Goal: Task Accomplishment & Management: Use online tool/utility

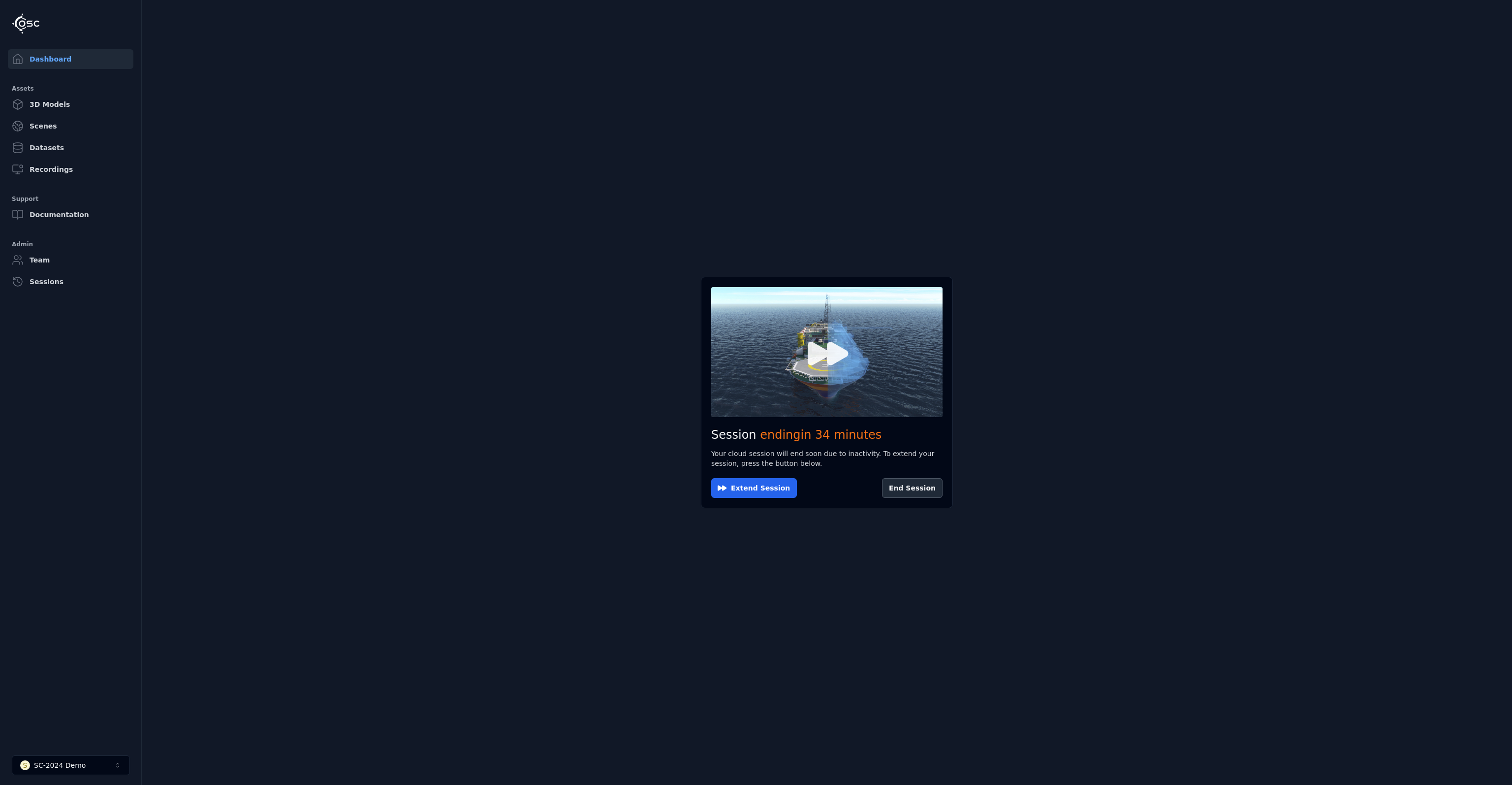
click at [820, 365] on icon at bounding box center [827, 352] width 47 height 47
click at [847, 365] on icon at bounding box center [827, 352] width 47 height 47
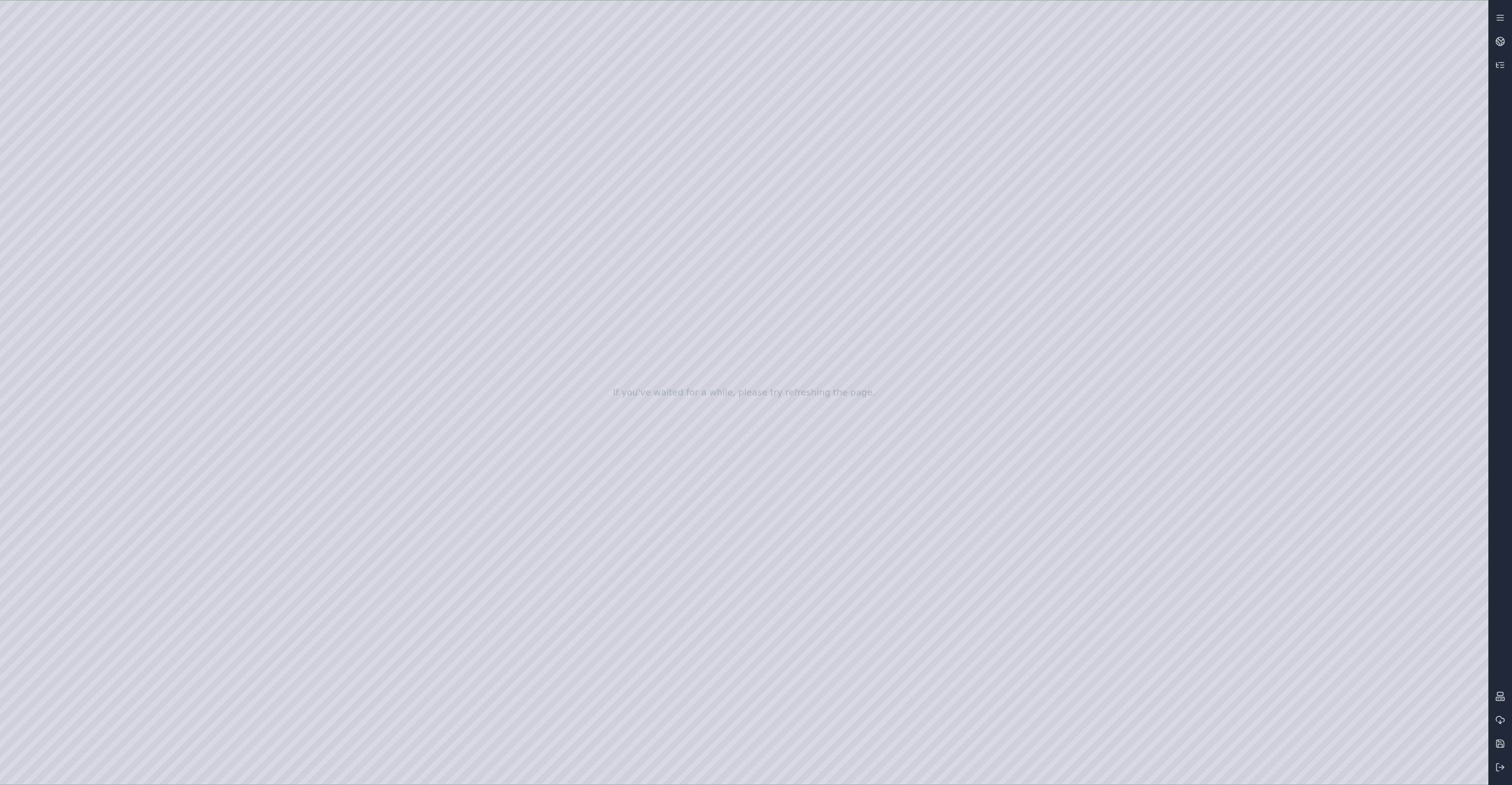
click at [42, 465] on div at bounding box center [744, 393] width 1488 height 784
click at [79, 264] on div at bounding box center [744, 393] width 1488 height 784
click at [349, 333] on div at bounding box center [744, 393] width 1488 height 784
drag, startPoint x: 896, startPoint y: 422, endPoint x: 804, endPoint y: 510, distance: 127.3
click at [345, 332] on div at bounding box center [744, 393] width 1488 height 784
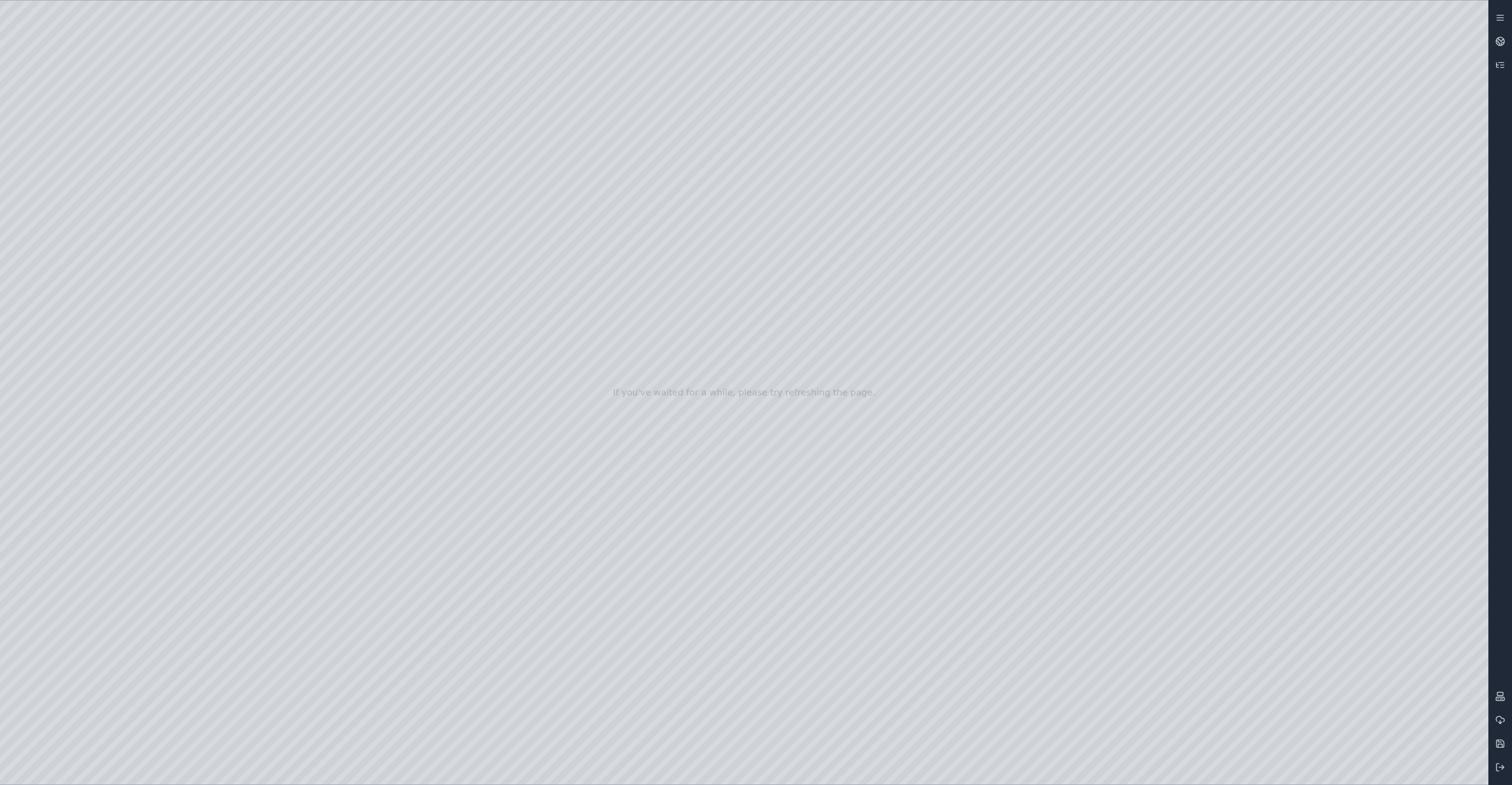
drag, startPoint x: 678, startPoint y: 410, endPoint x: 739, endPoint y: 428, distance: 63.6
drag, startPoint x: 785, startPoint y: 430, endPoint x: 828, endPoint y: 429, distance: 43.0
drag, startPoint x: 934, startPoint y: 416, endPoint x: 940, endPoint y: 410, distance: 8.5
drag, startPoint x: 887, startPoint y: 417, endPoint x: 732, endPoint y: 333, distance: 176.3
click at [53, 210] on div at bounding box center [744, 393] width 1488 height 784
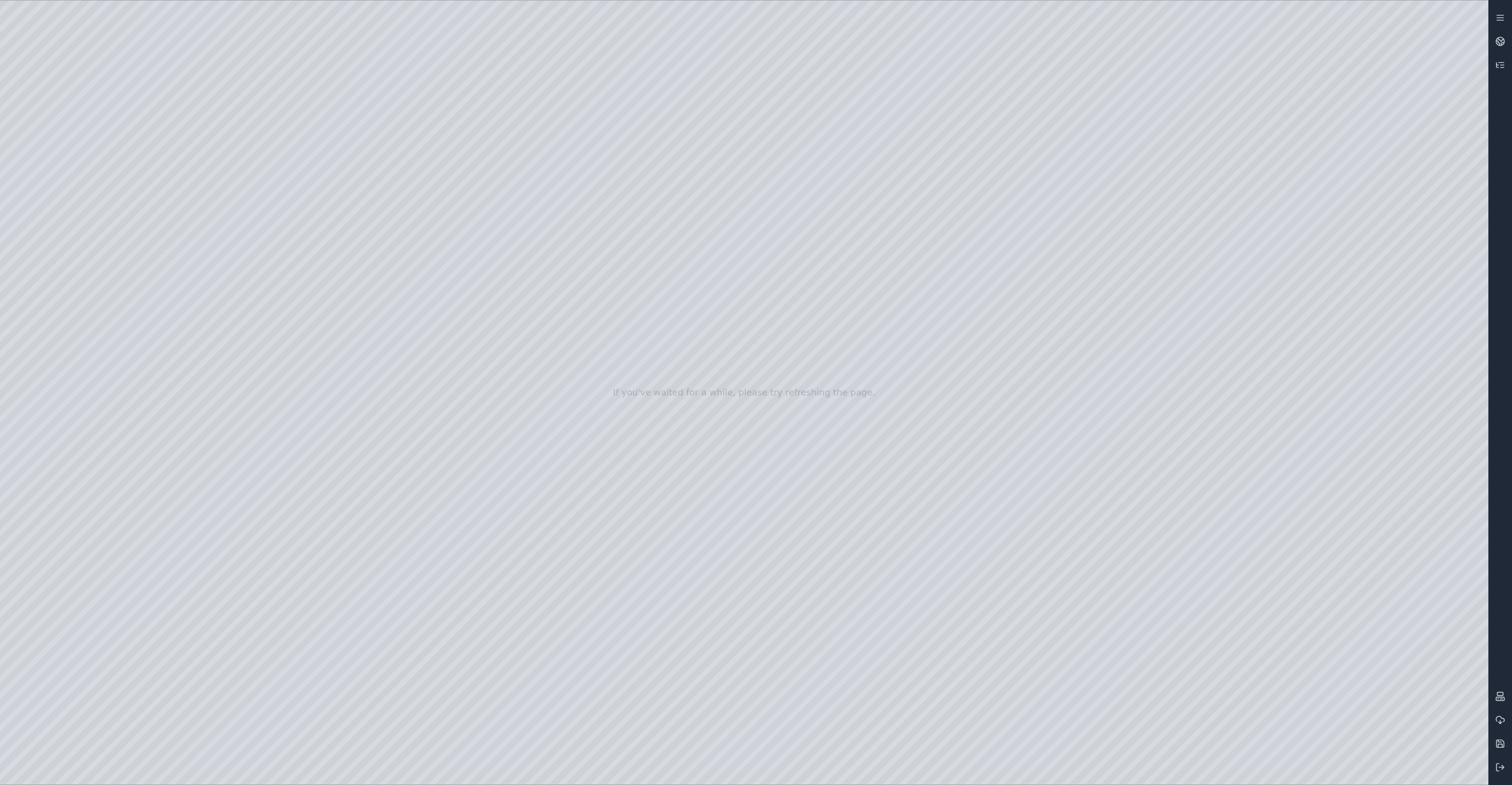
click at [69, 233] on div at bounding box center [744, 393] width 1488 height 784
click at [356, 58] on div at bounding box center [744, 393] width 1488 height 784
click at [80, 376] on div at bounding box center [744, 393] width 1488 height 784
click at [213, 229] on div at bounding box center [744, 393] width 1488 height 784
click at [209, 333] on div at bounding box center [744, 393] width 1488 height 784
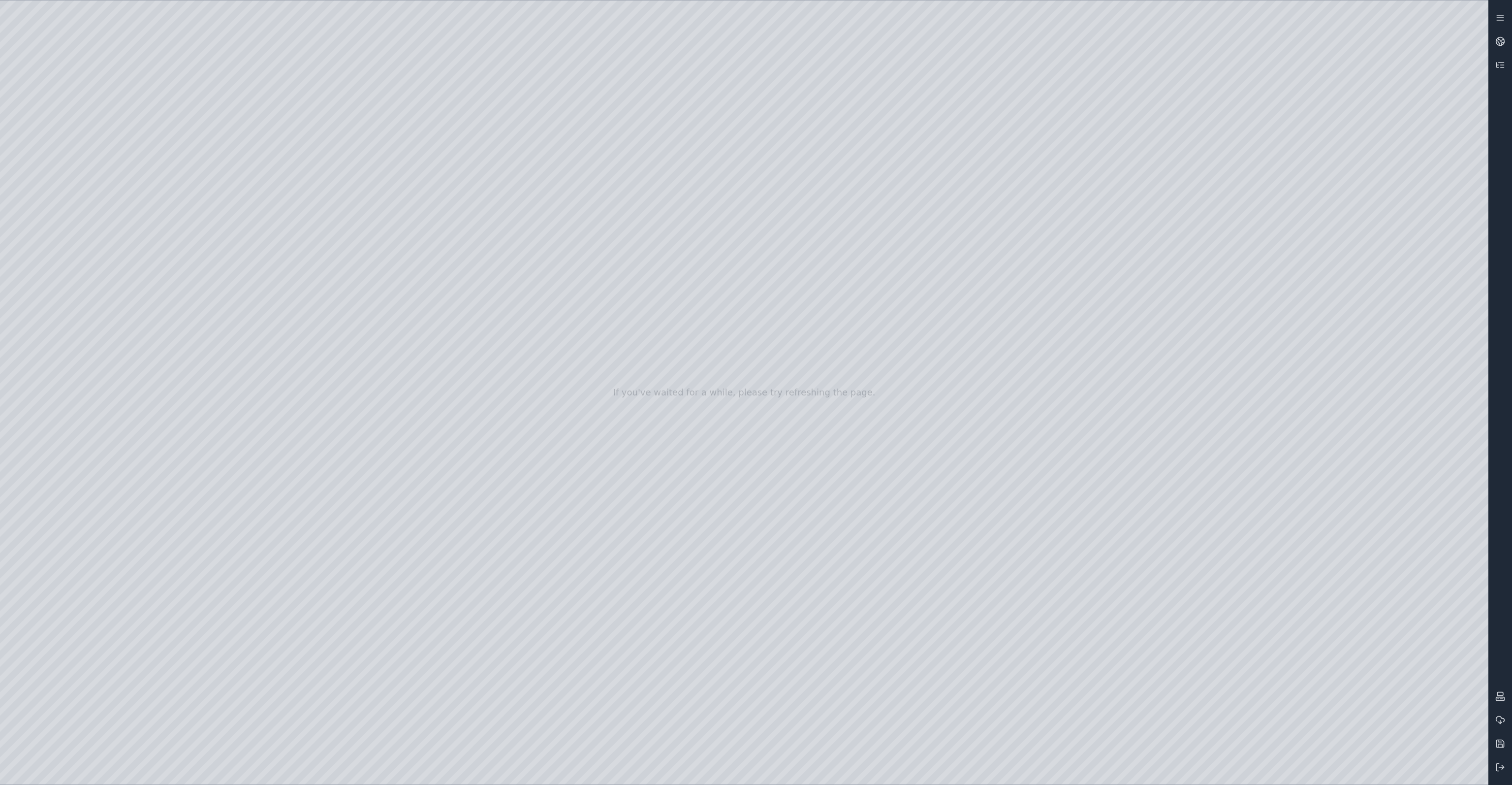
click at [327, 606] on div at bounding box center [744, 393] width 1488 height 784
click at [327, 605] on div at bounding box center [744, 393] width 1488 height 784
click at [69, 376] on div at bounding box center [744, 393] width 1488 height 784
click at [329, 613] on div at bounding box center [744, 393] width 1488 height 784
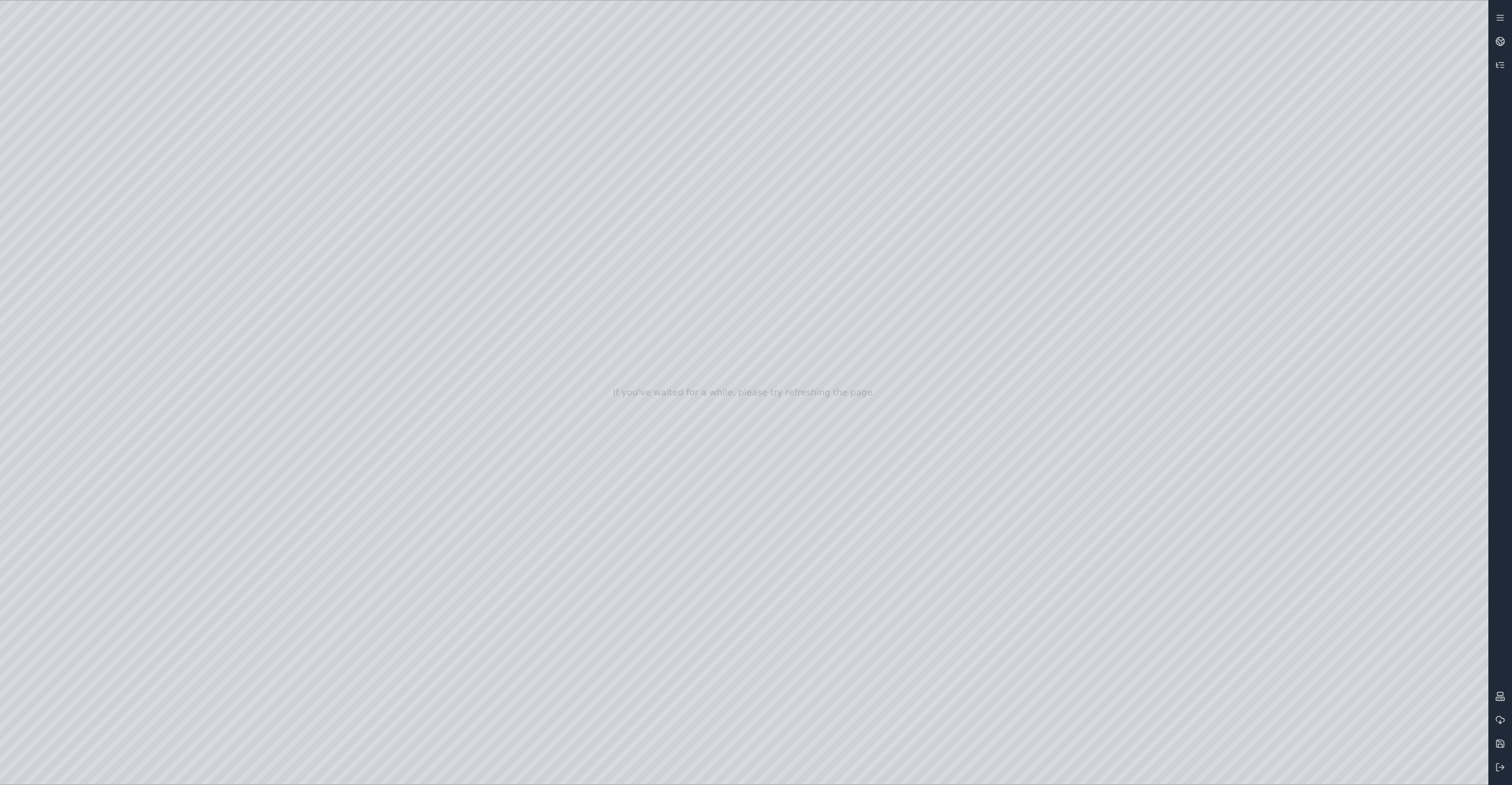
click at [209, 712] on div at bounding box center [744, 393] width 1488 height 784
drag, startPoint x: 179, startPoint y: 155, endPoint x: 564, endPoint y: 273, distance: 402.7
click at [564, 273] on div at bounding box center [744, 393] width 1488 height 784
drag, startPoint x: 173, startPoint y: 137, endPoint x: 559, endPoint y: 270, distance: 408.3
click at [559, 270] on div at bounding box center [744, 393] width 1488 height 784
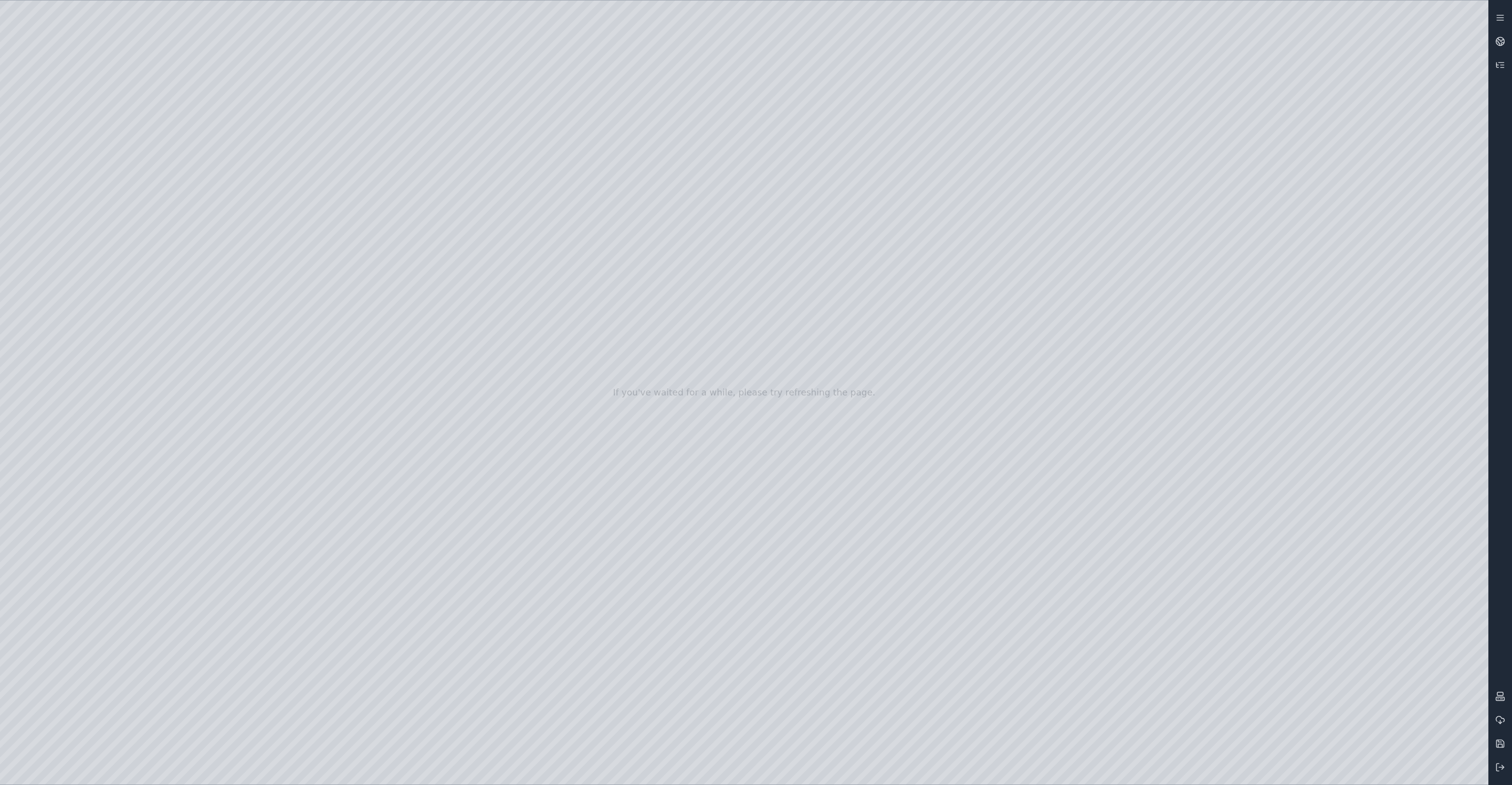
click at [218, 710] on div at bounding box center [744, 393] width 1488 height 784
drag, startPoint x: 234, startPoint y: 207, endPoint x: 1270, endPoint y: 250, distance: 1036.9
click at [1270, 250] on div at bounding box center [744, 393] width 1488 height 784
click at [310, 716] on div at bounding box center [744, 393] width 1488 height 784
click at [1042, 249] on div at bounding box center [744, 393] width 1488 height 784
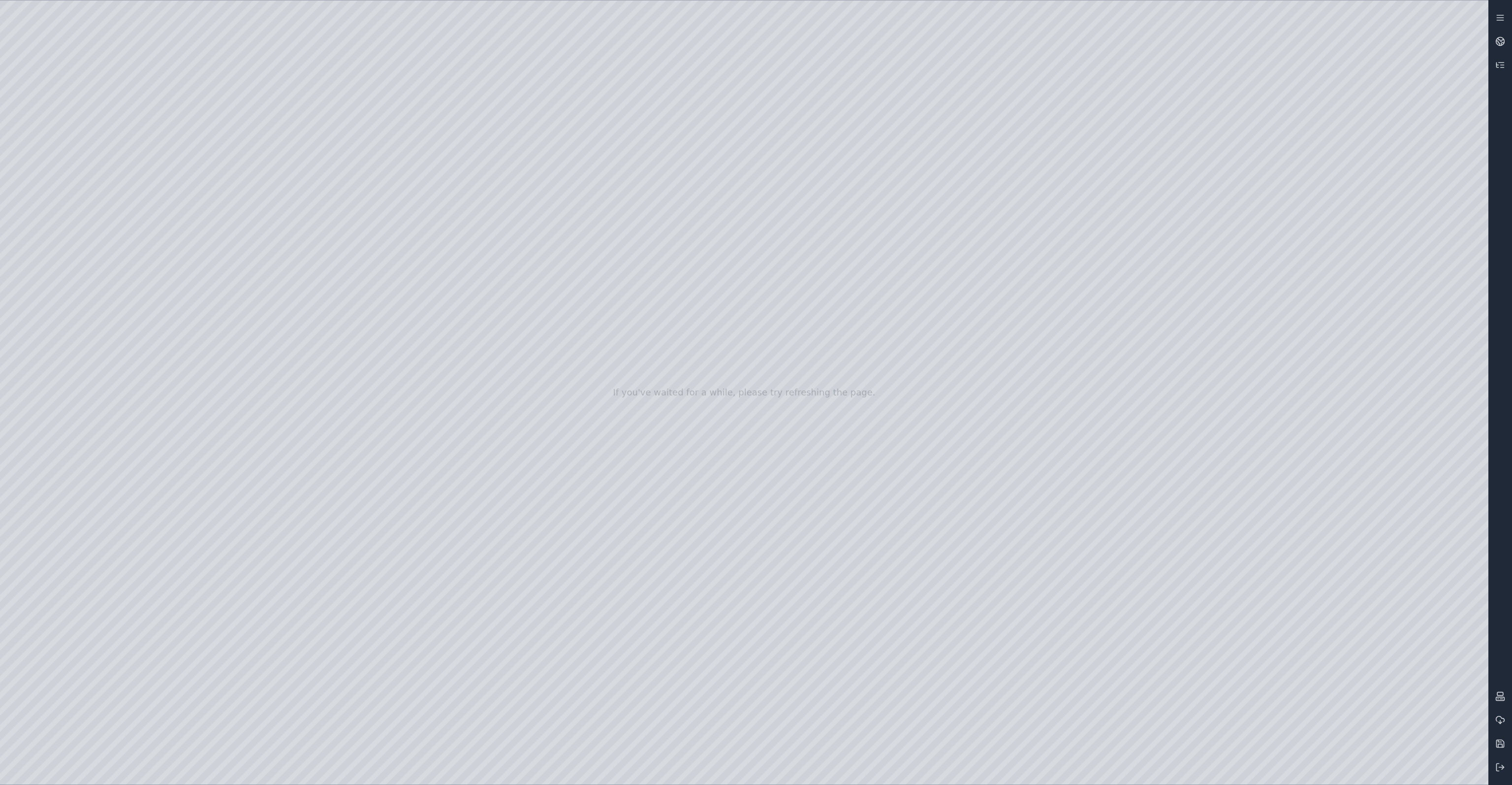
click at [1360, 353] on div at bounding box center [744, 393] width 1488 height 784
drag, startPoint x: 961, startPoint y: 393, endPoint x: 944, endPoint y: 381, distance: 20.8
click at [921, 777] on div at bounding box center [744, 393] width 1488 height 784
click at [921, 776] on div at bounding box center [744, 393] width 1488 height 784
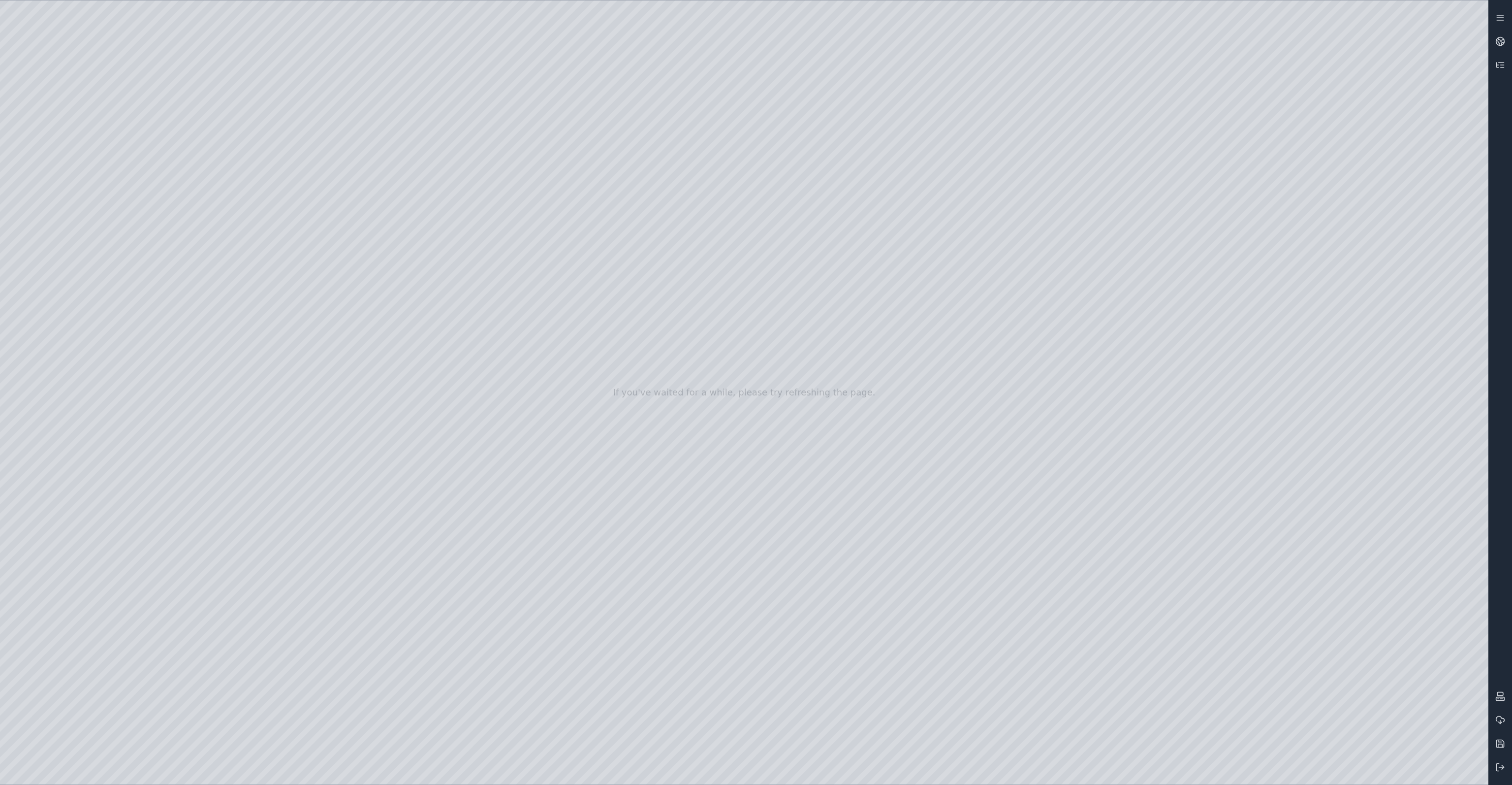
click at [1356, 346] on div at bounding box center [744, 393] width 1488 height 784
drag, startPoint x: 1312, startPoint y: 384, endPoint x: 1323, endPoint y: 384, distance: 11.0
click at [1317, 350] on div at bounding box center [744, 393] width 1488 height 784
click at [1454, 447] on div at bounding box center [744, 393] width 1488 height 784
click at [1334, 368] on div at bounding box center [744, 393] width 1488 height 784
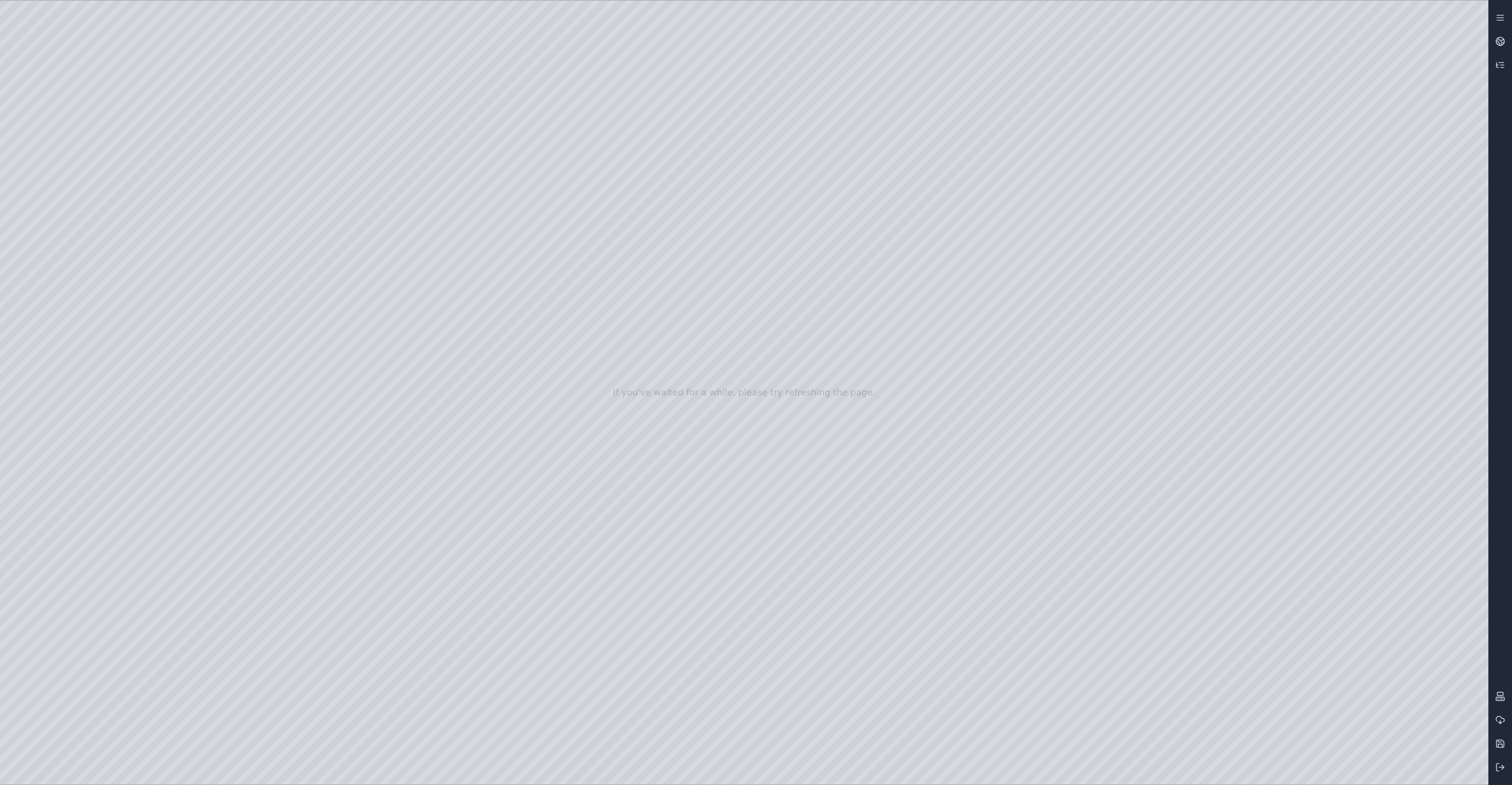
click at [1334, 325] on div at bounding box center [744, 393] width 1488 height 784
click at [1317, 324] on div at bounding box center [744, 393] width 1488 height 784
drag, startPoint x: 1089, startPoint y: 530, endPoint x: 1075, endPoint y: 508, distance: 26.1
drag, startPoint x: 1070, startPoint y: 555, endPoint x: 1075, endPoint y: 570, distance: 15.8
drag, startPoint x: 1078, startPoint y: 567, endPoint x: 1113, endPoint y: 585, distance: 39.4
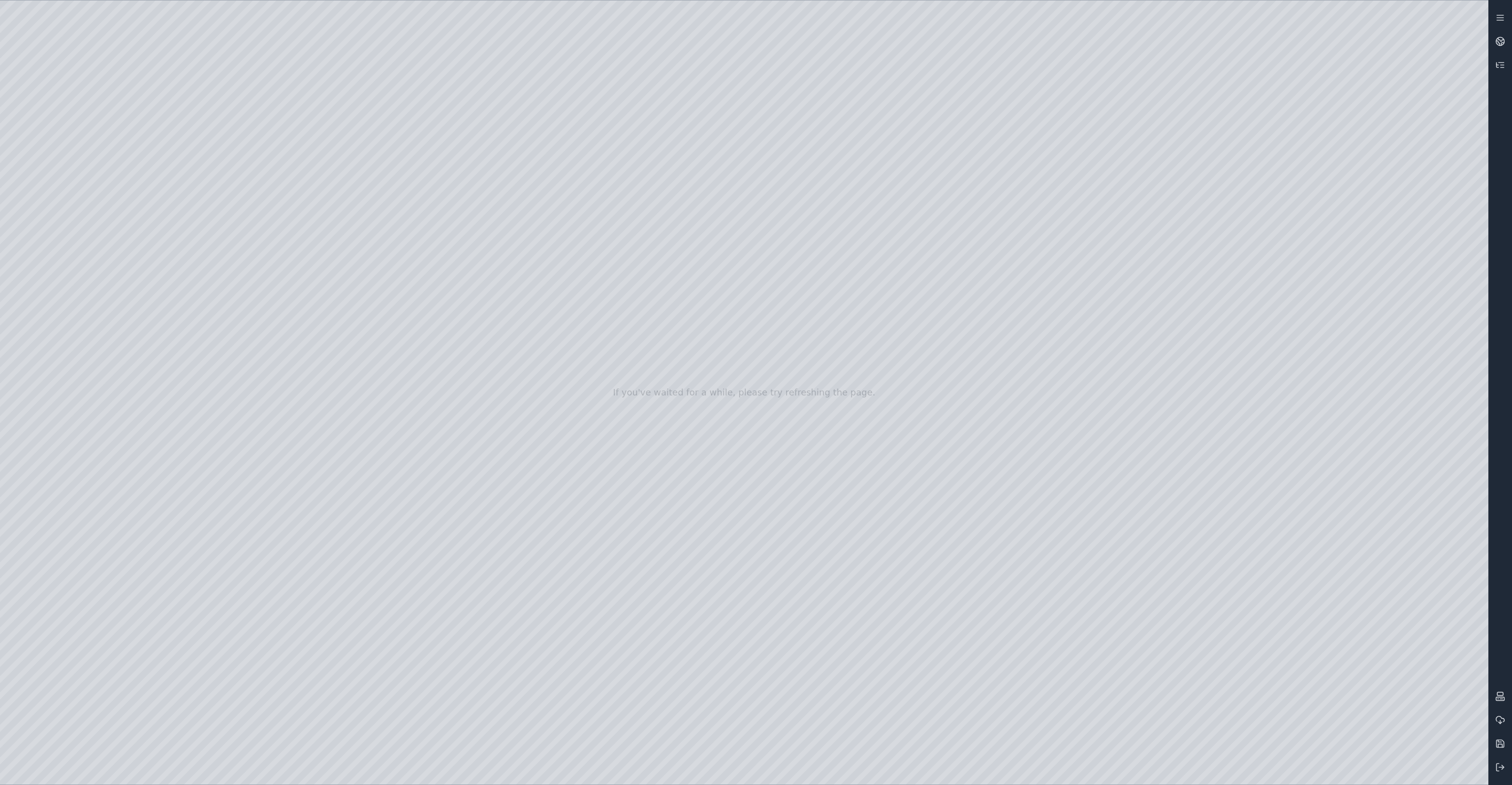
drag, startPoint x: 1092, startPoint y: 540, endPoint x: 1124, endPoint y: 481, distance: 67.1
drag, startPoint x: 859, startPoint y: 545, endPoint x: 609, endPoint y: 550, distance: 250.0
drag, startPoint x: 906, startPoint y: 499, endPoint x: 1020, endPoint y: 501, distance: 114.0
click at [1024, 770] on div at bounding box center [744, 393] width 1488 height 784
drag, startPoint x: 1012, startPoint y: 589, endPoint x: 1006, endPoint y: 592, distance: 6.7
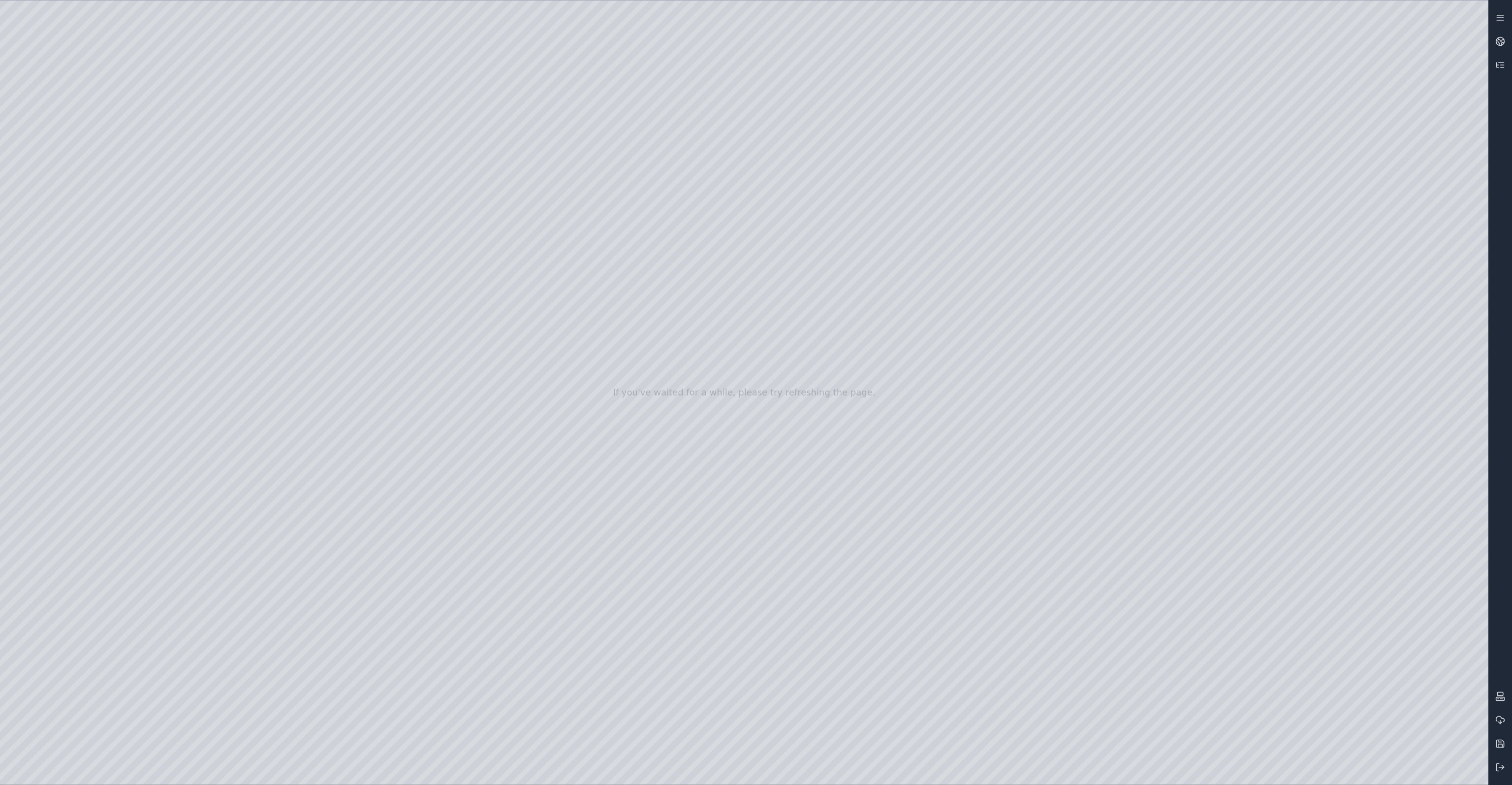
click at [1033, 765] on div at bounding box center [744, 393] width 1488 height 784
click at [774, 608] on div at bounding box center [744, 393] width 1488 height 784
click at [1504, 42] on circle at bounding box center [1501, 42] width 9 height 9
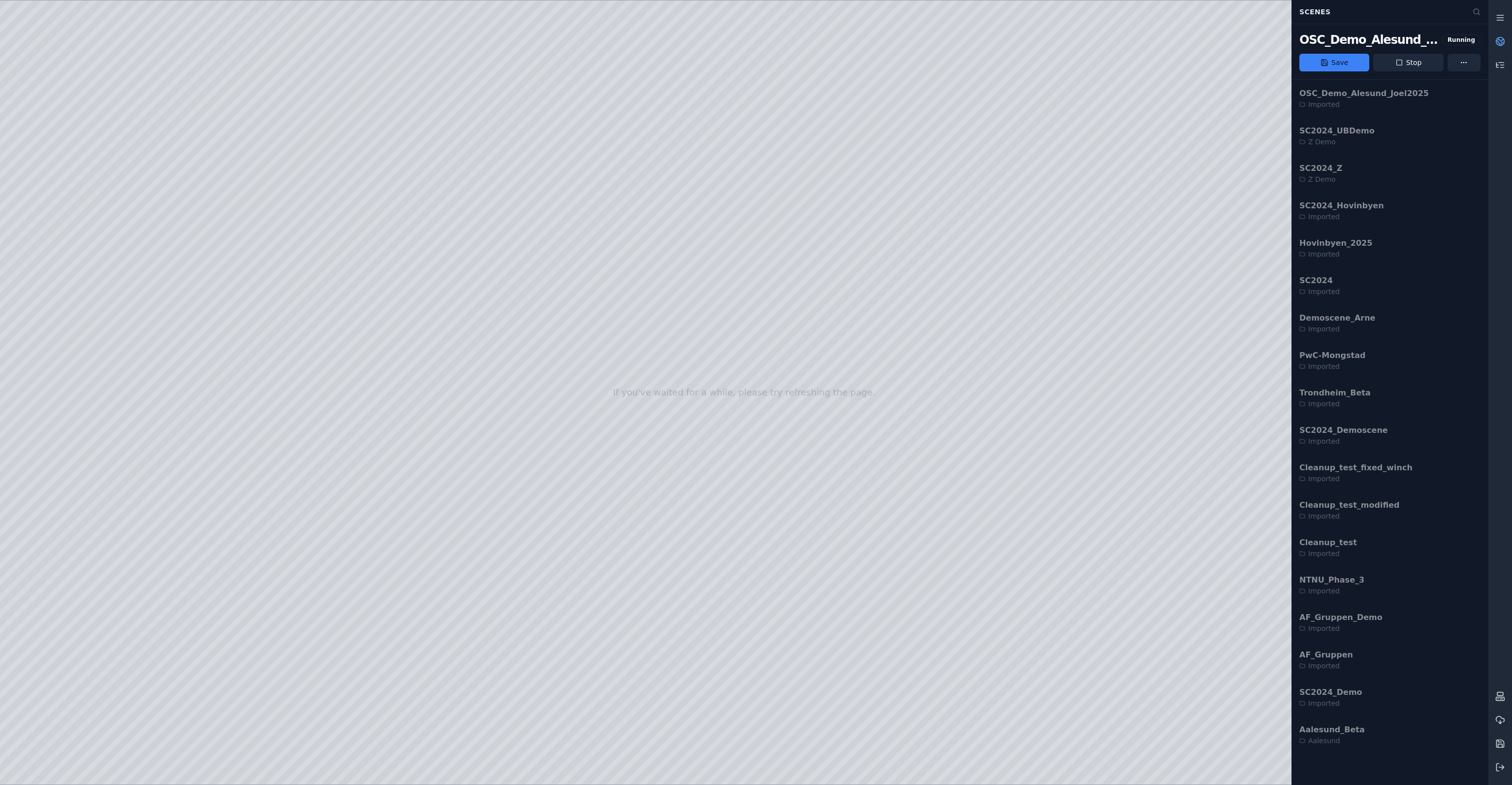
drag, startPoint x: 1432, startPoint y: 58, endPoint x: 798, endPoint y: 62, distance: 634.0
click at [1432, 58] on button "Stop" at bounding box center [1409, 62] width 70 height 18
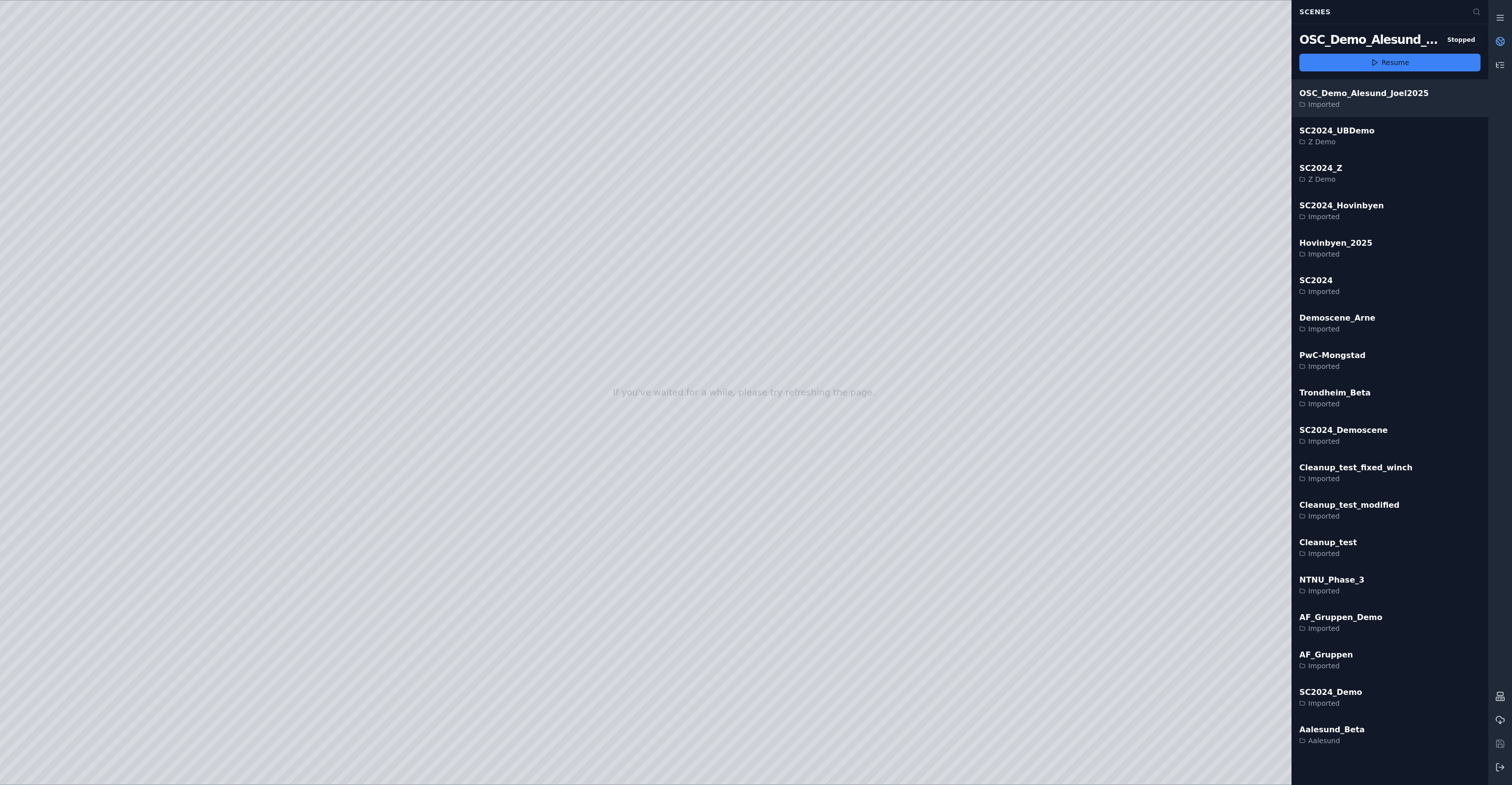
click at [1412, 108] on div "OSC_Demo_Alesund_Joel2025 Imported" at bounding box center [1390, 98] width 197 height 38
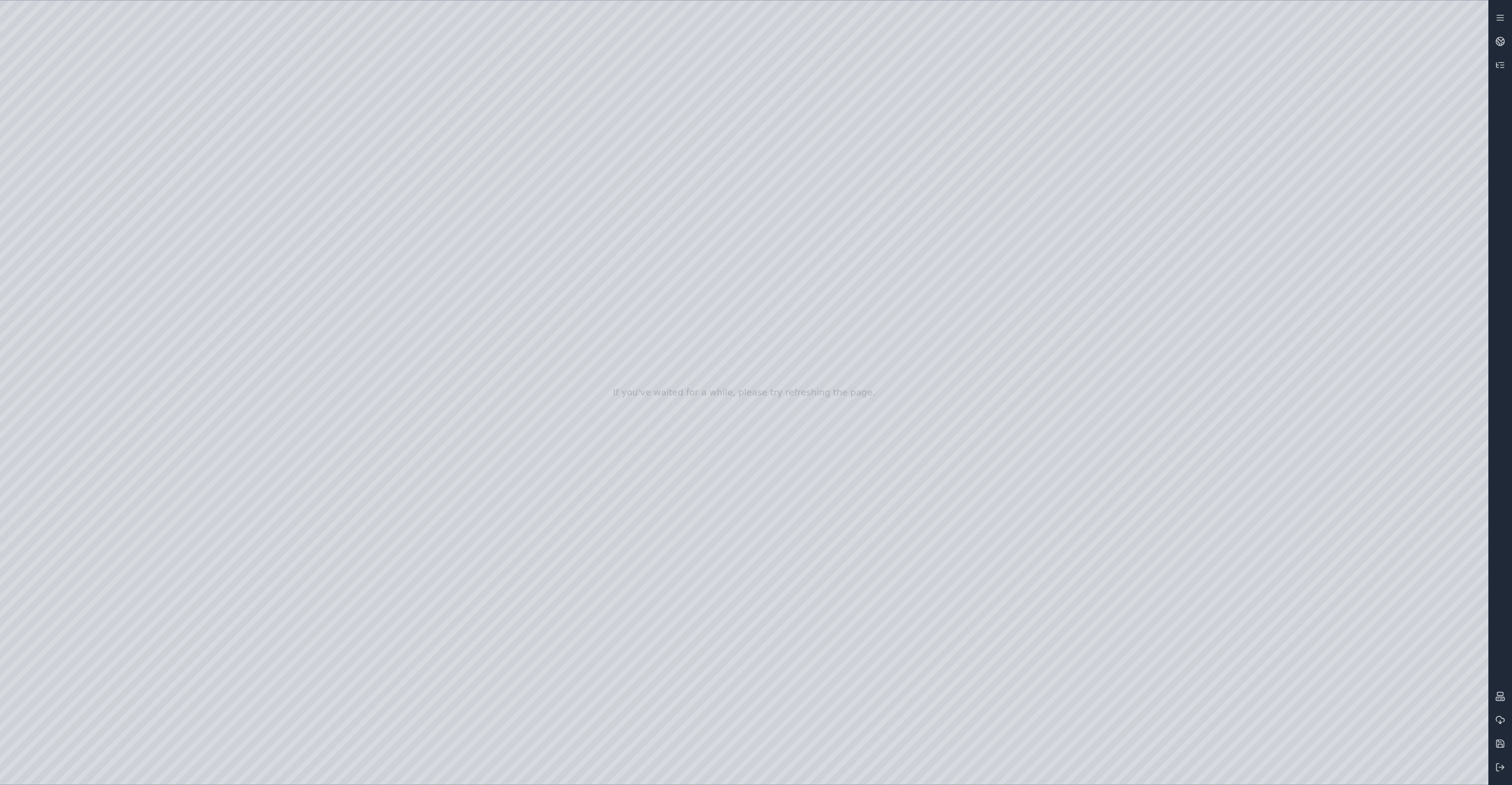
drag, startPoint x: 866, startPoint y: 515, endPoint x: 893, endPoint y: 532, distance: 31.9
drag, startPoint x: 788, startPoint y: 579, endPoint x: 840, endPoint y: 576, distance: 52.1
drag, startPoint x: 707, startPoint y: 520, endPoint x: 635, endPoint y: 573, distance: 89.4
click at [49, 471] on div at bounding box center [744, 393] width 1488 height 784
click at [86, 269] on div at bounding box center [744, 393] width 1488 height 784
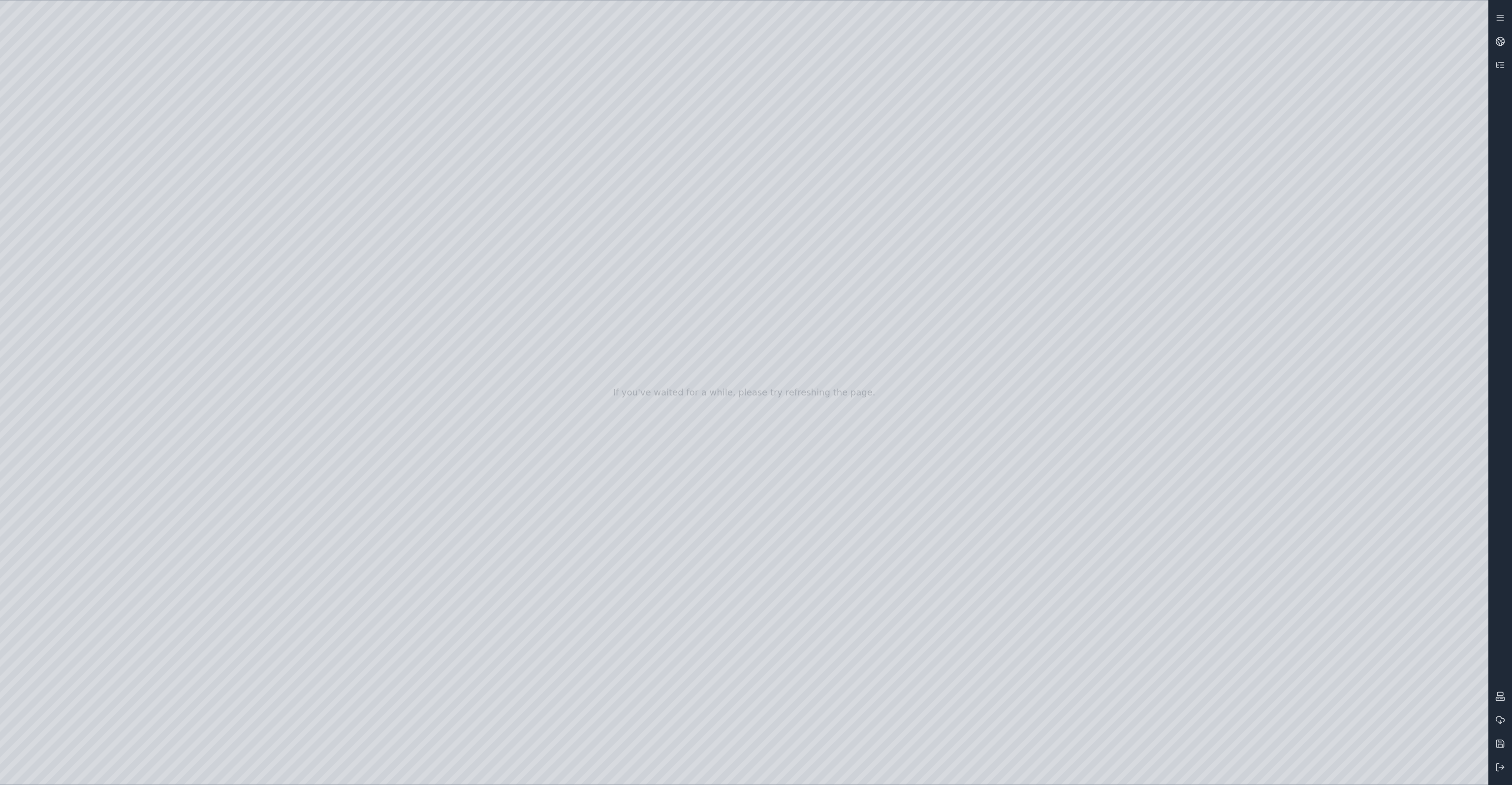
click at [80, 286] on div at bounding box center [744, 393] width 1488 height 784
click at [77, 254] on div at bounding box center [744, 393] width 1488 height 784
click at [346, 331] on div at bounding box center [744, 393] width 1488 height 784
drag, startPoint x: 950, startPoint y: 548, endPoint x: 738, endPoint y: 494, distance: 218.8
click at [61, 212] on div at bounding box center [744, 393] width 1488 height 784
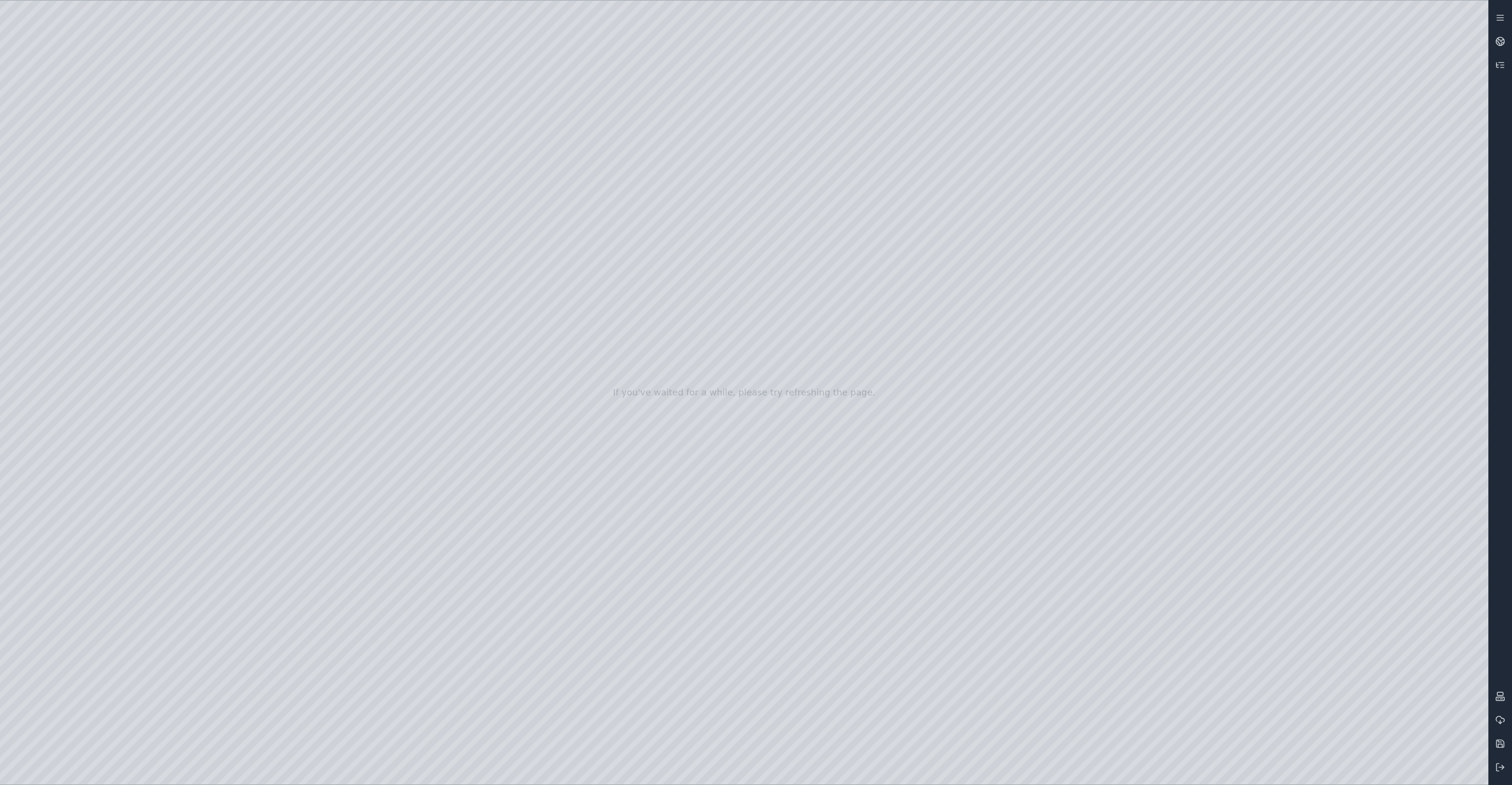
click at [89, 387] on div at bounding box center [744, 393] width 1488 height 784
click at [88, 378] on div at bounding box center [744, 393] width 1488 height 784
click at [316, 606] on div at bounding box center [744, 393] width 1488 height 784
drag, startPoint x: 817, startPoint y: 530, endPoint x: 855, endPoint y: 565, distance: 51.7
drag, startPoint x: 746, startPoint y: 305, endPoint x: 746, endPoint y: 313, distance: 8.0
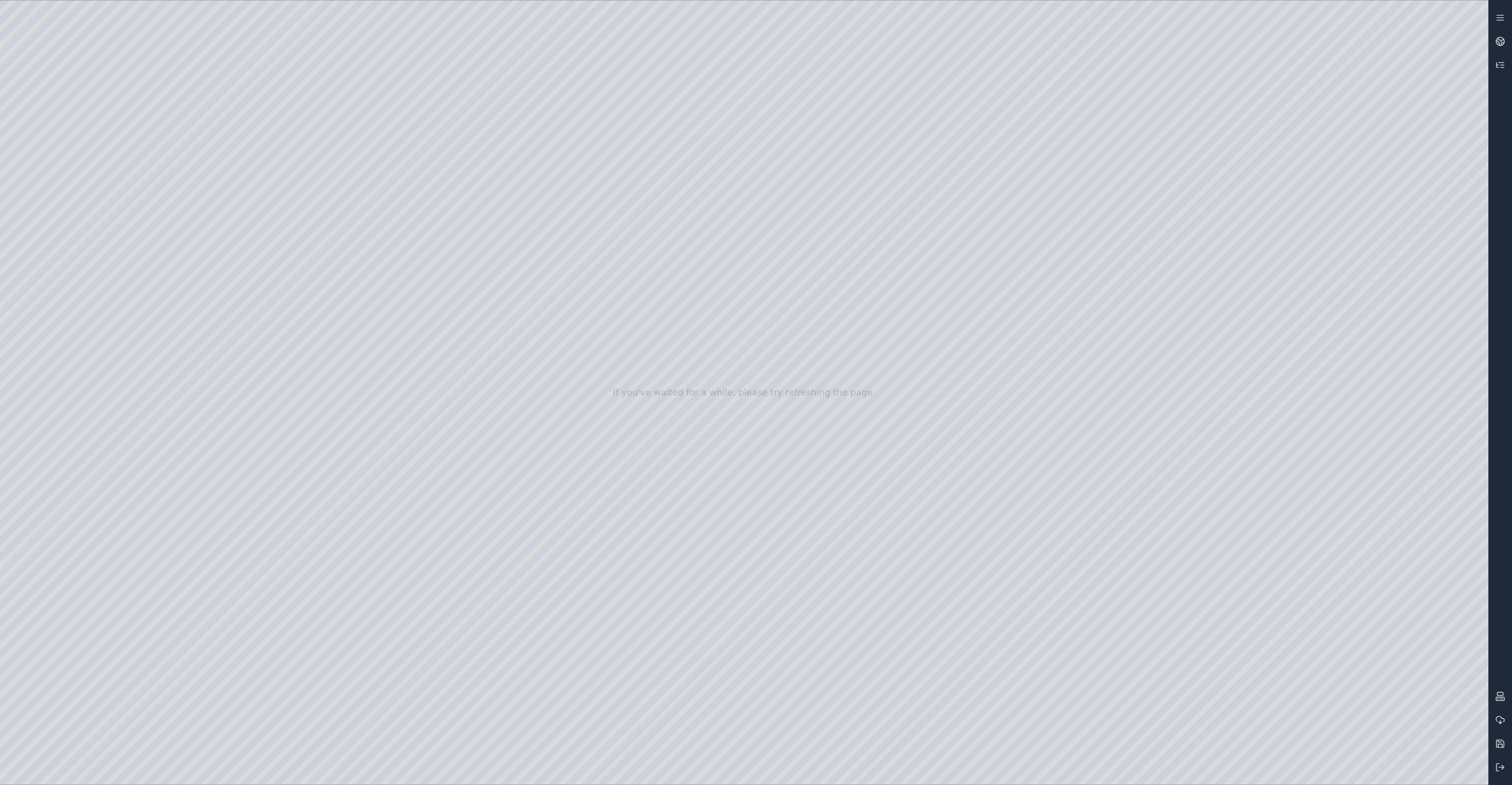
click at [187, 716] on div at bounding box center [744, 393] width 1488 height 784
drag, startPoint x: 179, startPoint y: 144, endPoint x: 854, endPoint y: 237, distance: 681.4
click at [854, 237] on div at bounding box center [744, 393] width 1488 height 784
drag, startPoint x: 676, startPoint y: 430, endPoint x: 663, endPoint y: 382, distance: 49.7
click at [182, 724] on div at bounding box center [744, 393] width 1488 height 784
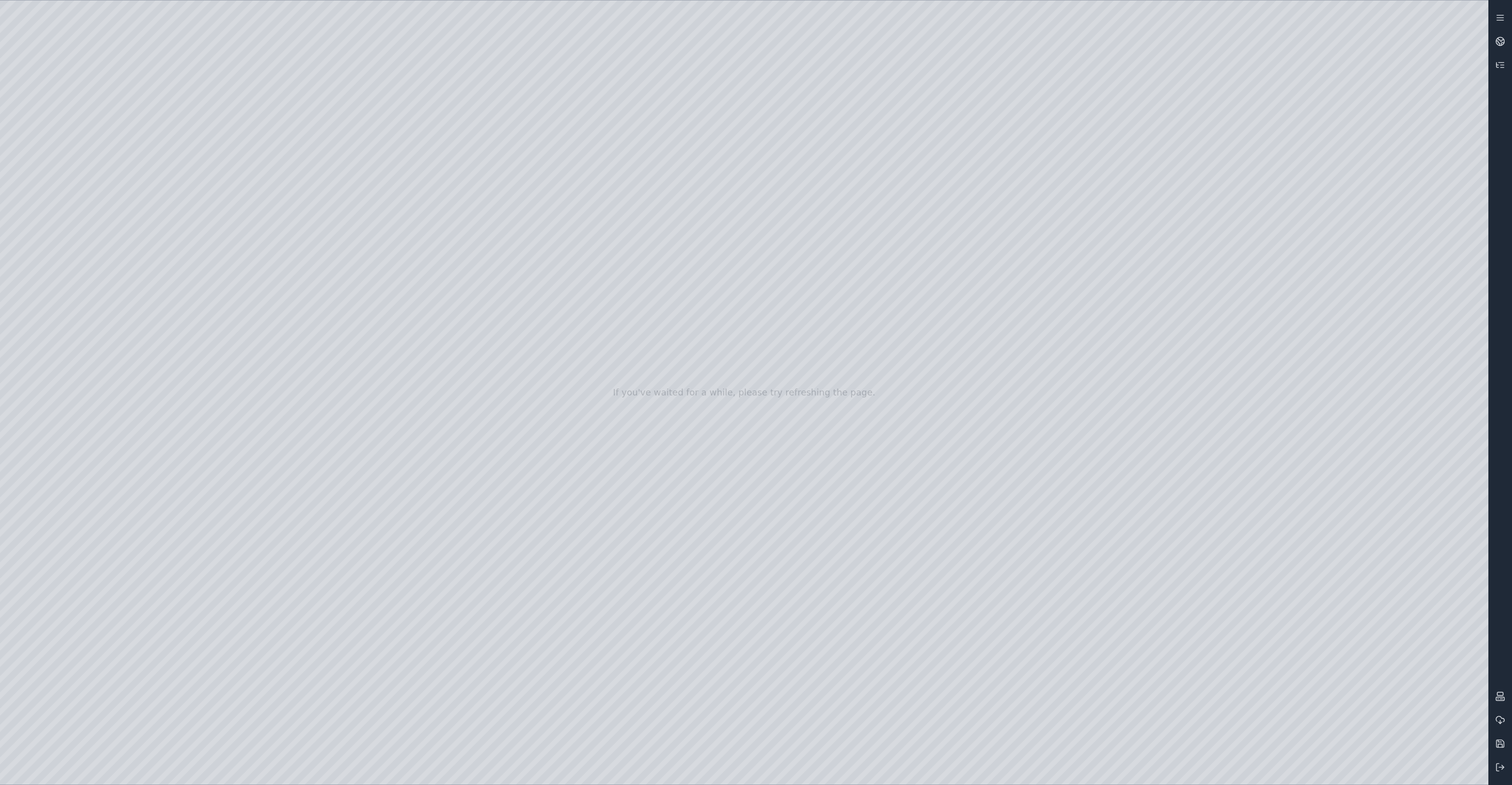
drag, startPoint x: 227, startPoint y: 210, endPoint x: 536, endPoint y: 249, distance: 311.5
click at [536, 249] on div at bounding box center [744, 393] width 1488 height 784
drag, startPoint x: 566, startPoint y: 372, endPoint x: 624, endPoint y: 402, distance: 65.3
click at [337, 716] on div at bounding box center [744, 393] width 1488 height 784
drag, startPoint x: 638, startPoint y: 356, endPoint x: 607, endPoint y: 288, distance: 74.7
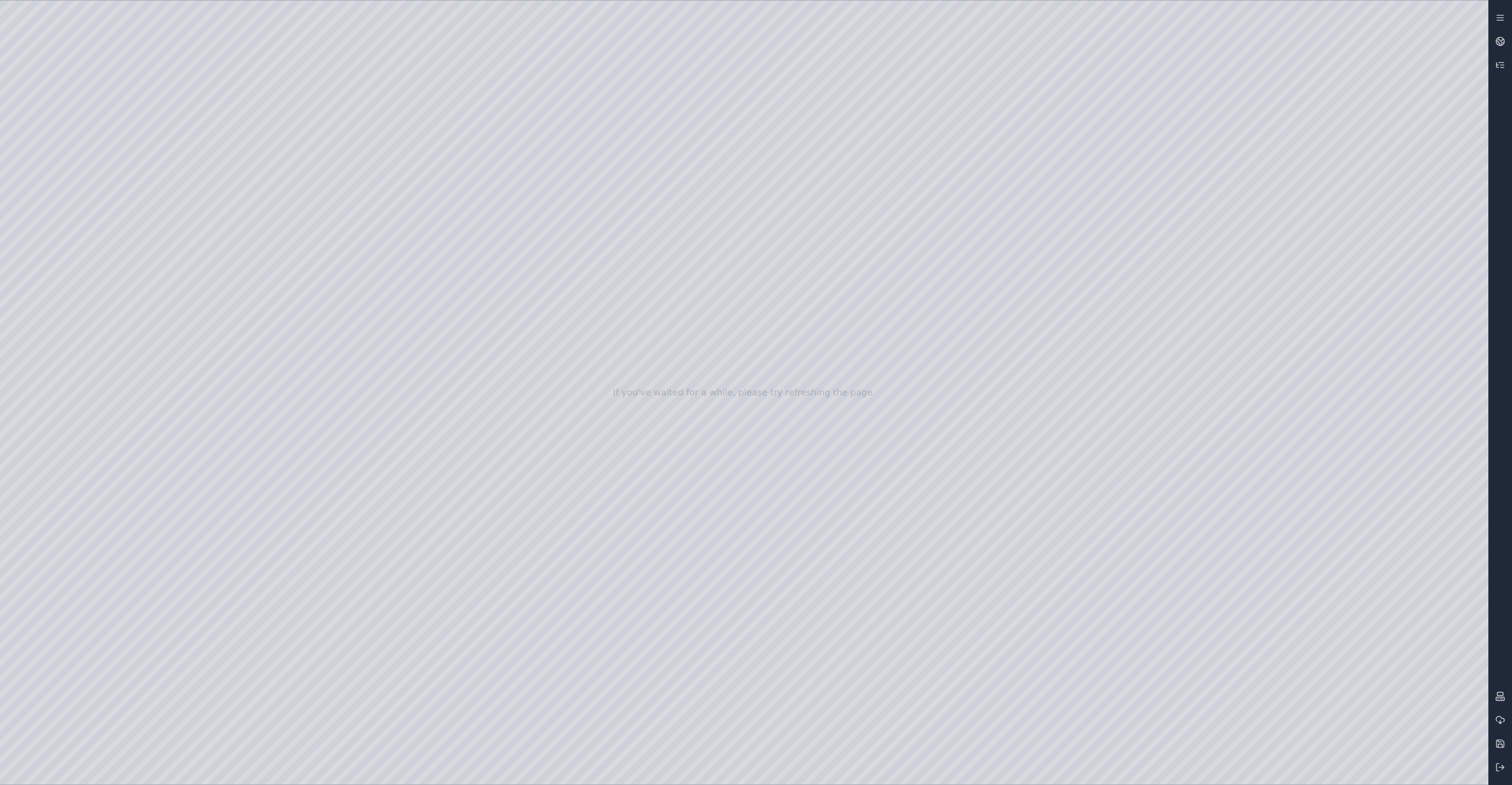
click at [691, 206] on div at bounding box center [744, 393] width 1488 height 784
click at [692, 212] on div at bounding box center [744, 393] width 1488 height 784
drag, startPoint x: 709, startPoint y: 228, endPoint x: 698, endPoint y: 240, distance: 16.3
click at [926, 228] on div at bounding box center [744, 393] width 1488 height 784
drag, startPoint x: 922, startPoint y: 228, endPoint x: 861, endPoint y: 205, distance: 65.2
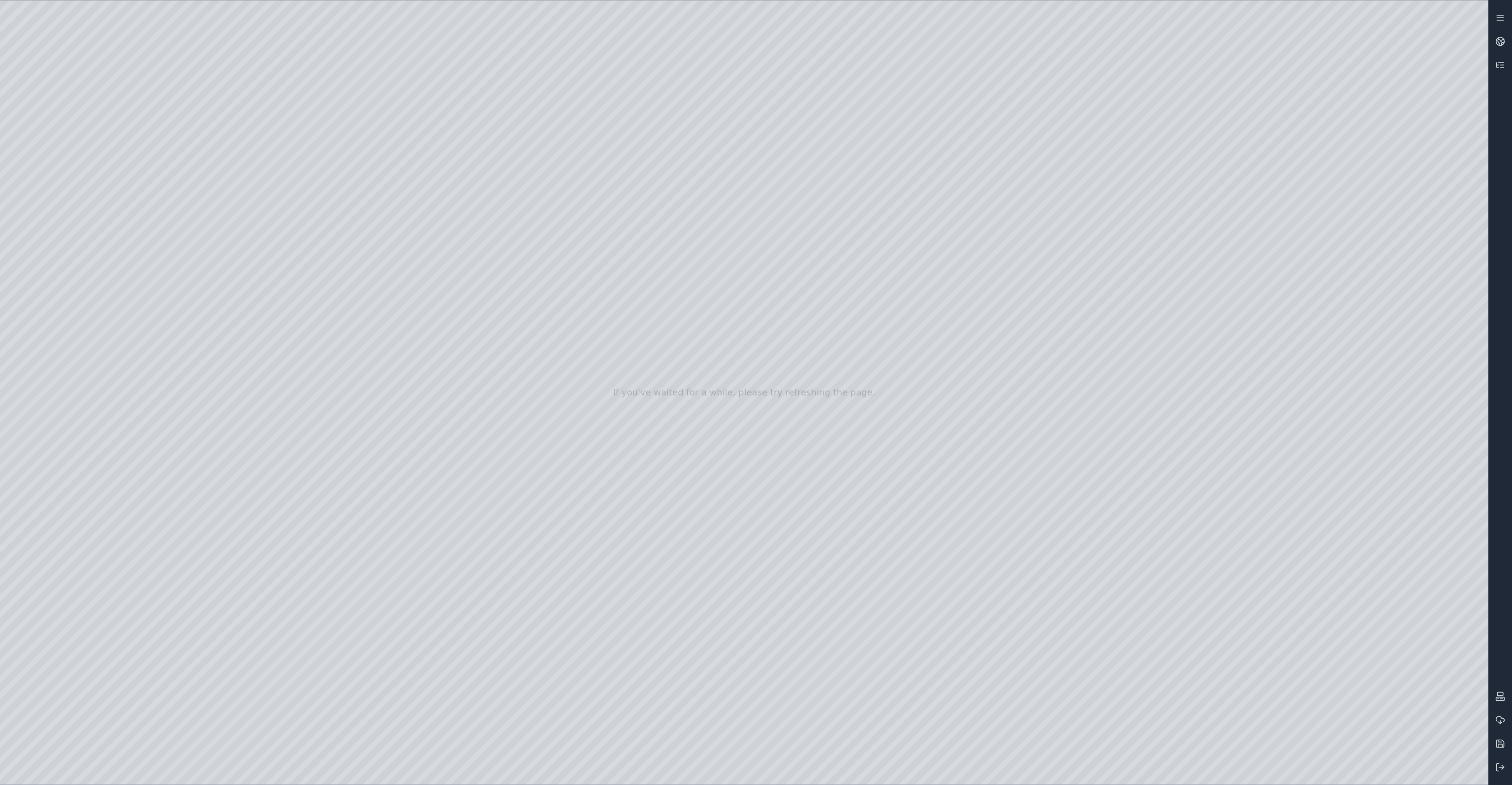
drag, startPoint x: 796, startPoint y: 195, endPoint x: 752, endPoint y: 183, distance: 45.6
click at [696, 203] on div at bounding box center [744, 393] width 1488 height 784
drag, startPoint x: 806, startPoint y: 343, endPoint x: 855, endPoint y: 347, distance: 49.2
click at [1352, 522] on div at bounding box center [744, 393] width 1488 height 784
drag, startPoint x: 911, startPoint y: 571, endPoint x: 946, endPoint y: 588, distance: 38.9
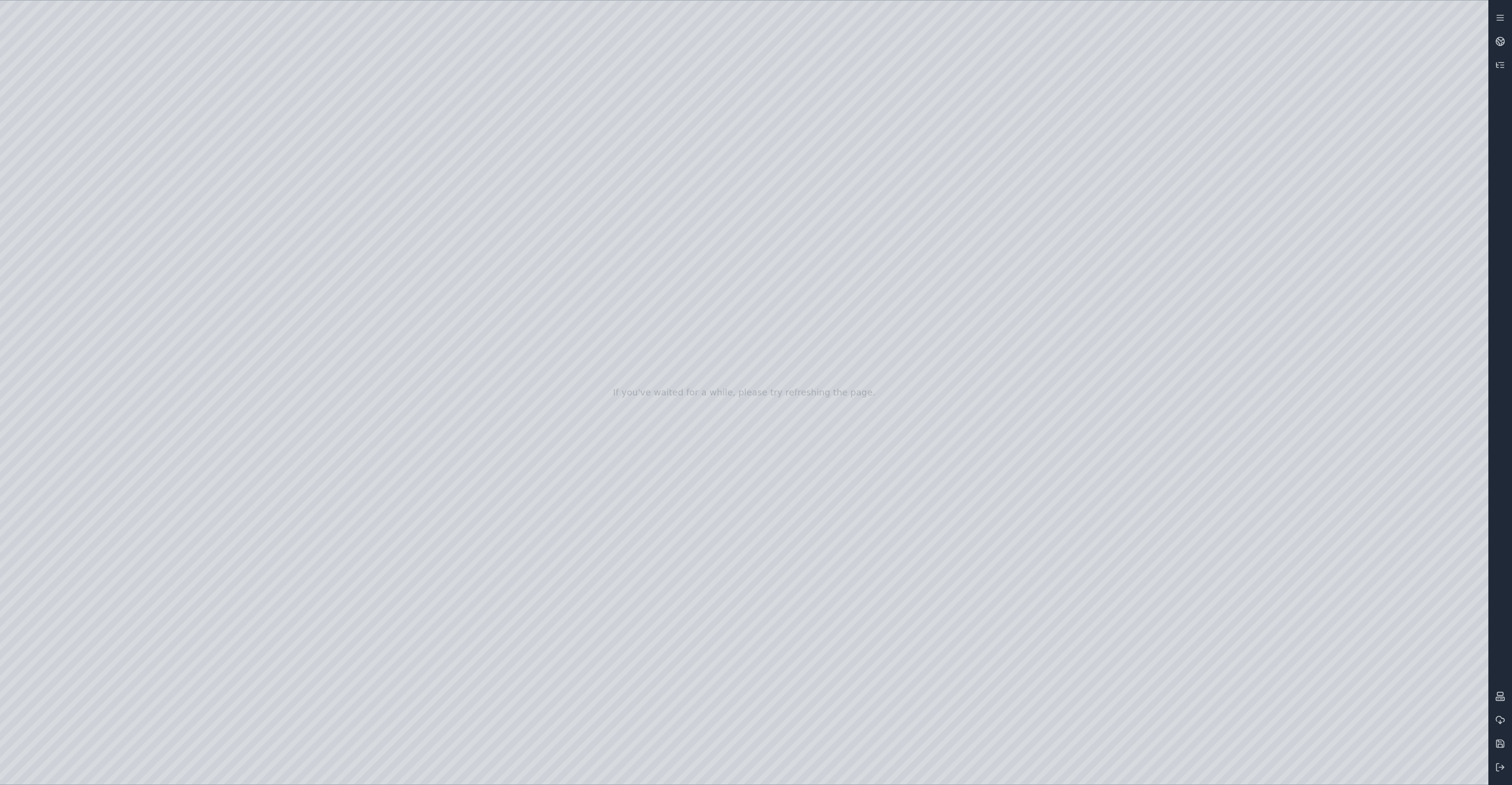
click at [1339, 519] on div at bounding box center [744, 393] width 1488 height 784
click at [1330, 521] on div at bounding box center [744, 393] width 1488 height 784
click at [1326, 517] on div at bounding box center [744, 393] width 1488 height 784
click at [1329, 325] on div at bounding box center [744, 393] width 1488 height 784
drag, startPoint x: 882, startPoint y: 518, endPoint x: 742, endPoint y: 411, distance: 176.2
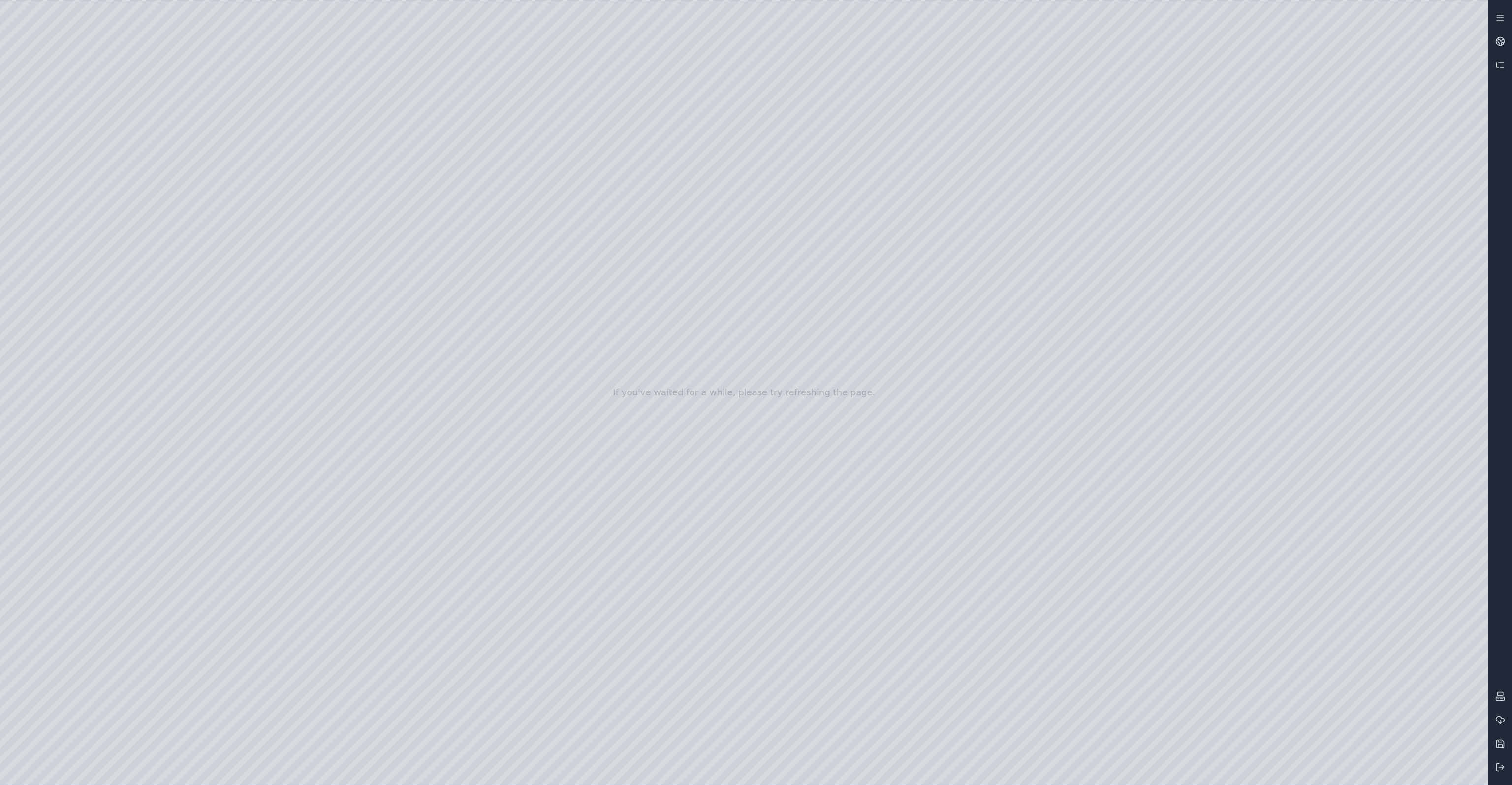
click at [771, 344] on div at bounding box center [744, 393] width 1488 height 784
drag, startPoint x: 992, startPoint y: 493, endPoint x: 1164, endPoint y: 621, distance: 214.4
drag, startPoint x: 969, startPoint y: 553, endPoint x: 1044, endPoint y: 565, distance: 76.0
drag, startPoint x: 882, startPoint y: 520, endPoint x: 795, endPoint y: 473, distance: 98.9
drag, startPoint x: 798, startPoint y: 487, endPoint x: 775, endPoint y: 475, distance: 25.9
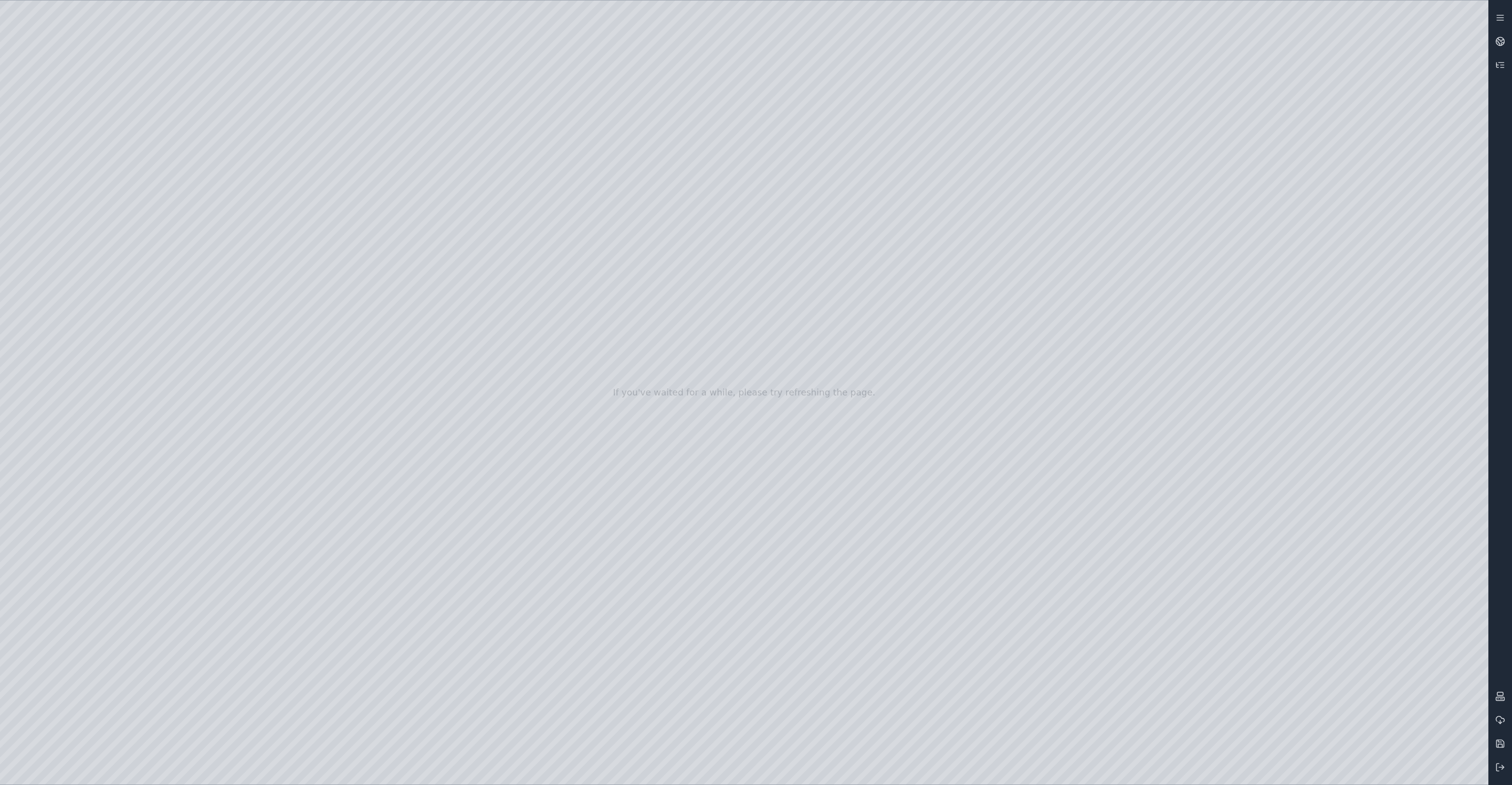
click at [84, 235] on div at bounding box center [744, 393] width 1488 height 784
click at [258, 386] on div at bounding box center [744, 393] width 1488 height 784
drag, startPoint x: 164, startPoint y: 115, endPoint x: 175, endPoint y: 112, distance: 11.4
click at [175, 112] on div at bounding box center [744, 393] width 1488 height 784
drag, startPoint x: 341, startPoint y: 109, endPoint x: 780, endPoint y: 650, distance: 696.7
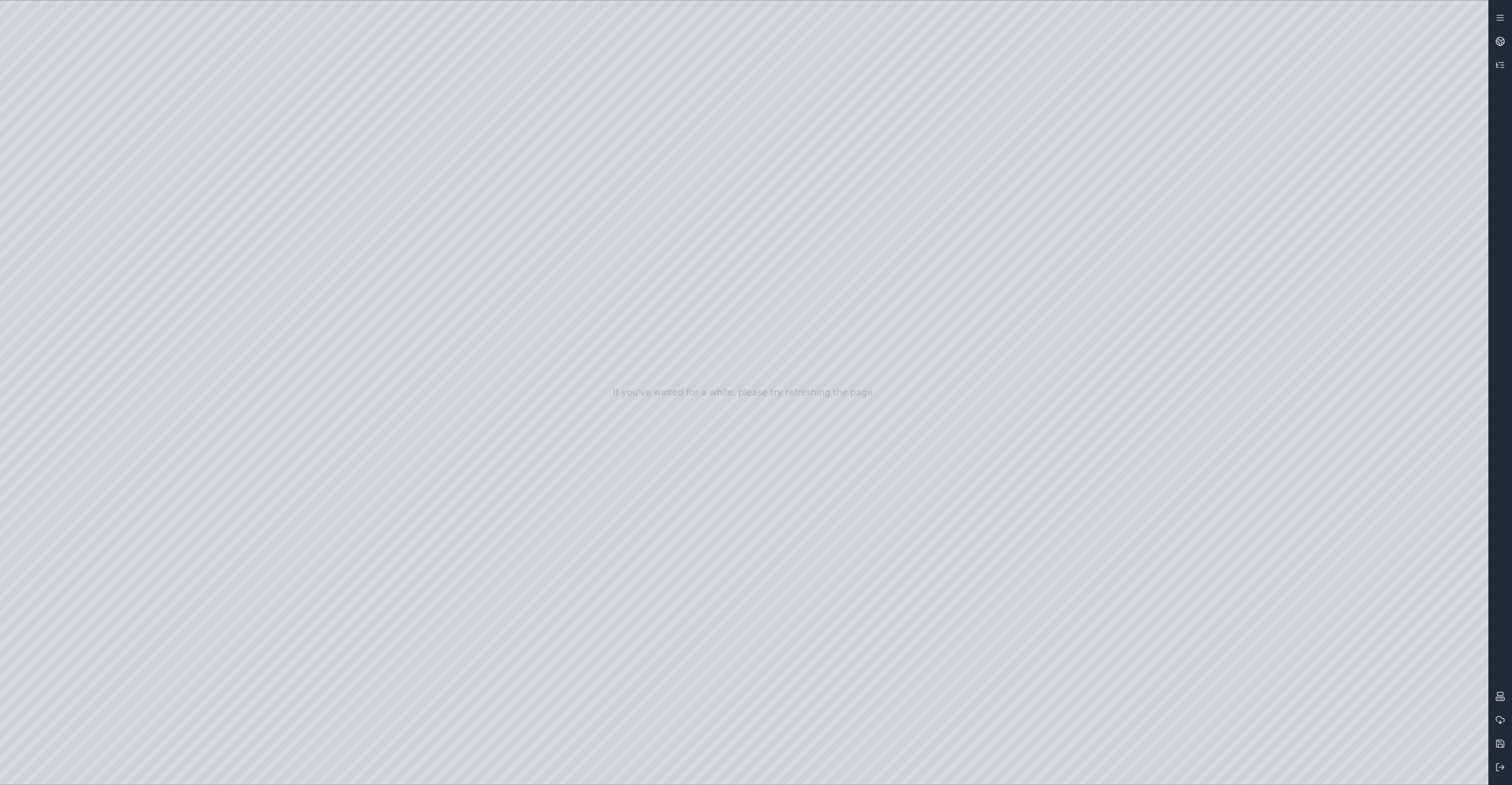
click at [779, 649] on div at bounding box center [744, 393] width 1488 height 784
drag, startPoint x: 780, startPoint y: 606, endPoint x: 794, endPoint y: 254, distance: 352.3
click at [794, 254] on div at bounding box center [744, 393] width 1488 height 784
click at [740, 721] on div at bounding box center [744, 393] width 1488 height 784
click at [732, 771] on div at bounding box center [744, 393] width 1488 height 784
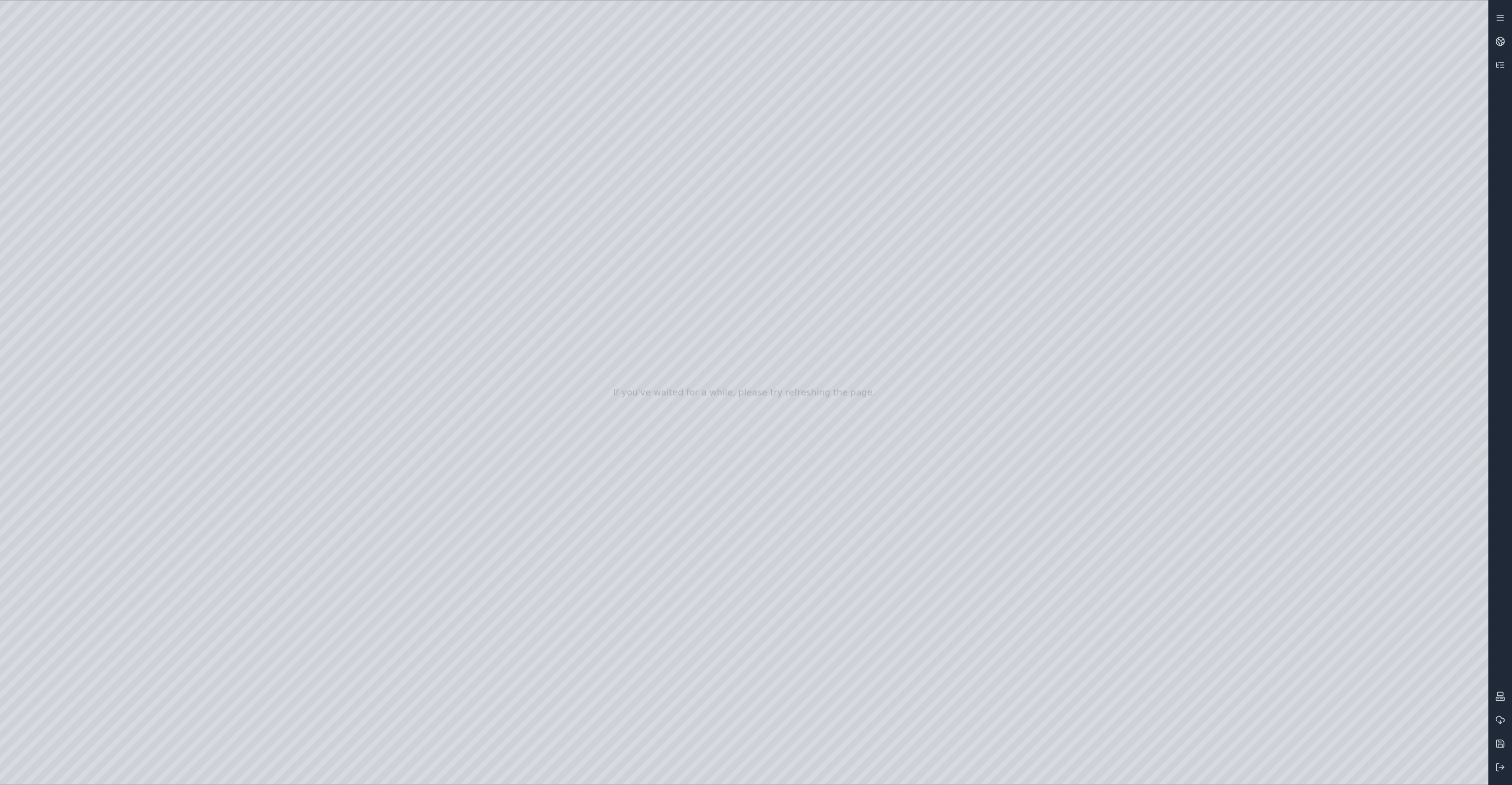
click at [734, 773] on div at bounding box center [744, 393] width 1488 height 784
click at [927, 777] on div at bounding box center [744, 393] width 1488 height 784
click at [780, 475] on div at bounding box center [744, 393] width 1488 height 784
click at [1504, 32] on link at bounding box center [1500, 41] width 24 height 24
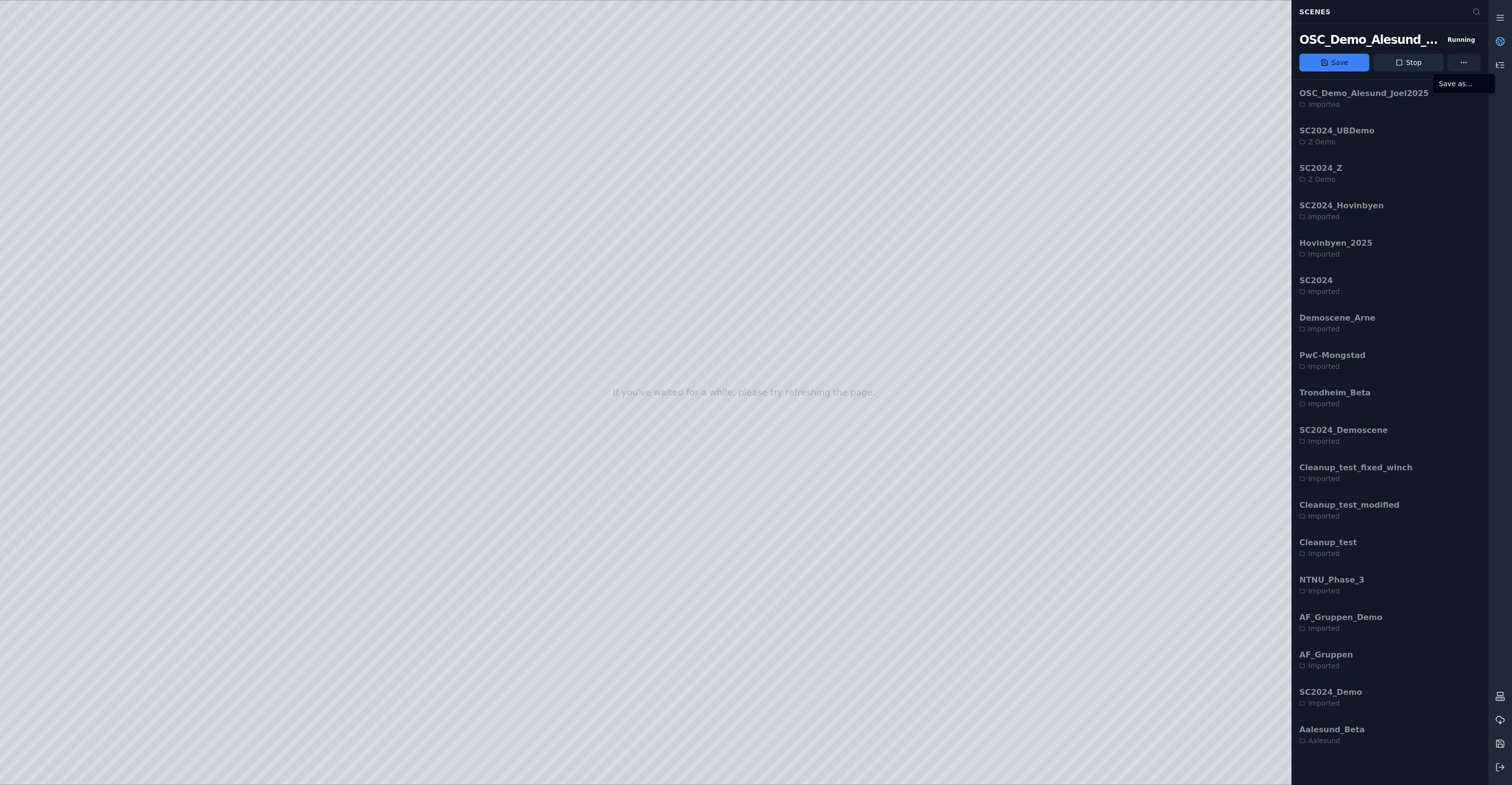
click at [1473, 65] on html "Opt-in to analytics Would you like to help us improve our service by allowing u…" at bounding box center [756, 392] width 1512 height 785
click at [1507, 22] on html "Opt-in to analytics Would you like to help us improve our service by allowing u…" at bounding box center [756, 392] width 1512 height 785
click at [1500, 20] on line at bounding box center [1500, 20] width 6 height 0
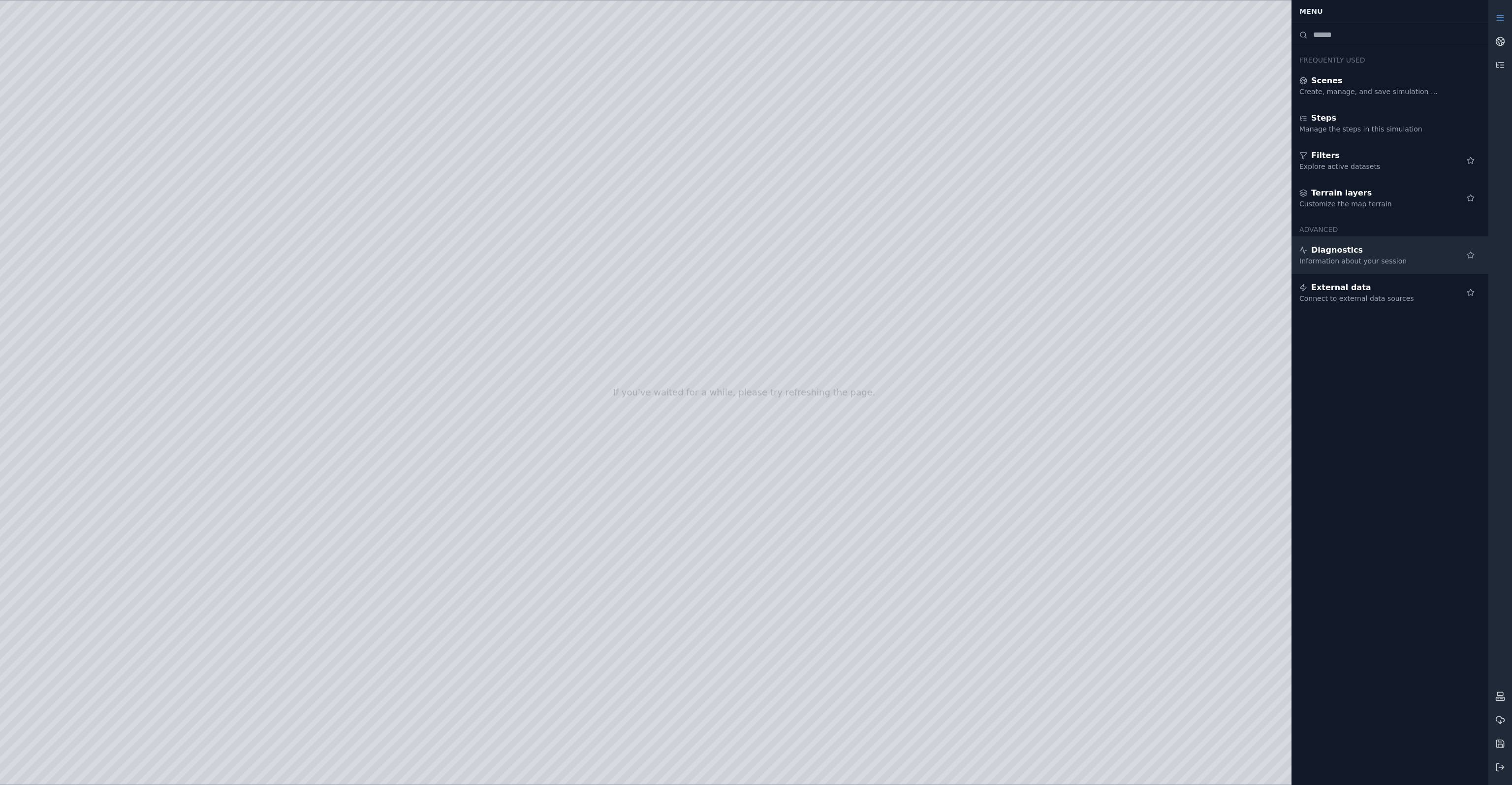
click at [1367, 251] on div "Diagnostics" at bounding box center [1370, 250] width 142 height 12
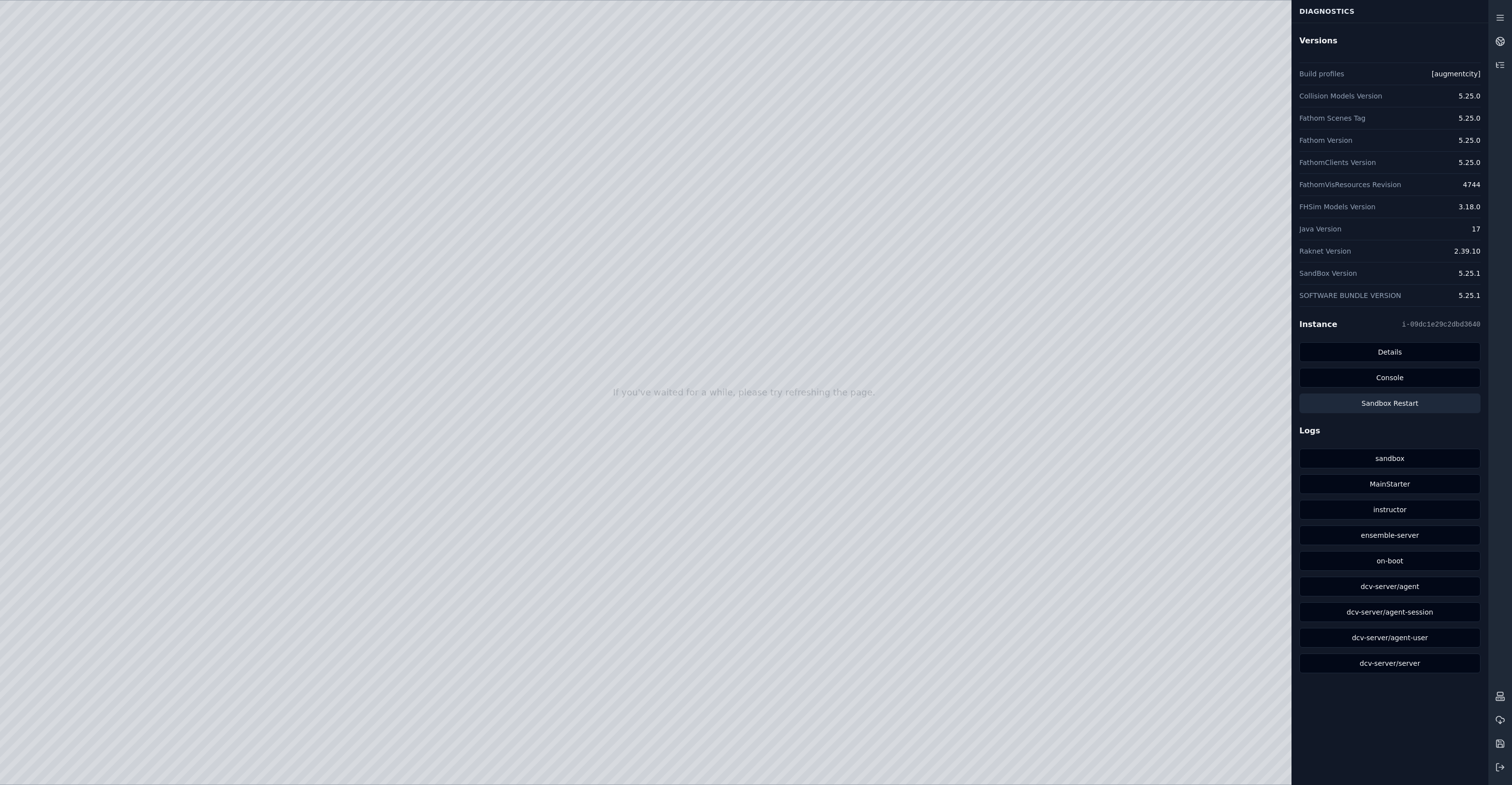
click at [1412, 400] on button "Sandbox Restart" at bounding box center [1390, 403] width 181 height 20
drag, startPoint x: 717, startPoint y: 473, endPoint x: 715, endPoint y: 447, distance: 26.1
drag, startPoint x: 694, startPoint y: 473, endPoint x: 677, endPoint y: 508, distance: 38.9
drag, startPoint x: 764, startPoint y: 371, endPoint x: 754, endPoint y: 370, distance: 10.0
drag, startPoint x: 748, startPoint y: 416, endPoint x: 744, endPoint y: 424, distance: 8.9
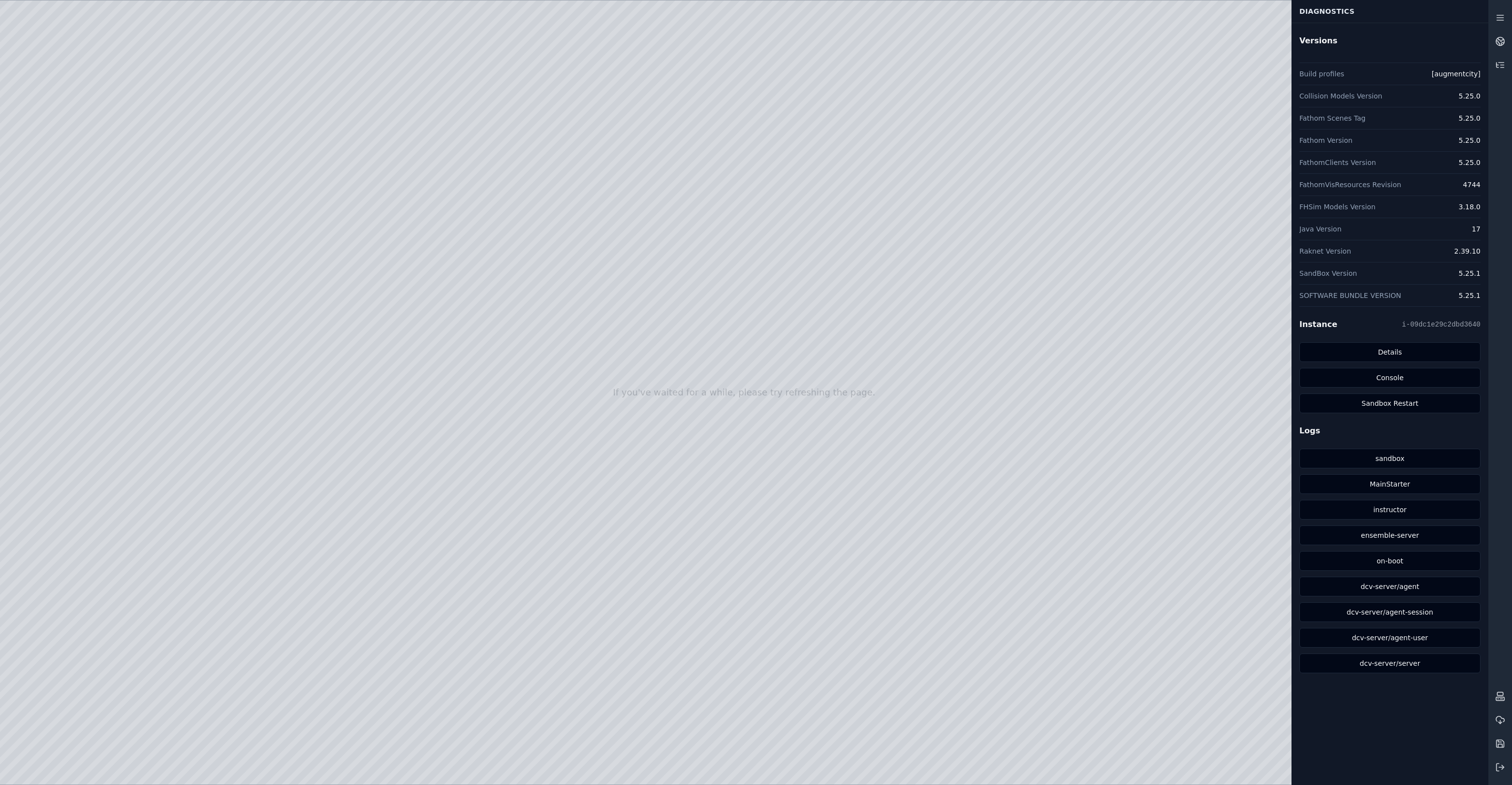
click at [670, 562] on div at bounding box center [744, 393] width 1488 height 784
click at [1503, 39] on icon at bounding box center [1502, 39] width 6 height 4
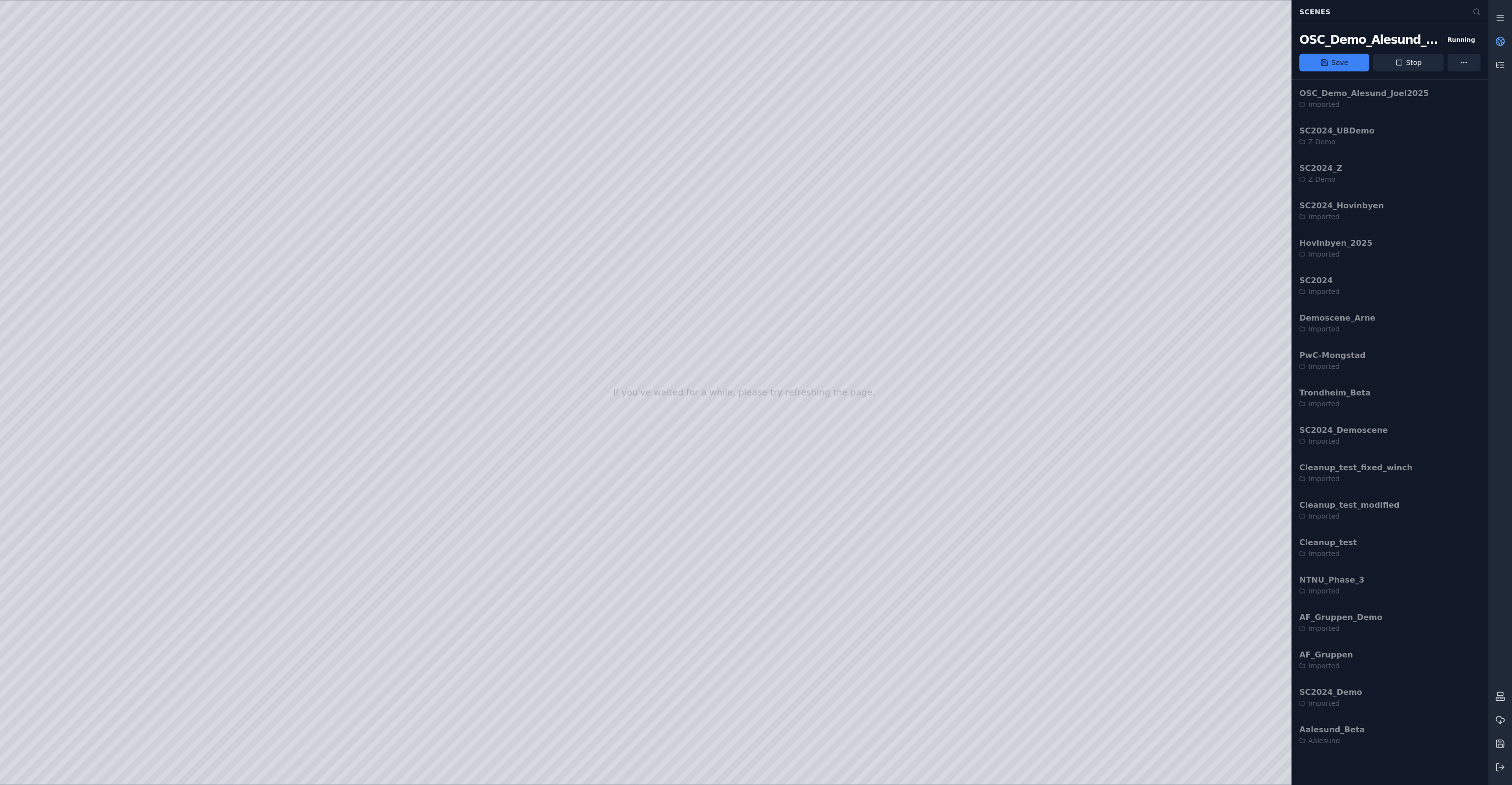
click at [1503, 39] on icon at bounding box center [1502, 39] width 6 height 4
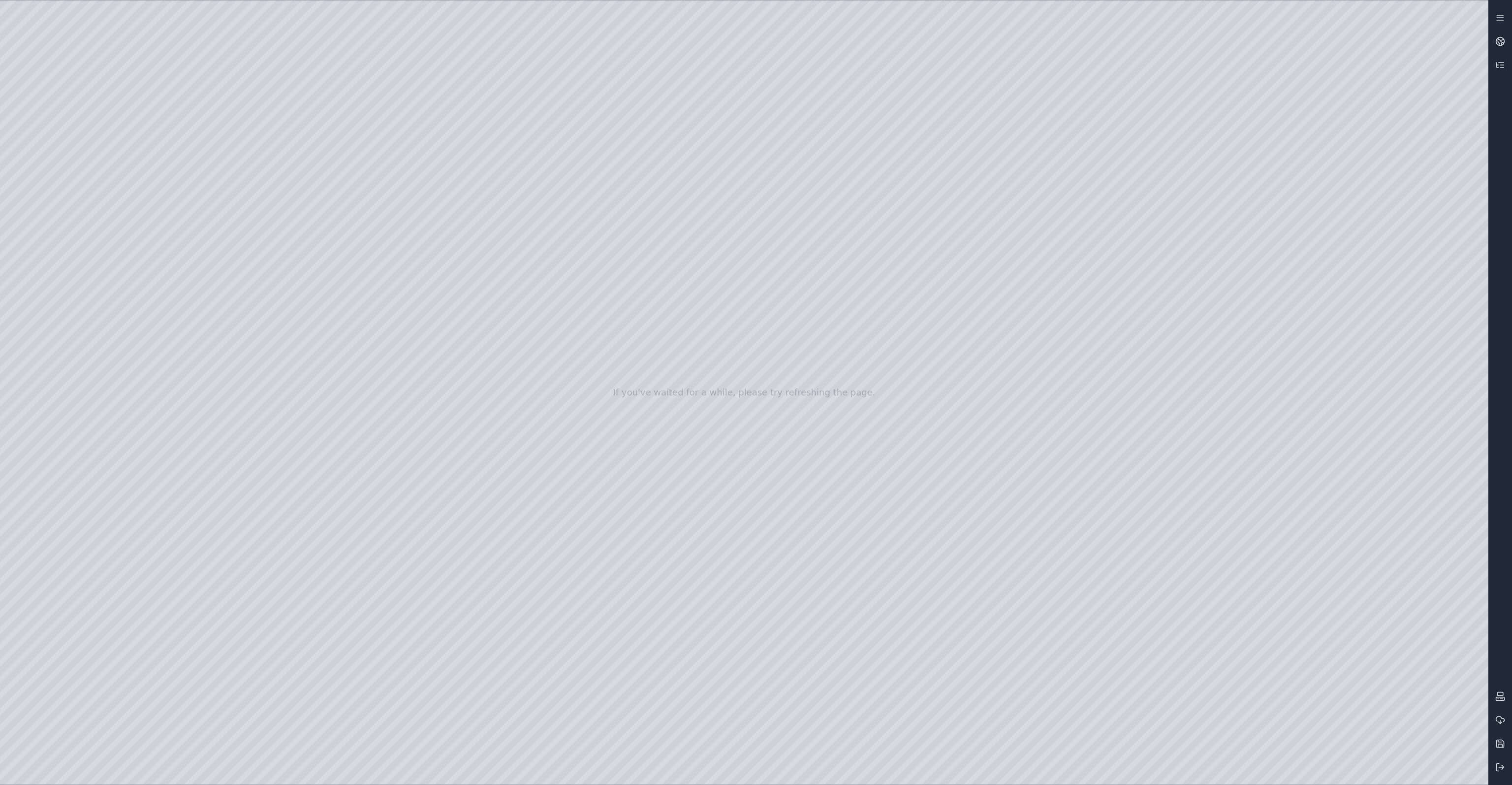
drag, startPoint x: 760, startPoint y: 441, endPoint x: 754, endPoint y: 453, distance: 13.4
click at [69, 223] on div at bounding box center [744, 393] width 1488 height 784
click at [77, 229] on div at bounding box center [744, 393] width 1488 height 784
click at [71, 264] on div at bounding box center [744, 393] width 1488 height 784
click at [331, 326] on div at bounding box center [744, 393] width 1488 height 784
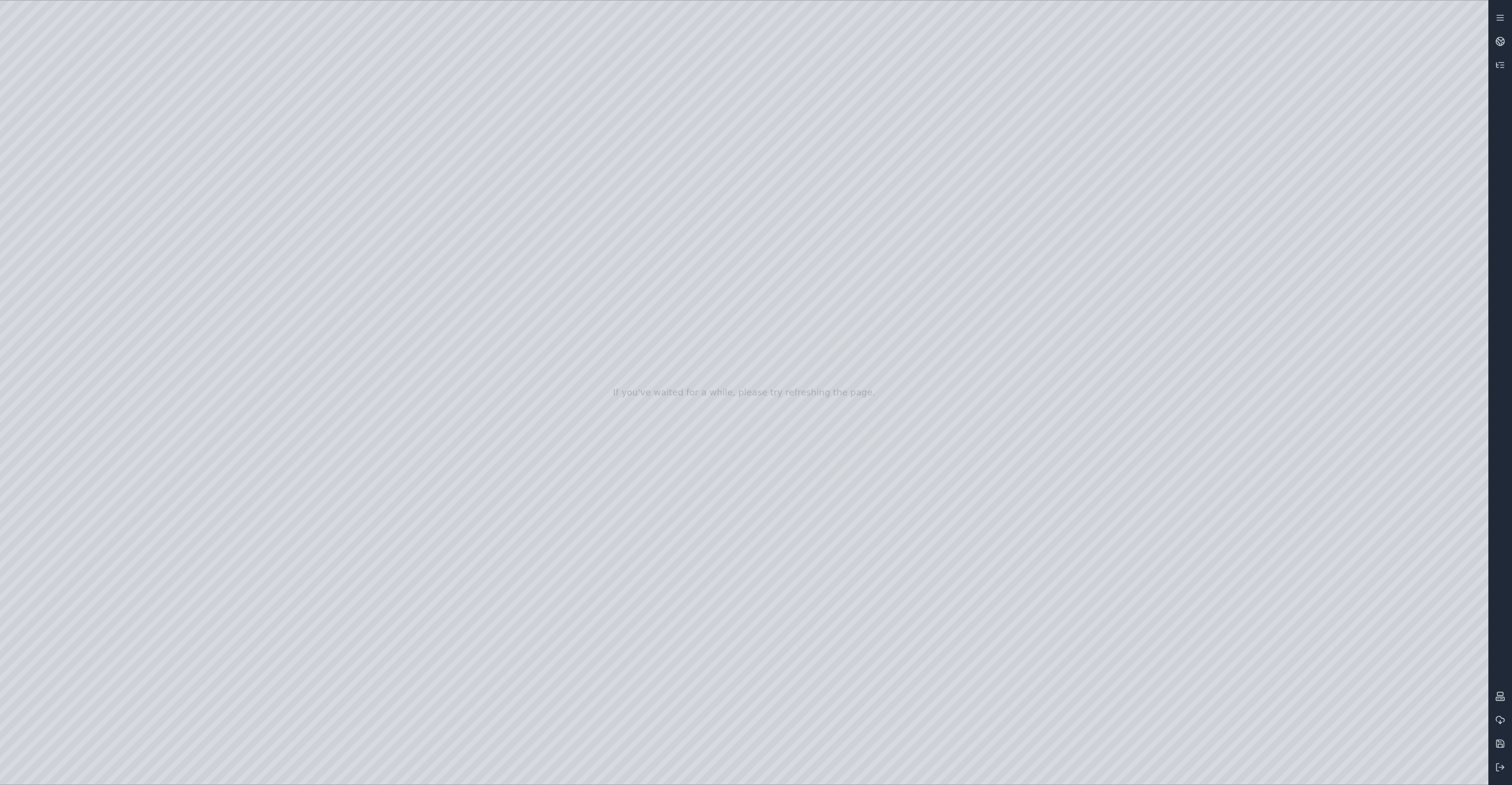
drag, startPoint x: 547, startPoint y: 308, endPoint x: 540, endPoint y: 307, distance: 7.1
click at [338, 331] on div at bounding box center [744, 393] width 1488 height 784
drag, startPoint x: 635, startPoint y: 305, endPoint x: 630, endPoint y: 331, distance: 26.5
drag, startPoint x: 666, startPoint y: 290, endPoint x: 640, endPoint y: 280, distance: 27.9
click at [332, 323] on div at bounding box center [744, 393] width 1488 height 784
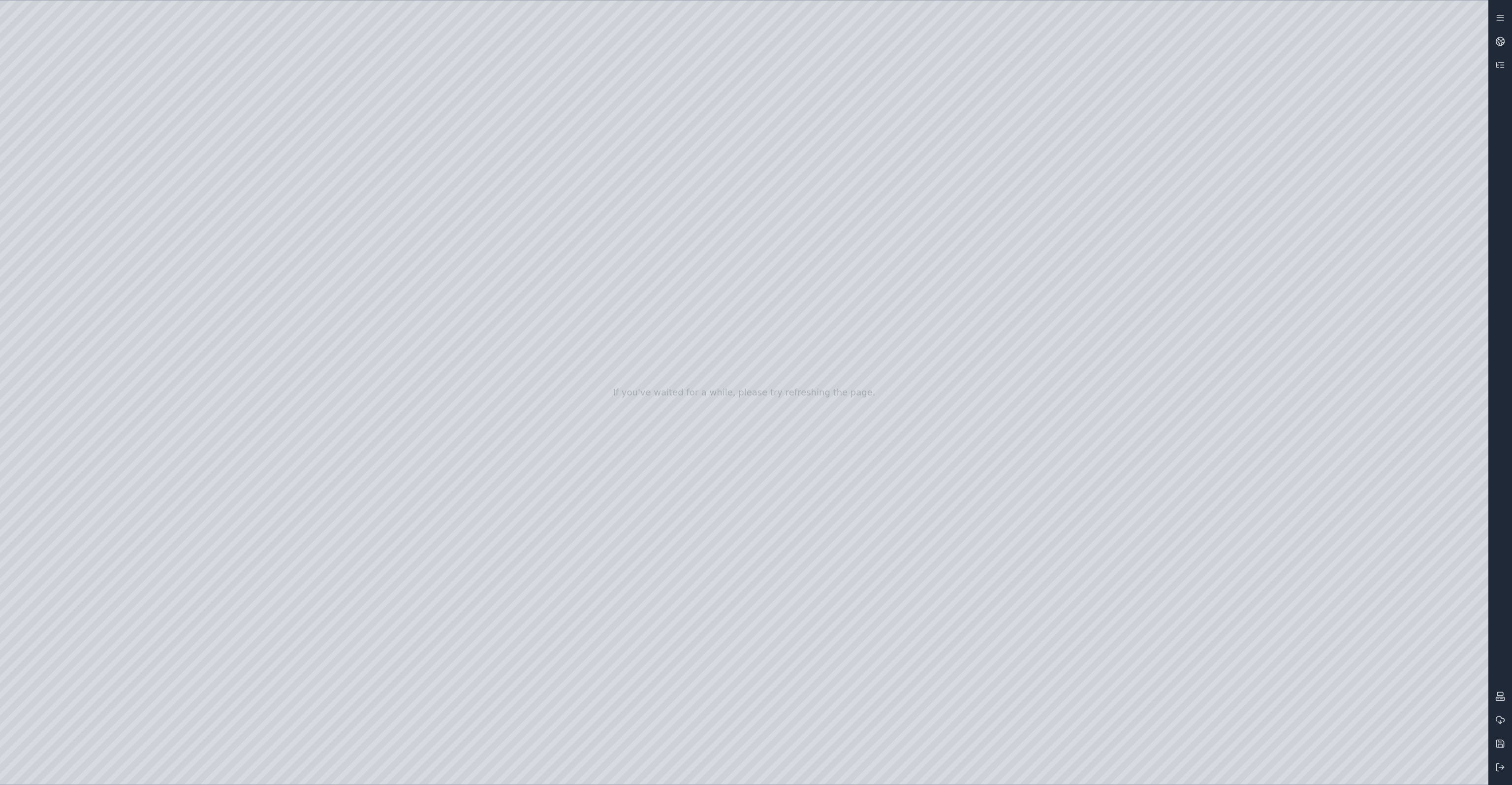
click at [342, 327] on div at bounding box center [744, 393] width 1488 height 784
drag, startPoint x: 832, startPoint y: 357, endPoint x: 856, endPoint y: 340, distance: 29.4
click at [69, 178] on div at bounding box center [744, 393] width 1488 height 784
click at [68, 205] on div at bounding box center [744, 393] width 1488 height 784
click at [63, 222] on div at bounding box center [744, 393] width 1488 height 784
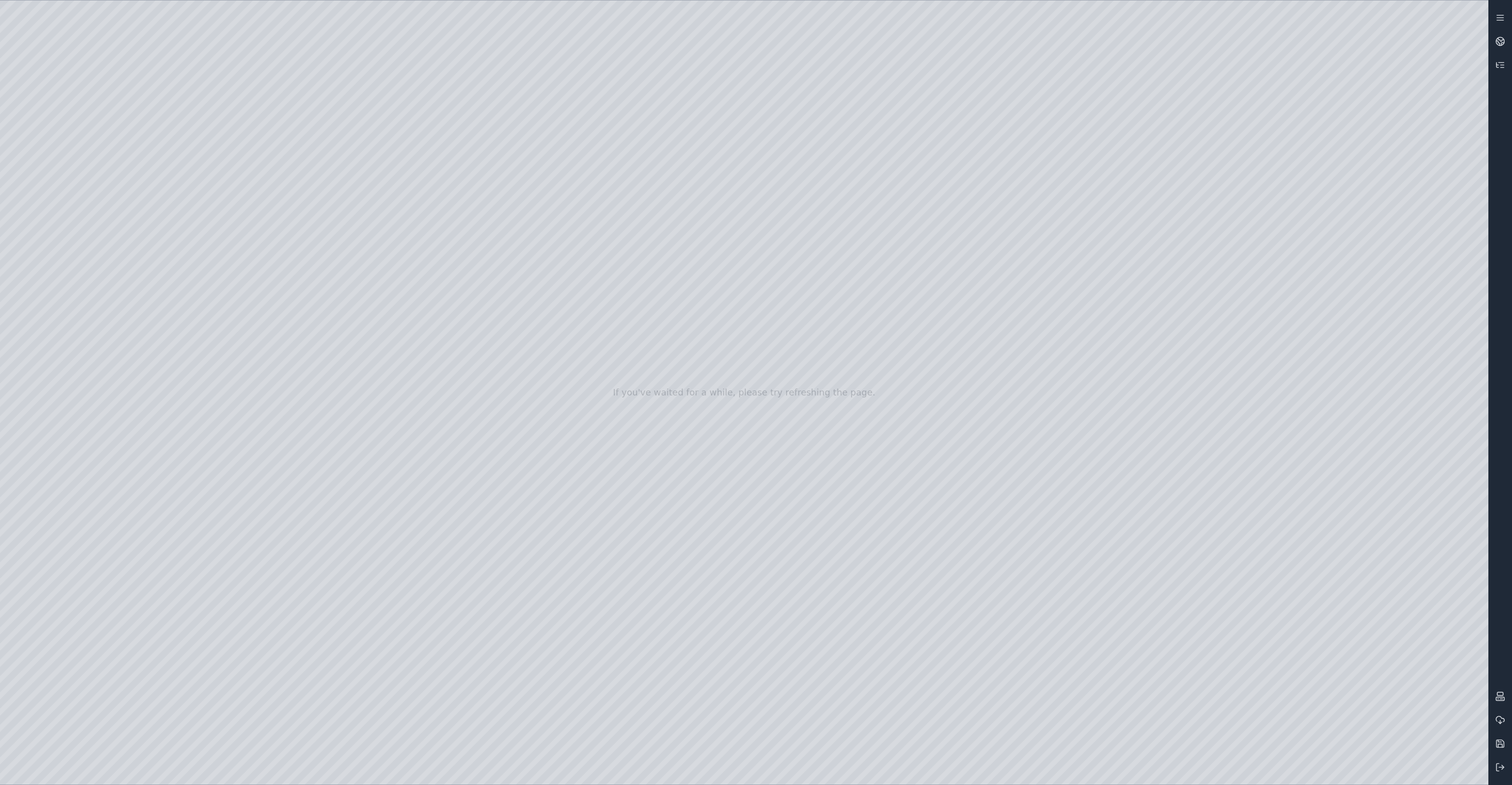
click at [44, 318] on div at bounding box center [744, 393] width 1488 height 784
click at [54, 231] on div at bounding box center [744, 393] width 1488 height 784
click at [266, 394] on div at bounding box center [744, 393] width 1488 height 784
drag, startPoint x: 576, startPoint y: 389, endPoint x: 470, endPoint y: 392, distance: 106.0
drag, startPoint x: 335, startPoint y: 129, endPoint x: 684, endPoint y: 571, distance: 563.2
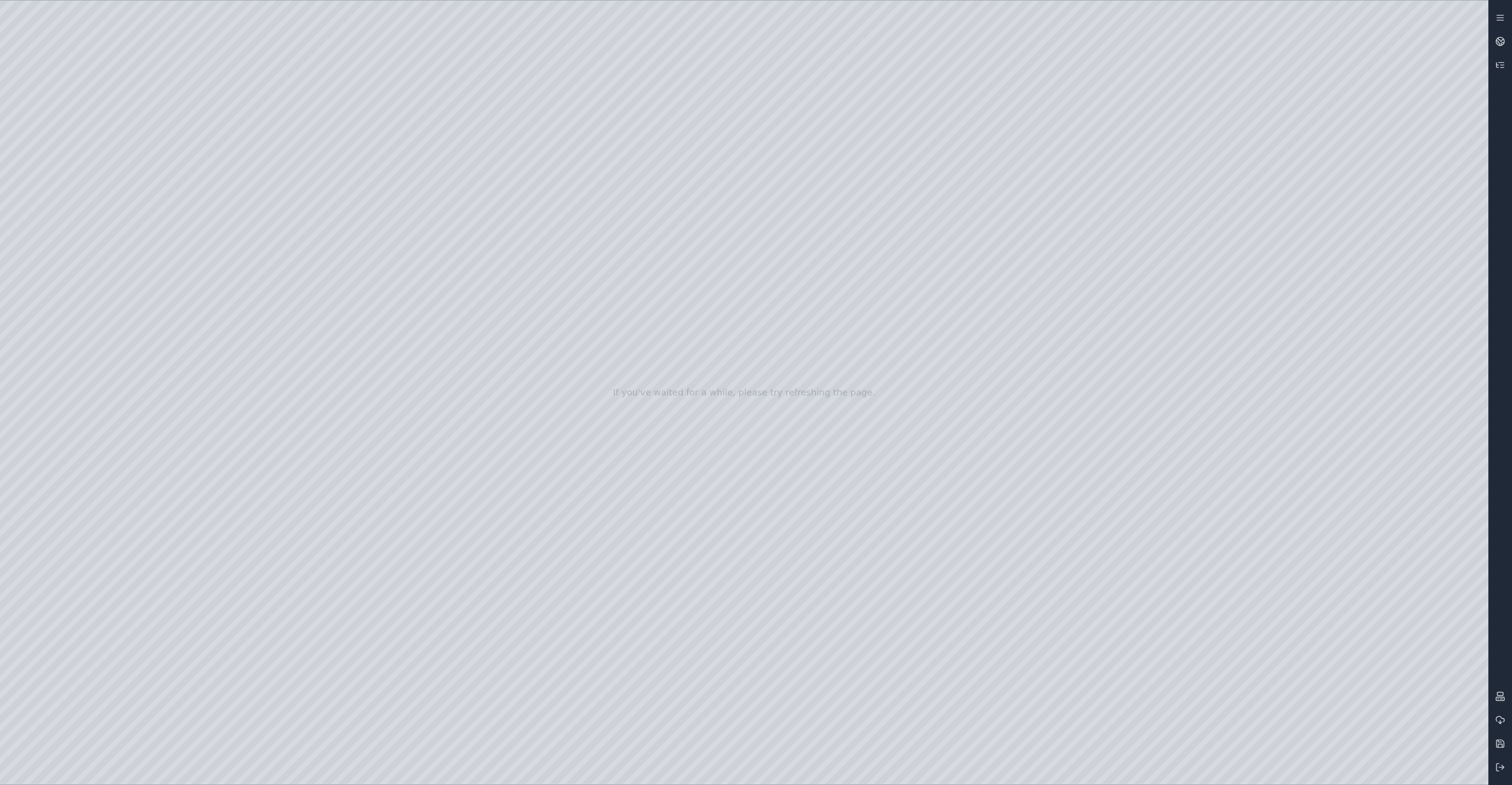
click at [684, 571] on div at bounding box center [744, 393] width 1488 height 784
drag, startPoint x: 683, startPoint y: 534, endPoint x: 717, endPoint y: 11, distance: 524.1
click at [717, 11] on div at bounding box center [744, 393] width 1488 height 784
drag, startPoint x: 757, startPoint y: 398, endPoint x: 755, endPoint y: 382, distance: 16.1
drag, startPoint x: 734, startPoint y: 410, endPoint x: 760, endPoint y: 61, distance: 350.0
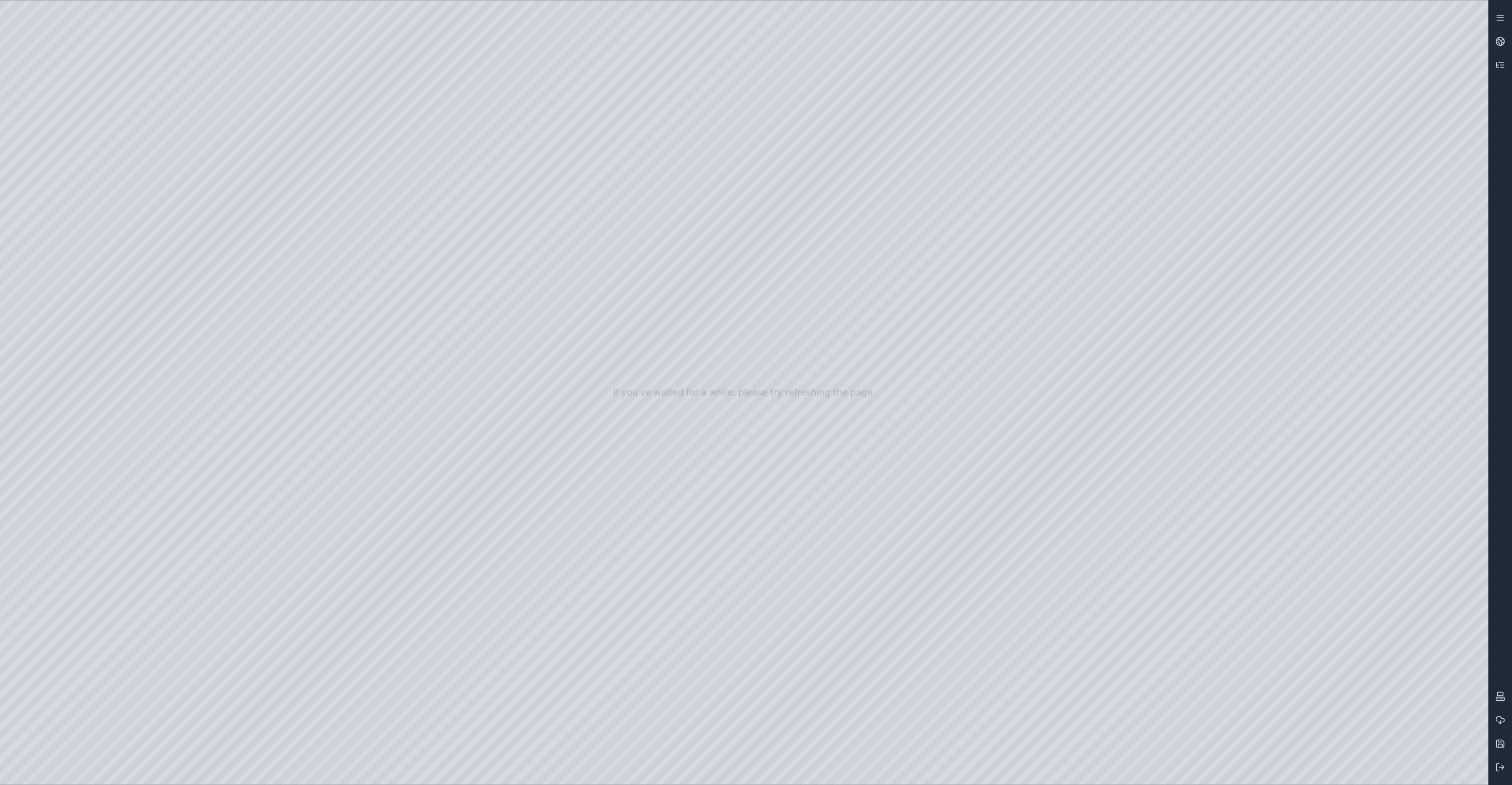
click at [760, 61] on div at bounding box center [744, 393] width 1488 height 784
click at [724, 717] on div at bounding box center [744, 393] width 1488 height 784
click at [1507, 770] on button at bounding box center [1500, 767] width 24 height 24
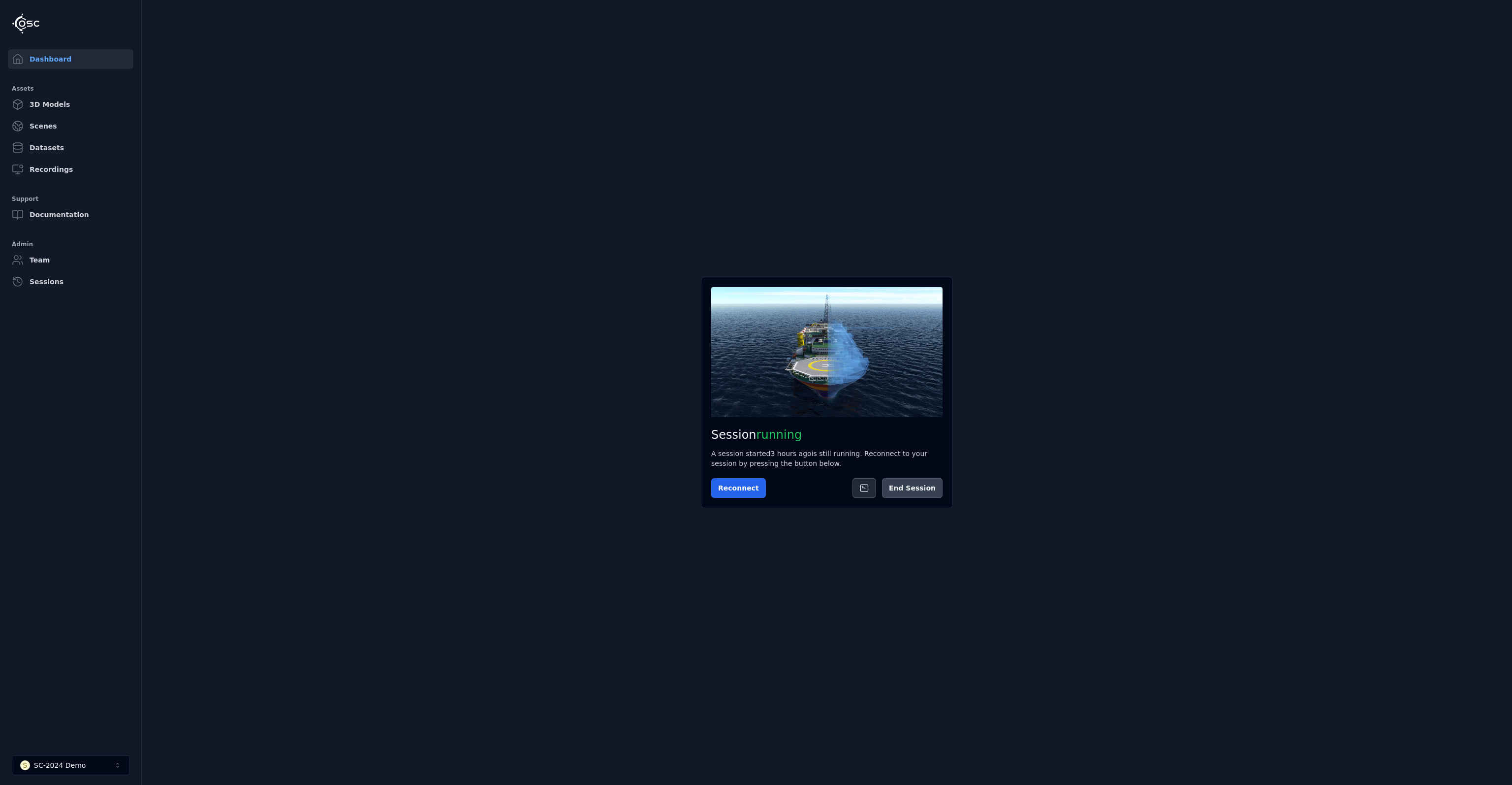
click at [914, 487] on button "End Session" at bounding box center [912, 487] width 60 height 20
click at [757, 491] on button "Start Session" at bounding box center [750, 487] width 78 height 20
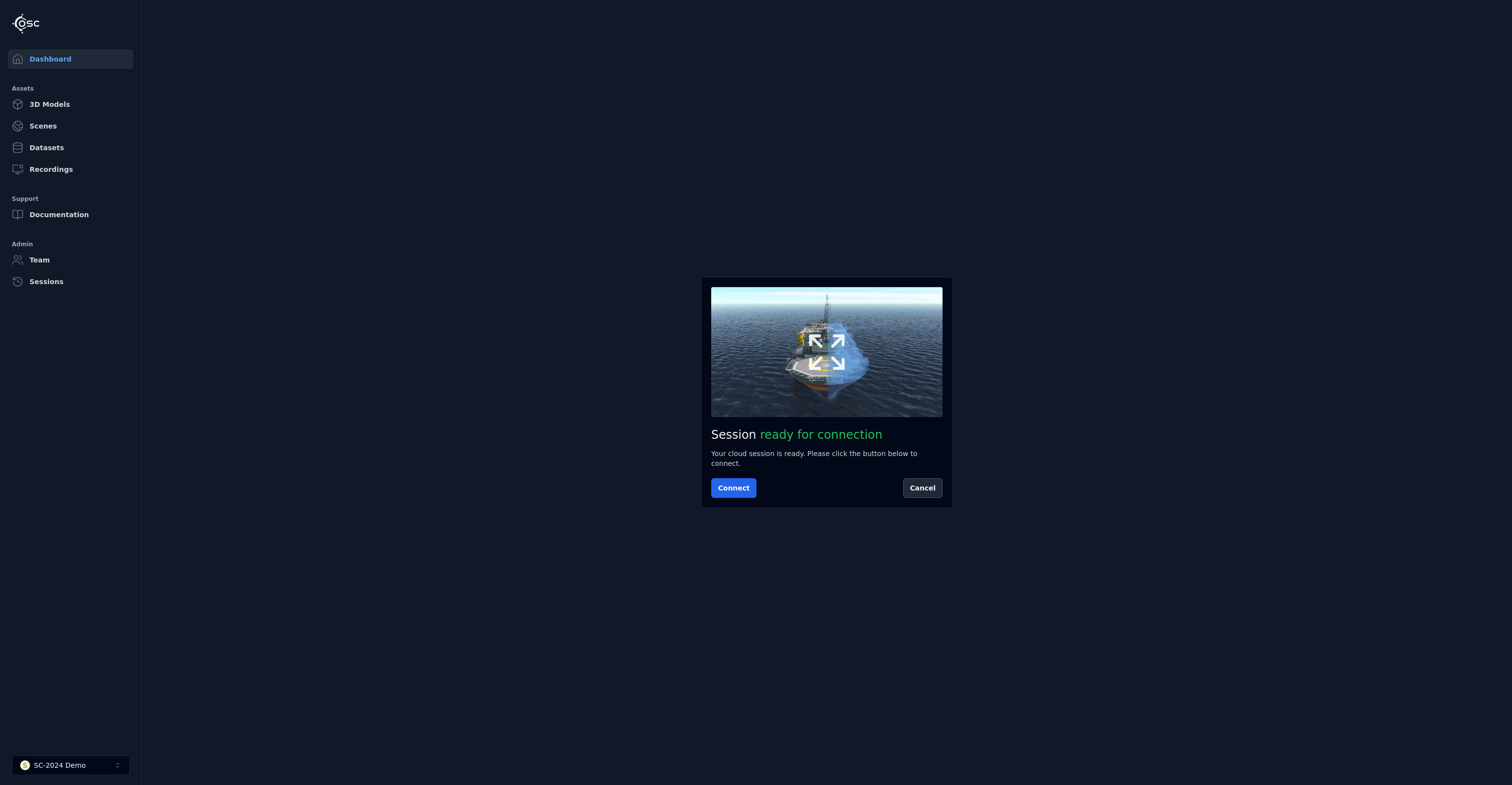
click at [808, 387] on button at bounding box center [827, 352] width 231 height 130
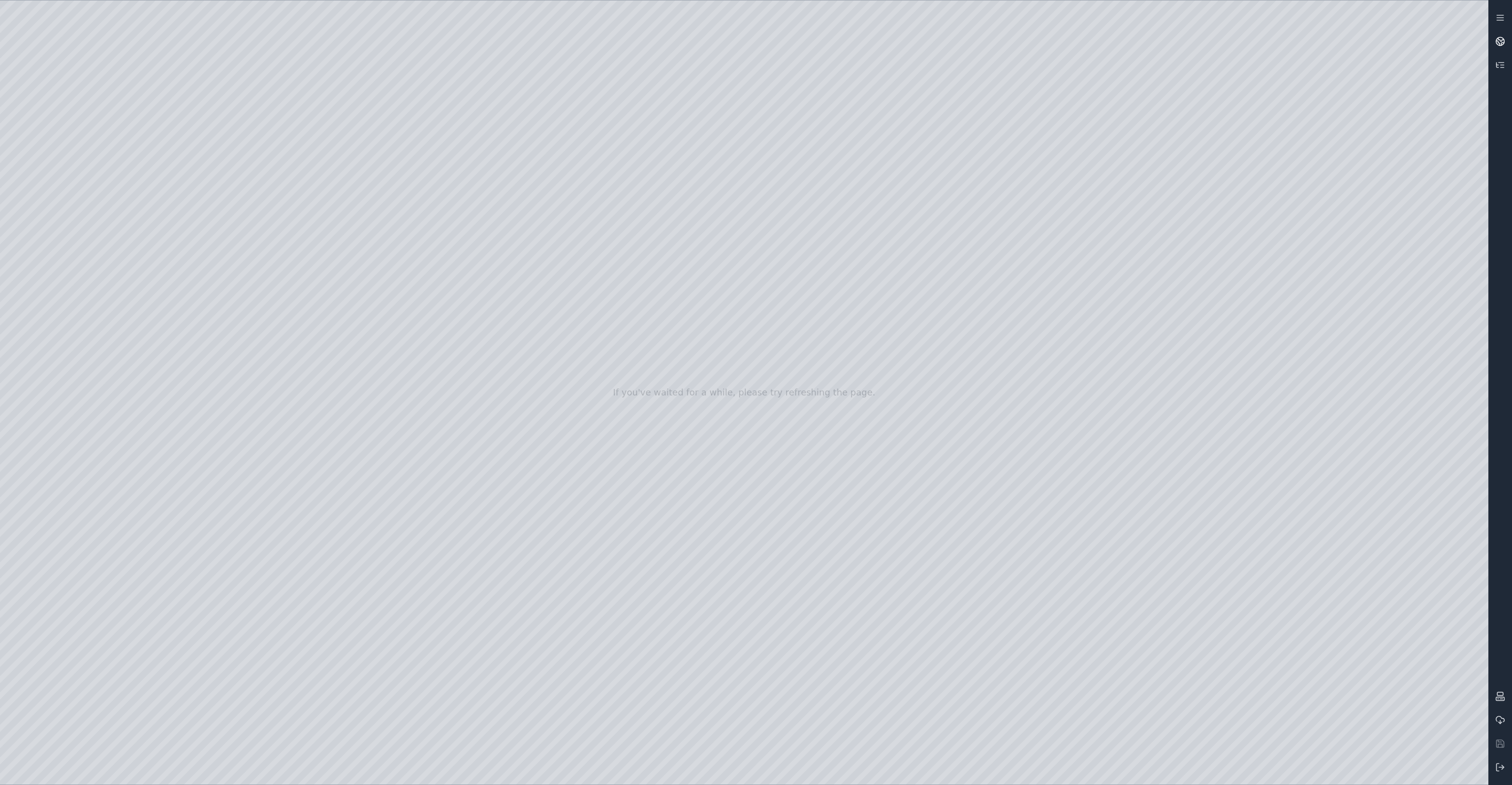
click at [1502, 44] on circle at bounding box center [1501, 42] width 9 height 9
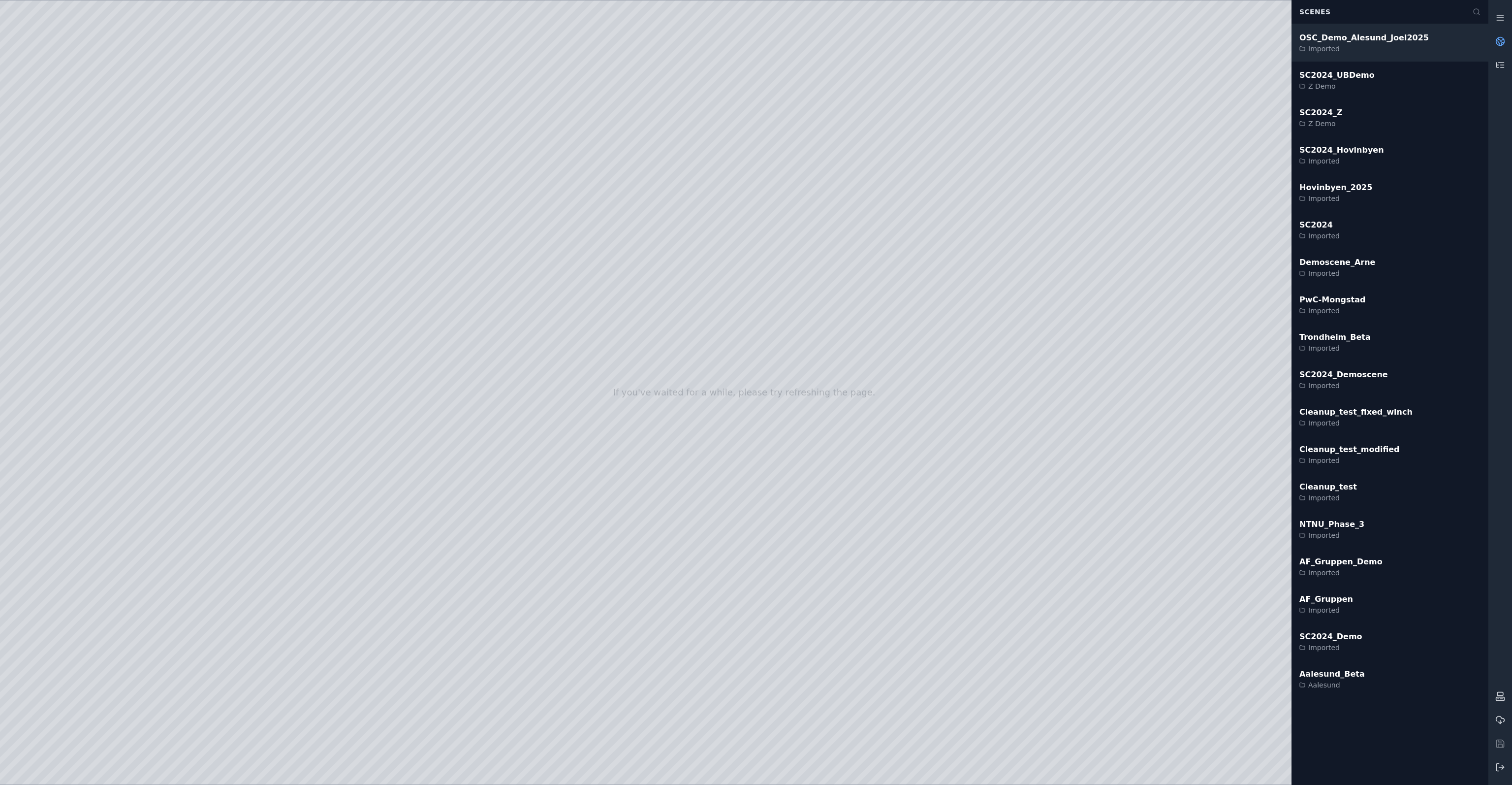
click at [1392, 47] on div "Imported" at bounding box center [1364, 48] width 130 height 10
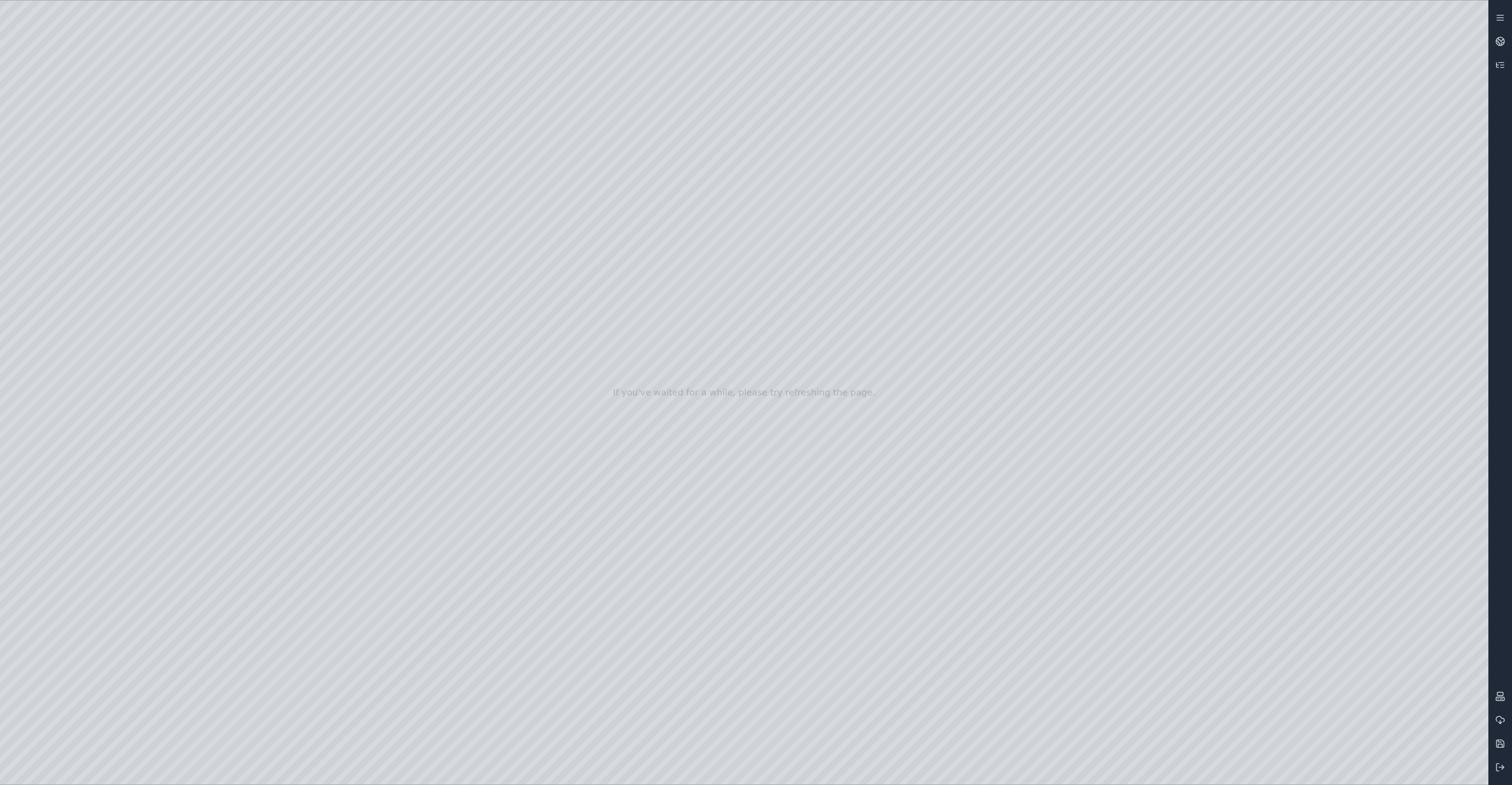
click at [706, 309] on div at bounding box center [744, 393] width 1488 height 784
drag, startPoint x: 869, startPoint y: 345, endPoint x: 803, endPoint y: 375, distance: 72.5
click at [743, 467] on div at bounding box center [744, 393] width 1488 height 784
click at [41, 231] on div at bounding box center [744, 393] width 1488 height 784
click at [71, 262] on div at bounding box center [744, 393] width 1488 height 784
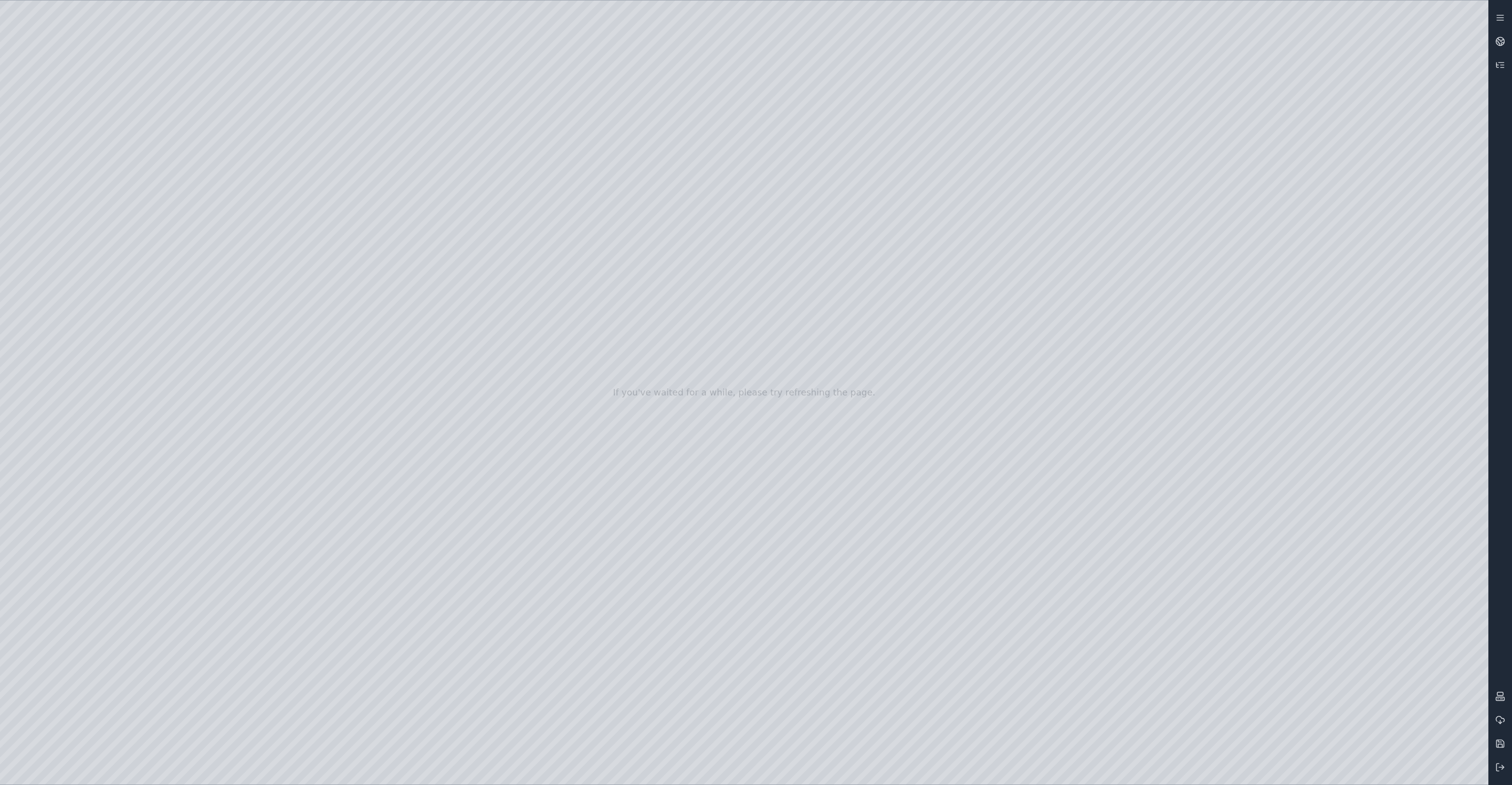
click at [331, 333] on div at bounding box center [744, 393] width 1488 height 784
drag, startPoint x: 591, startPoint y: 329, endPoint x: 394, endPoint y: 310, distance: 197.9
click at [81, 352] on div at bounding box center [744, 393] width 1488 height 784
click at [78, 206] on div at bounding box center [744, 393] width 1488 height 784
drag, startPoint x: 613, startPoint y: 314, endPoint x: 842, endPoint y: 355, distance: 232.6
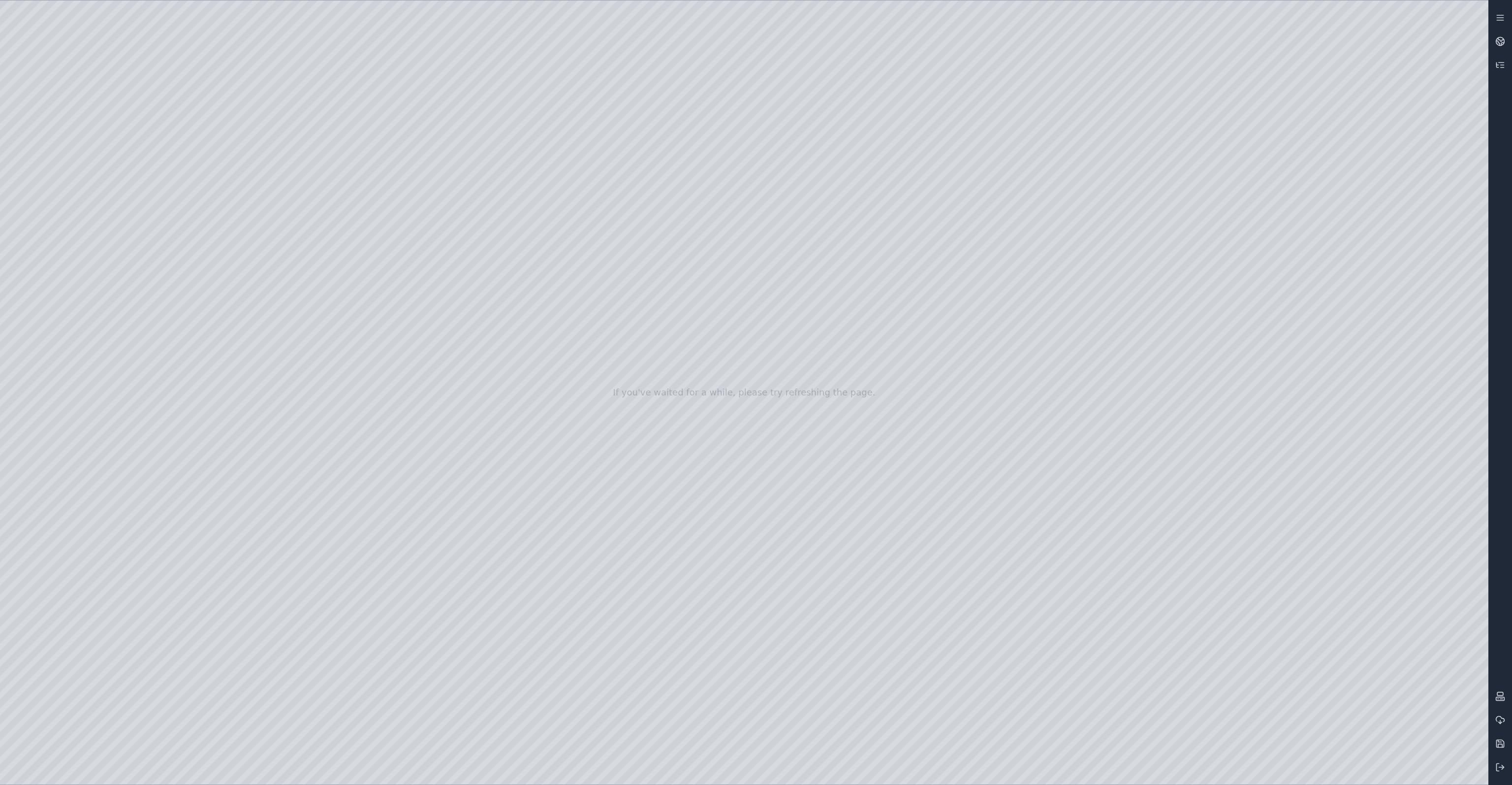
click at [346, 329] on div at bounding box center [744, 393] width 1488 height 784
drag, startPoint x: 650, startPoint y: 391, endPoint x: 729, endPoint y: 402, distance: 79.8
drag, startPoint x: 690, startPoint y: 388, endPoint x: 606, endPoint y: 345, distance: 94.4
drag, startPoint x: 618, startPoint y: 344, endPoint x: 564, endPoint y: 352, distance: 54.6
click at [346, 328] on div at bounding box center [744, 393] width 1488 height 784
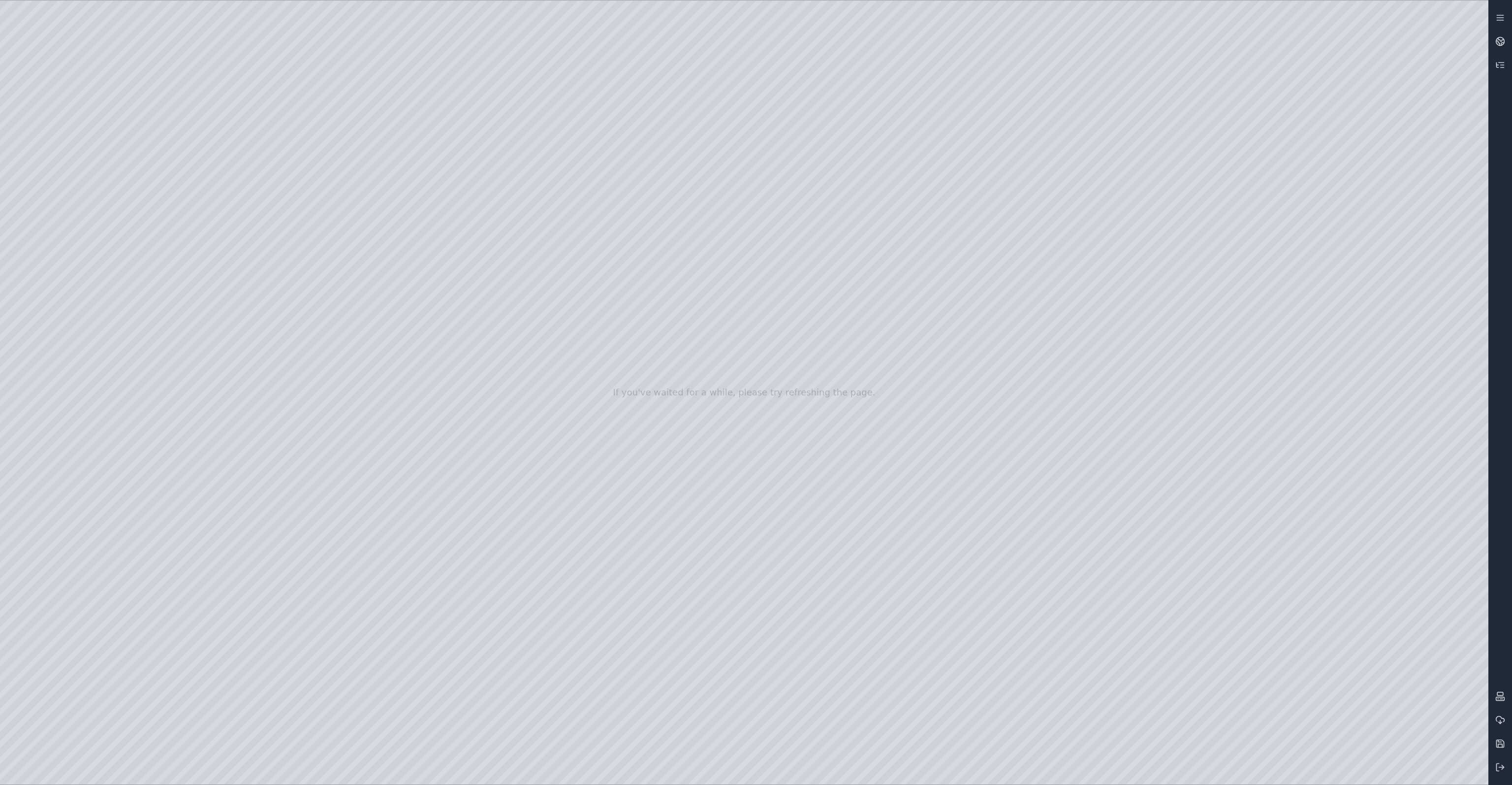
drag, startPoint x: 675, startPoint y: 336, endPoint x: 526, endPoint y: 354, distance: 150.1
drag, startPoint x: 882, startPoint y: 360, endPoint x: 857, endPoint y: 374, distance: 28.7
click at [77, 368] on div at bounding box center [744, 393] width 1488 height 784
click at [326, 598] on div at bounding box center [744, 393] width 1488 height 784
click at [205, 712] on div at bounding box center [744, 393] width 1488 height 784
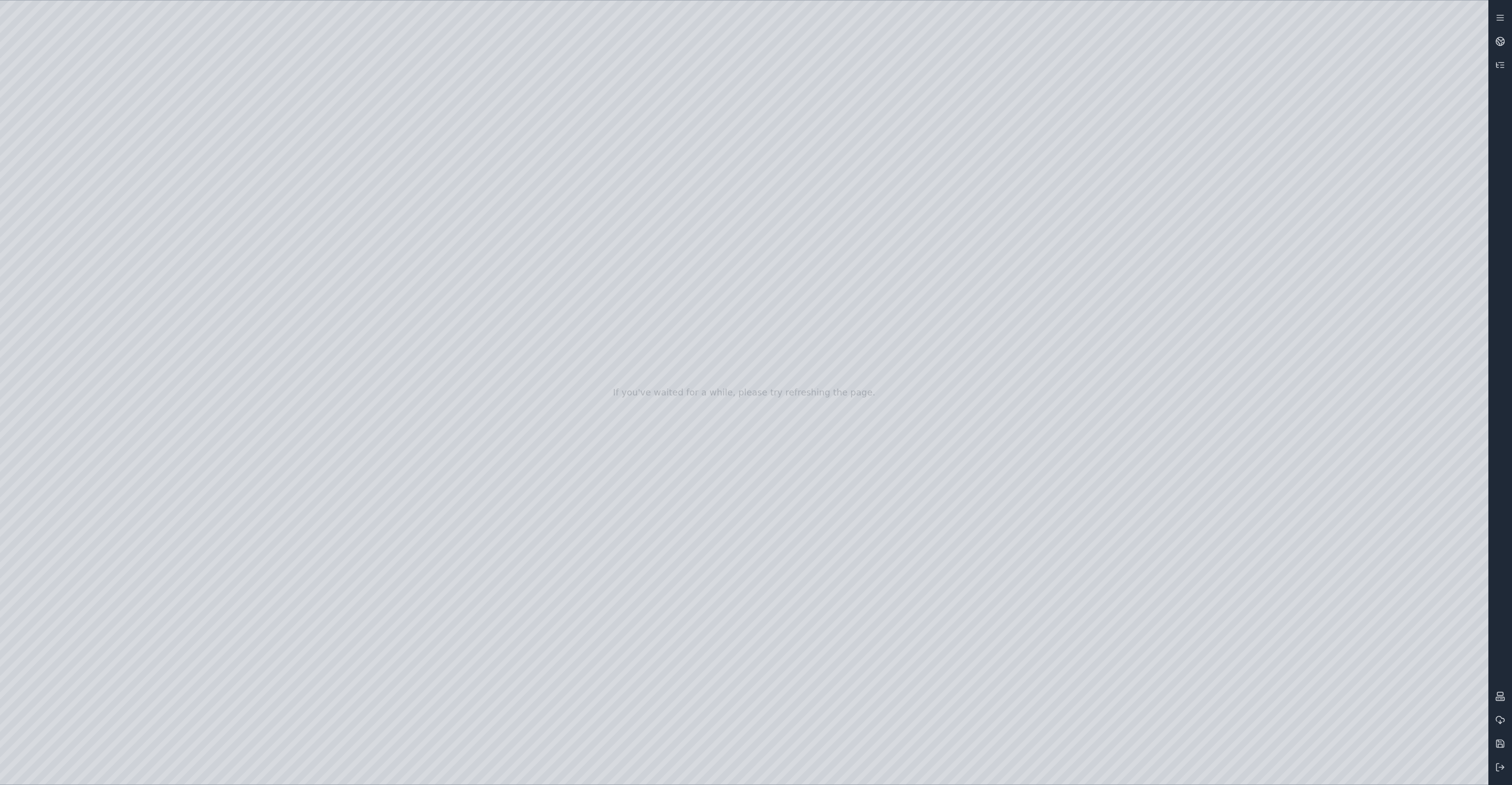
click at [160, 51] on div at bounding box center [744, 393] width 1488 height 784
click at [209, 220] on div at bounding box center [744, 393] width 1488 height 784
click at [209, 332] on div at bounding box center [744, 393] width 1488 height 784
click at [324, 603] on div at bounding box center [744, 393] width 1488 height 784
click at [318, 615] on div at bounding box center [744, 393] width 1488 height 784
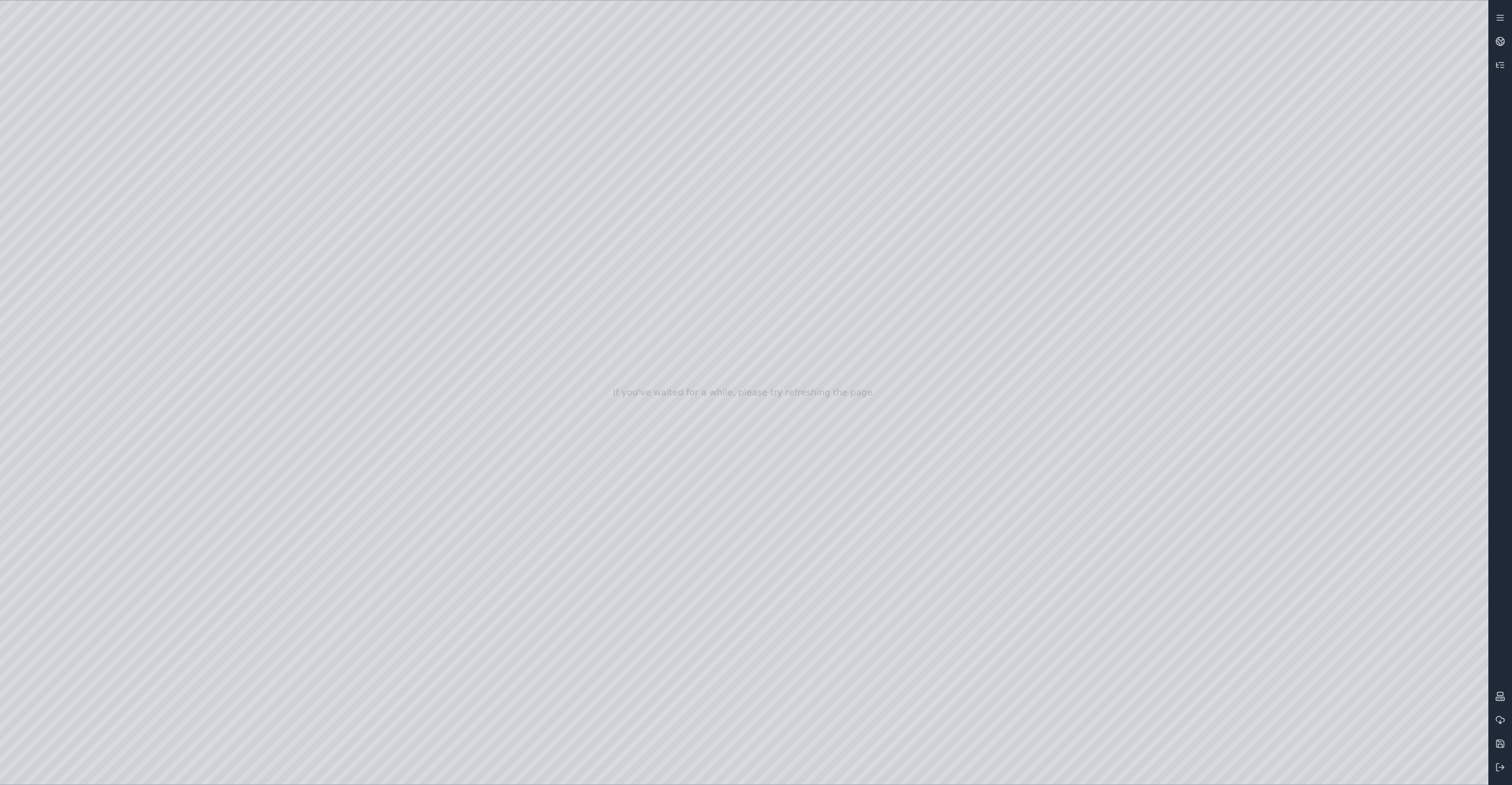
click at [164, 157] on div at bounding box center [744, 393] width 1488 height 784
click at [75, 367] on div at bounding box center [744, 393] width 1488 height 784
drag, startPoint x: 470, startPoint y: 406, endPoint x: 466, endPoint y: 397, distance: 9.8
click at [73, 376] on div at bounding box center [744, 393] width 1488 height 784
click at [57, 376] on div at bounding box center [744, 393] width 1488 height 784
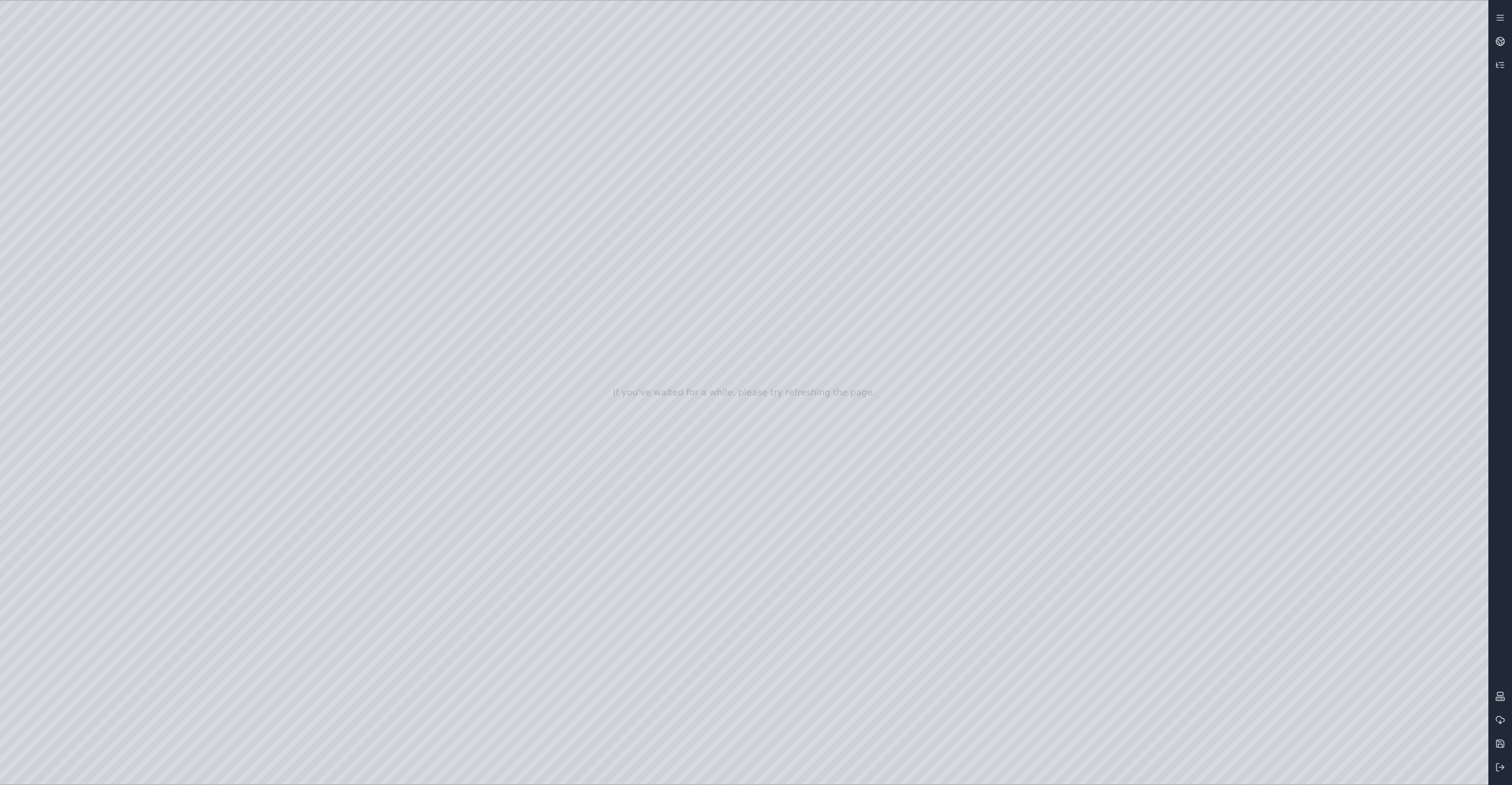
click at [325, 607] on div at bounding box center [744, 393] width 1488 height 784
drag, startPoint x: 486, startPoint y: 508, endPoint x: 494, endPoint y: 517, distance: 12.0
click at [182, 713] on div at bounding box center [744, 393] width 1488 height 784
drag, startPoint x: 178, startPoint y: 143, endPoint x: 816, endPoint y: 368, distance: 676.5
click at [816, 368] on div at bounding box center [744, 393] width 1488 height 784
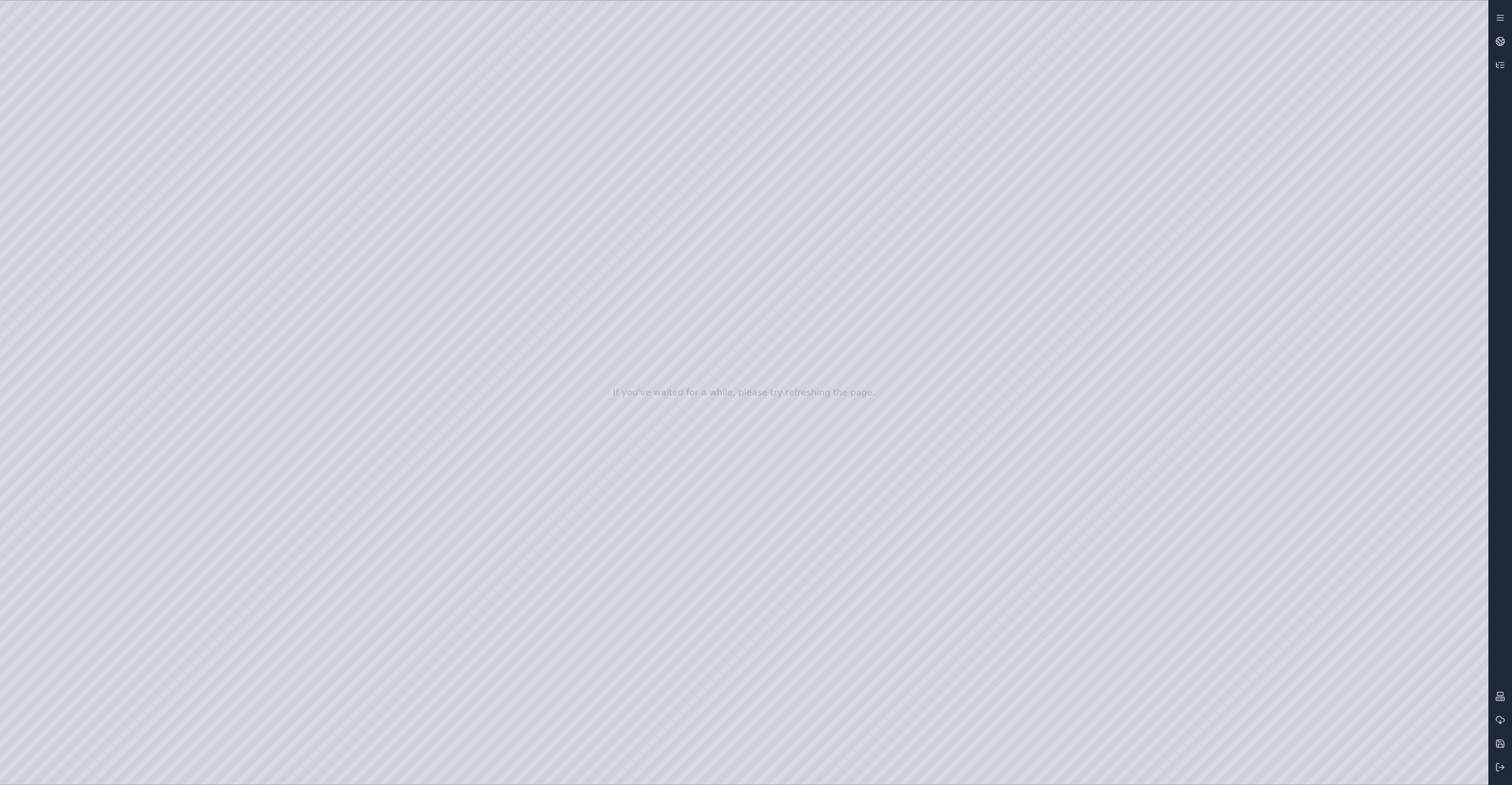
drag, startPoint x: 671, startPoint y: 436, endPoint x: 614, endPoint y: 452, distance: 59.2
click at [207, 713] on div at bounding box center [744, 393] width 1488 height 784
drag, startPoint x: 590, startPoint y: 351, endPoint x: 537, endPoint y: 326, distance: 58.6
drag, startPoint x: 237, startPoint y: 209, endPoint x: 531, endPoint y: 338, distance: 321.1
click at [531, 338] on div at bounding box center [744, 393] width 1488 height 784
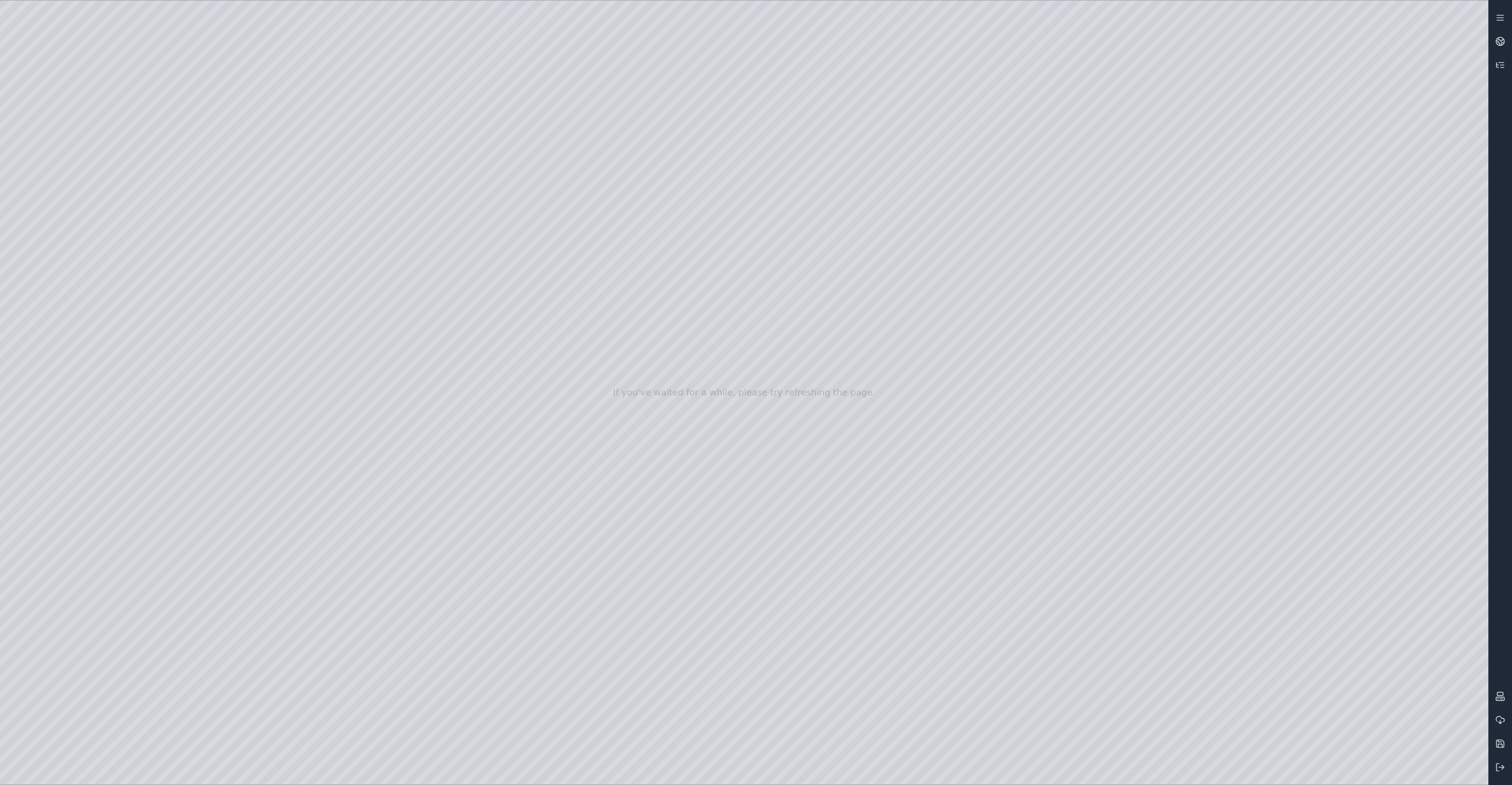
click at [305, 706] on div at bounding box center [744, 393] width 1488 height 784
click at [565, 333] on div at bounding box center [744, 393] width 1488 height 784
drag, startPoint x: 603, startPoint y: 430, endPoint x: 612, endPoint y: 445, distance: 17.5
click at [1393, 475] on div at bounding box center [744, 393] width 1488 height 784
click at [1365, 552] on div at bounding box center [744, 393] width 1488 height 784
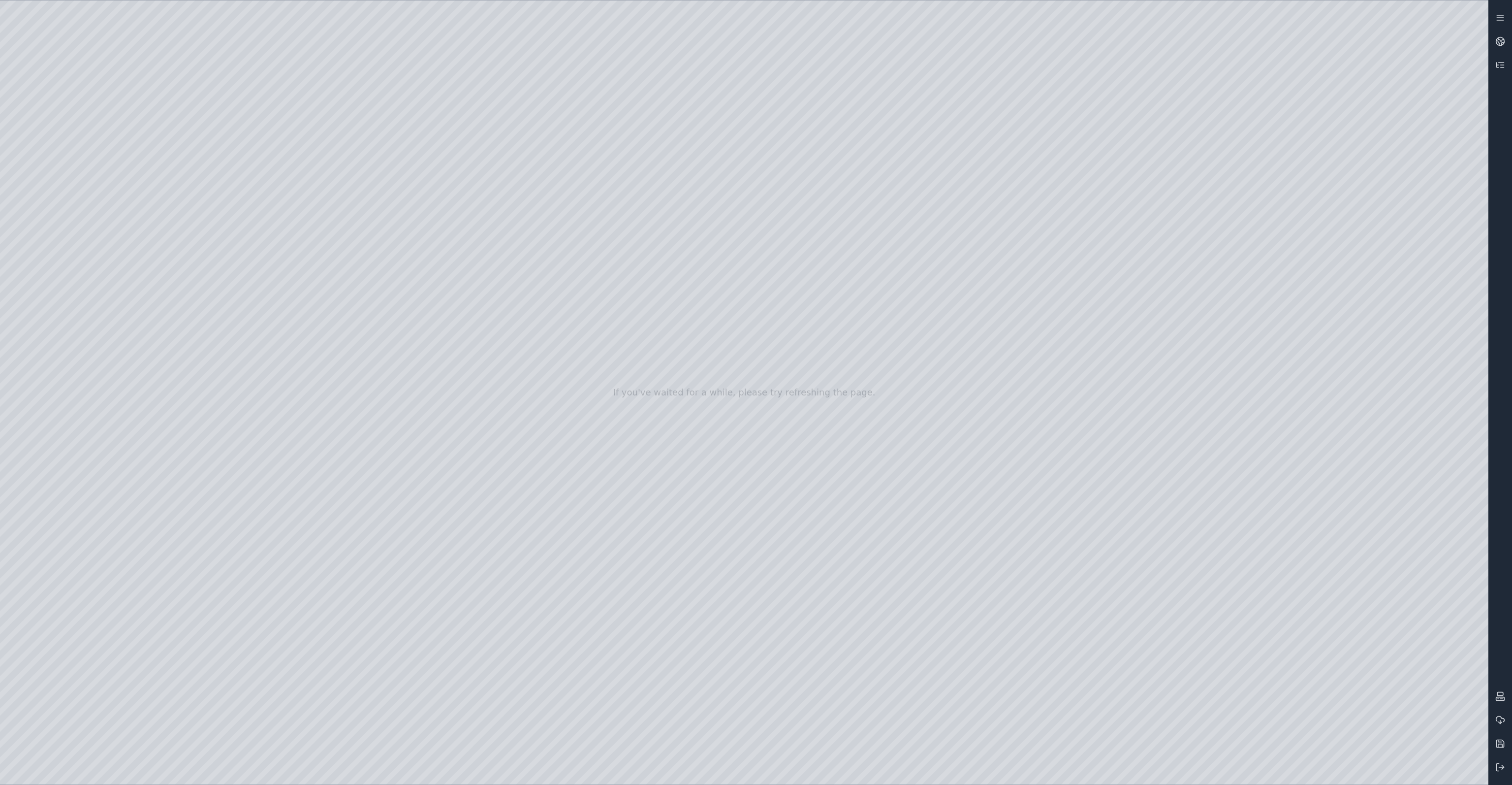
click at [1332, 589] on div at bounding box center [744, 393] width 1488 height 784
click at [1330, 590] on div at bounding box center [744, 393] width 1488 height 784
drag, startPoint x: 830, startPoint y: 603, endPoint x: 877, endPoint y: 608, distance: 47.3
drag, startPoint x: 877, startPoint y: 614, endPoint x: 866, endPoint y: 611, distance: 11.4
click at [1354, 582] on div at bounding box center [744, 393] width 1488 height 784
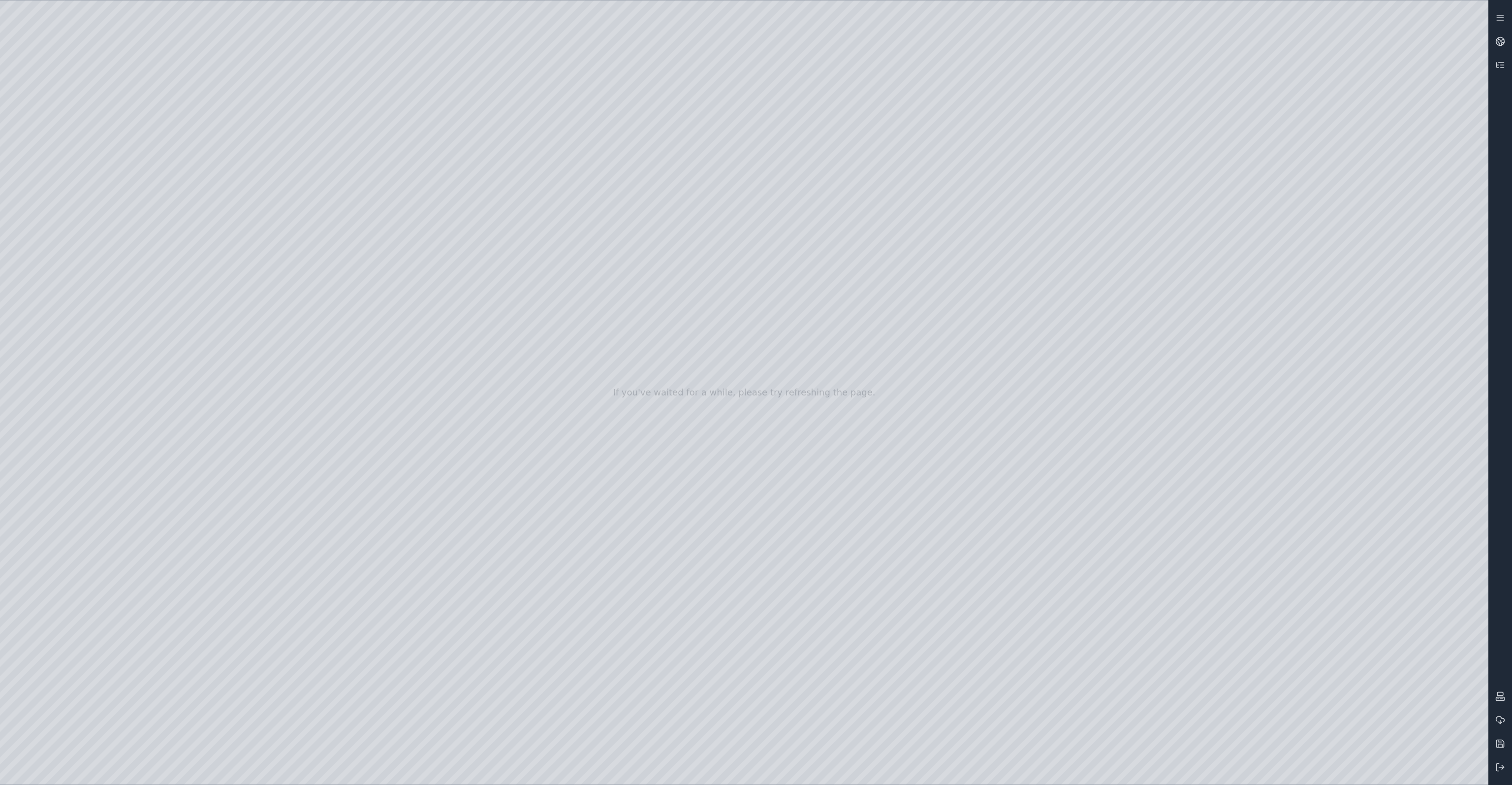
drag, startPoint x: 894, startPoint y: 587, endPoint x: 768, endPoint y: 506, distance: 149.8
click at [820, 411] on div at bounding box center [744, 393] width 1488 height 784
drag, startPoint x: 1135, startPoint y: 466, endPoint x: 1094, endPoint y: 564, distance: 106.2
click at [50, 473] on div at bounding box center [744, 393] width 1488 height 784
click at [95, 260] on div at bounding box center [744, 393] width 1488 height 784
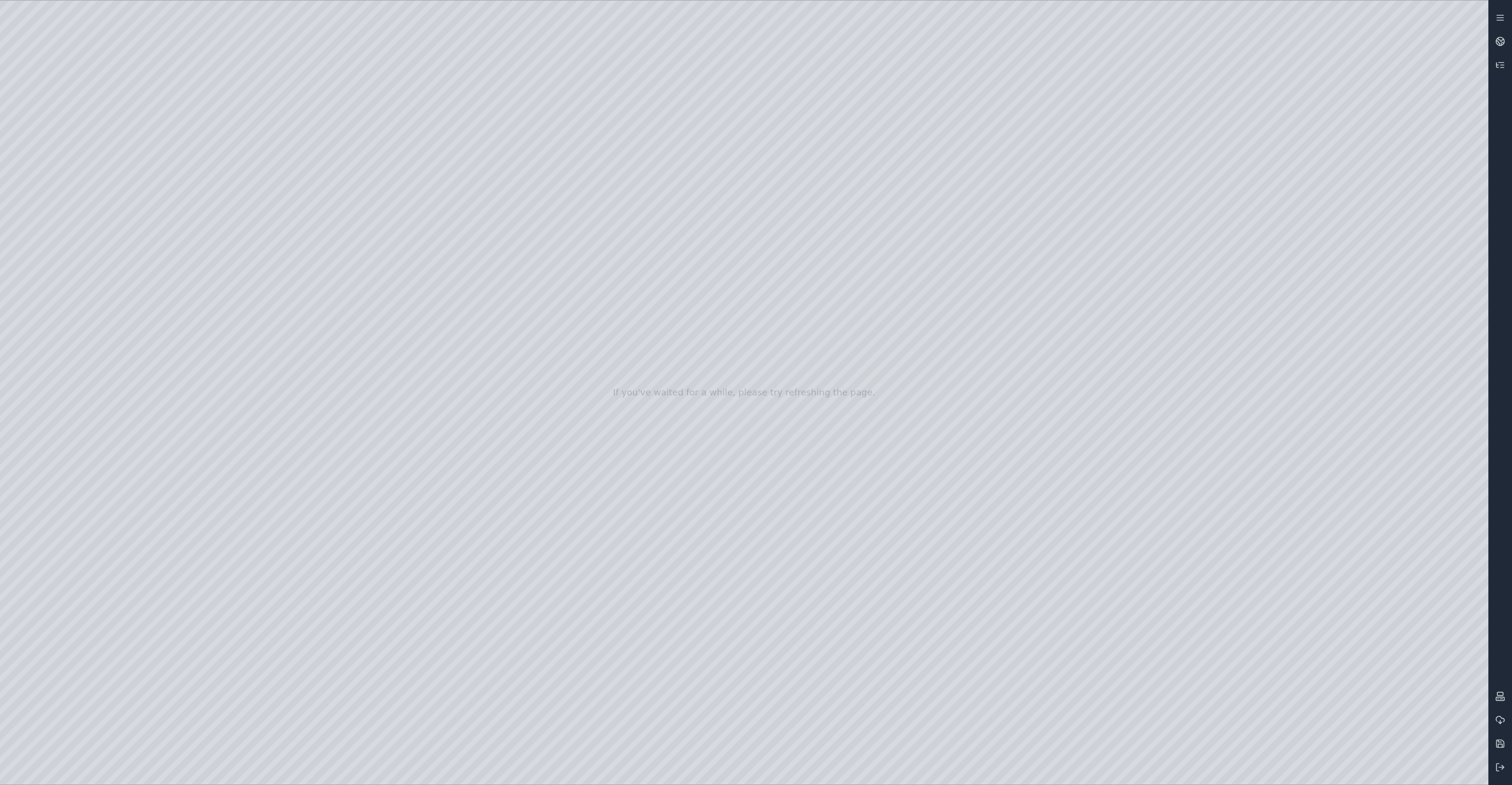
click at [333, 331] on div at bounding box center [744, 393] width 1488 height 784
drag, startPoint x: 766, startPoint y: 395, endPoint x: 772, endPoint y: 396, distance: 6.1
click at [82, 180] on div at bounding box center [744, 393] width 1488 height 784
click at [79, 227] on div at bounding box center [744, 393] width 1488 height 784
click at [81, 198] on div at bounding box center [744, 393] width 1488 height 784
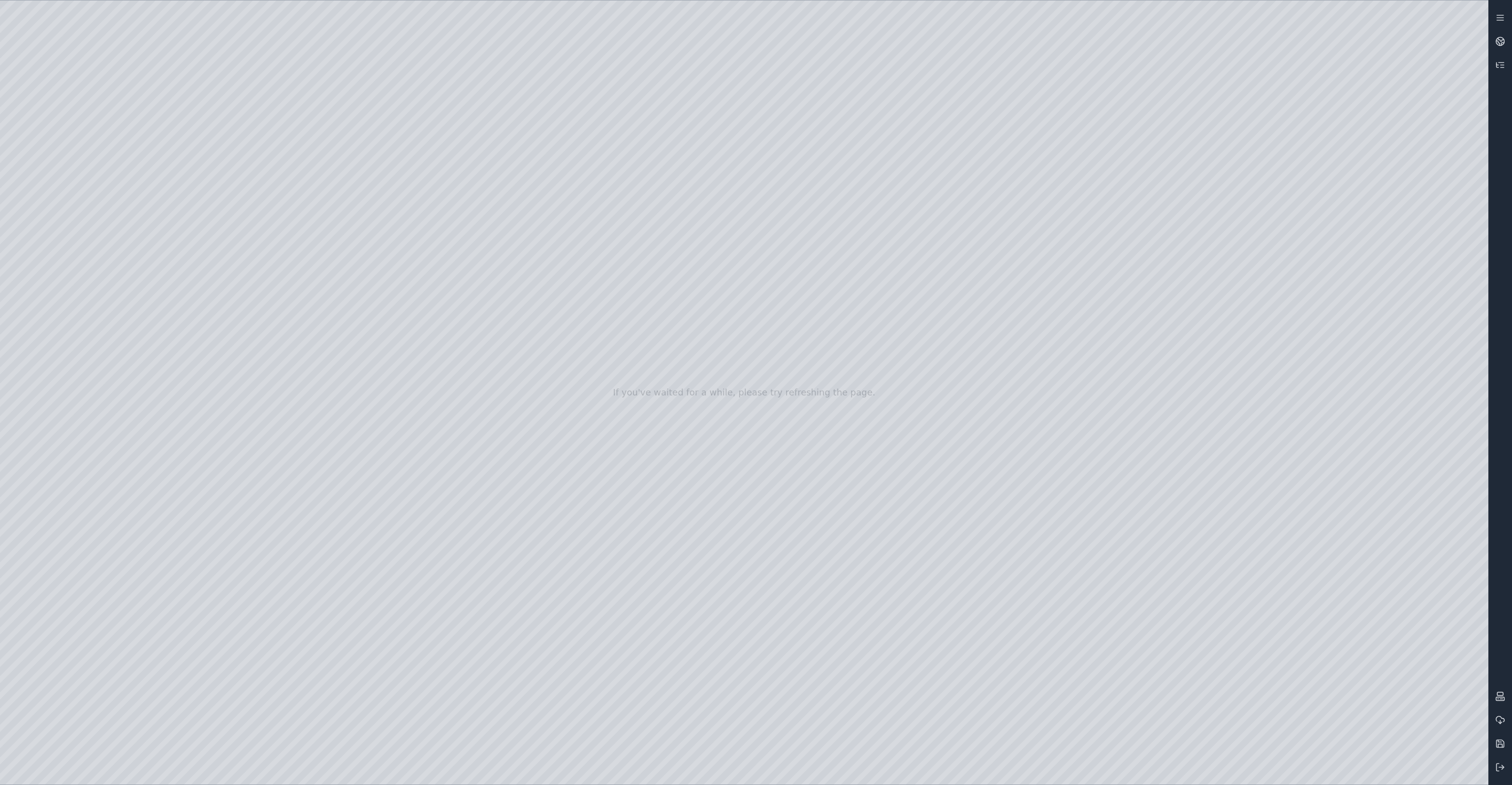
click at [60, 316] on div at bounding box center [744, 393] width 1488 height 784
click at [79, 223] on div at bounding box center [744, 393] width 1488 height 784
click at [270, 377] on div at bounding box center [744, 393] width 1488 height 784
drag, startPoint x: 260, startPoint y: 119, endPoint x: 1109, endPoint y: 588, distance: 969.9
click at [1109, 588] on div at bounding box center [744, 393] width 1488 height 784
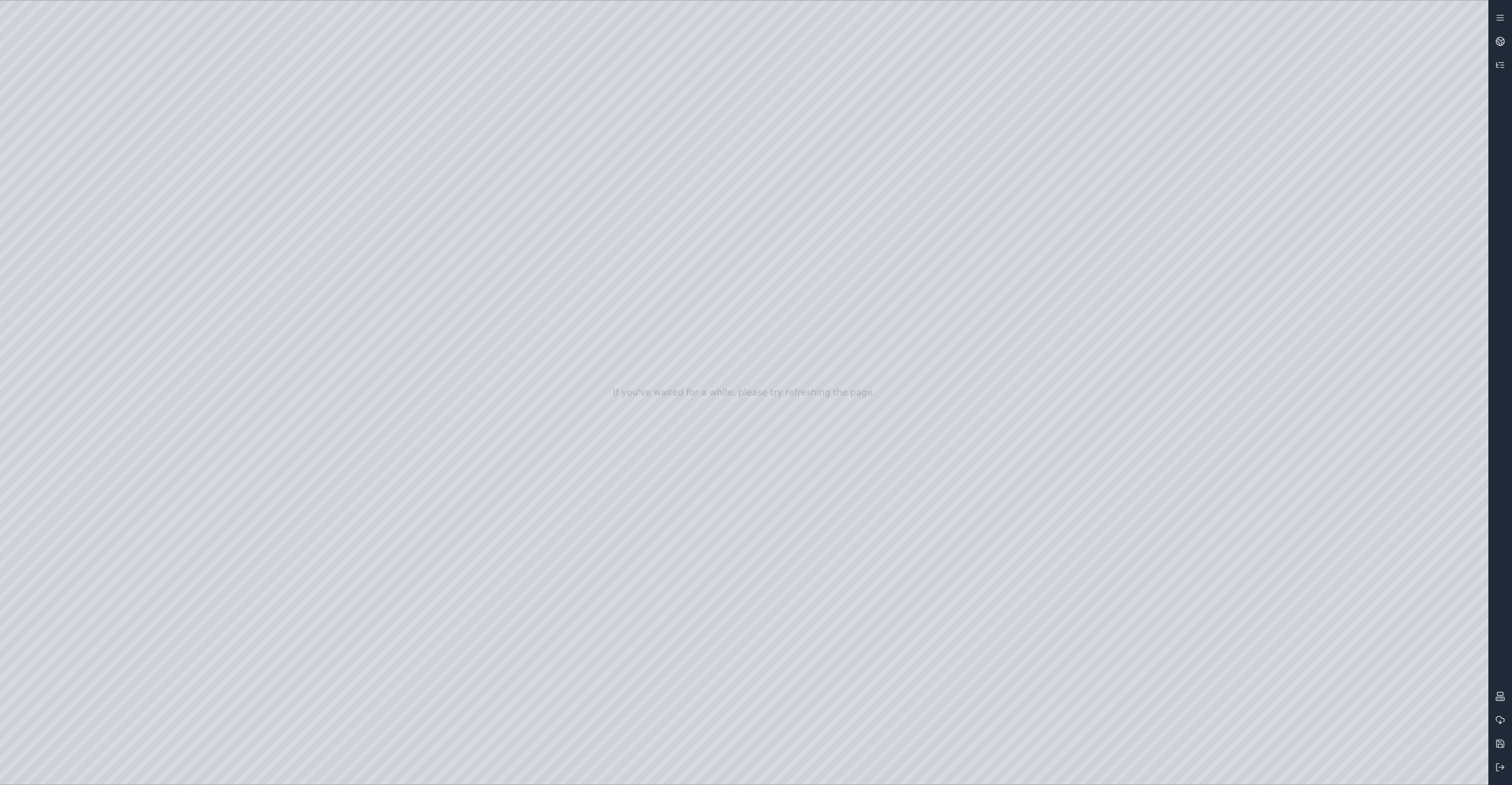
drag, startPoint x: 1138, startPoint y: 458, endPoint x: 1239, endPoint y: 139, distance: 334.6
click at [1239, 139] on div at bounding box center [744, 393] width 1488 height 784
click at [732, 716] on div at bounding box center [744, 393] width 1488 height 784
click at [1499, 757] on button at bounding box center [1500, 767] width 24 height 24
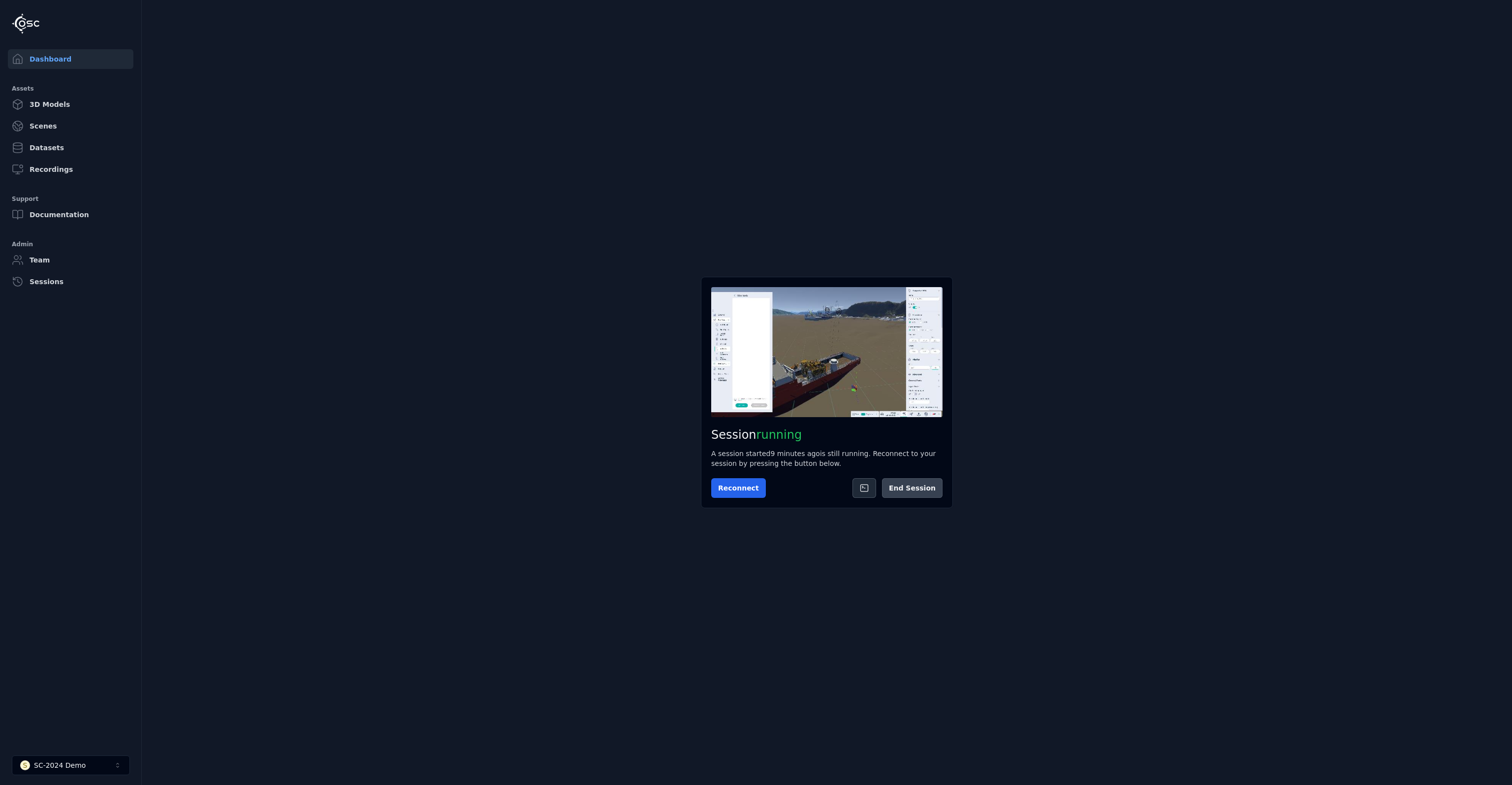
click at [916, 494] on button "End Session" at bounding box center [912, 487] width 60 height 20
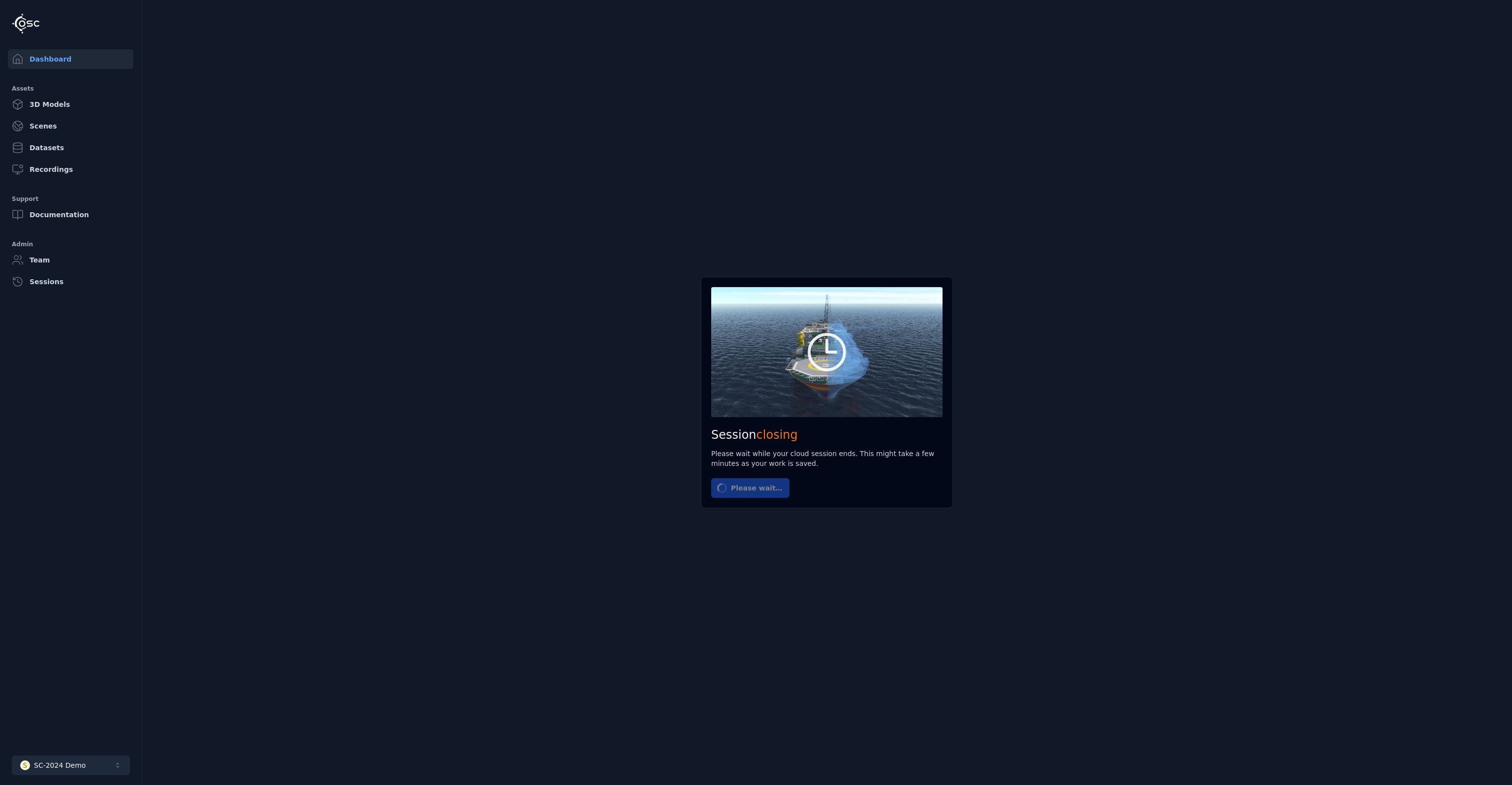
click at [84, 757] on button "S SC-2024 Demo" at bounding box center [71, 765] width 118 height 20
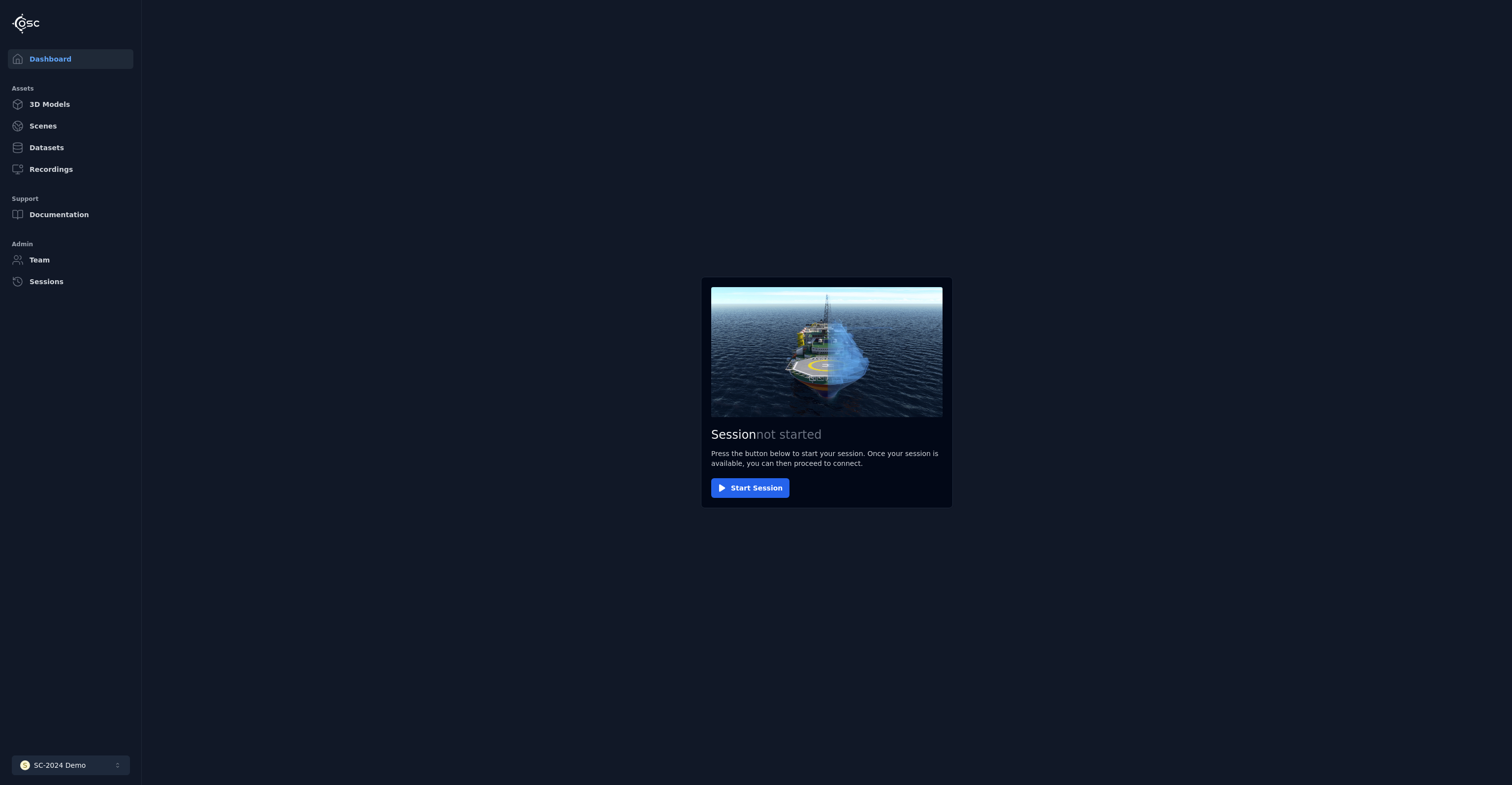
click at [74, 771] on button "S SC-2024 Demo" at bounding box center [71, 765] width 118 height 20
